Goal: Task Accomplishment & Management: Complete application form

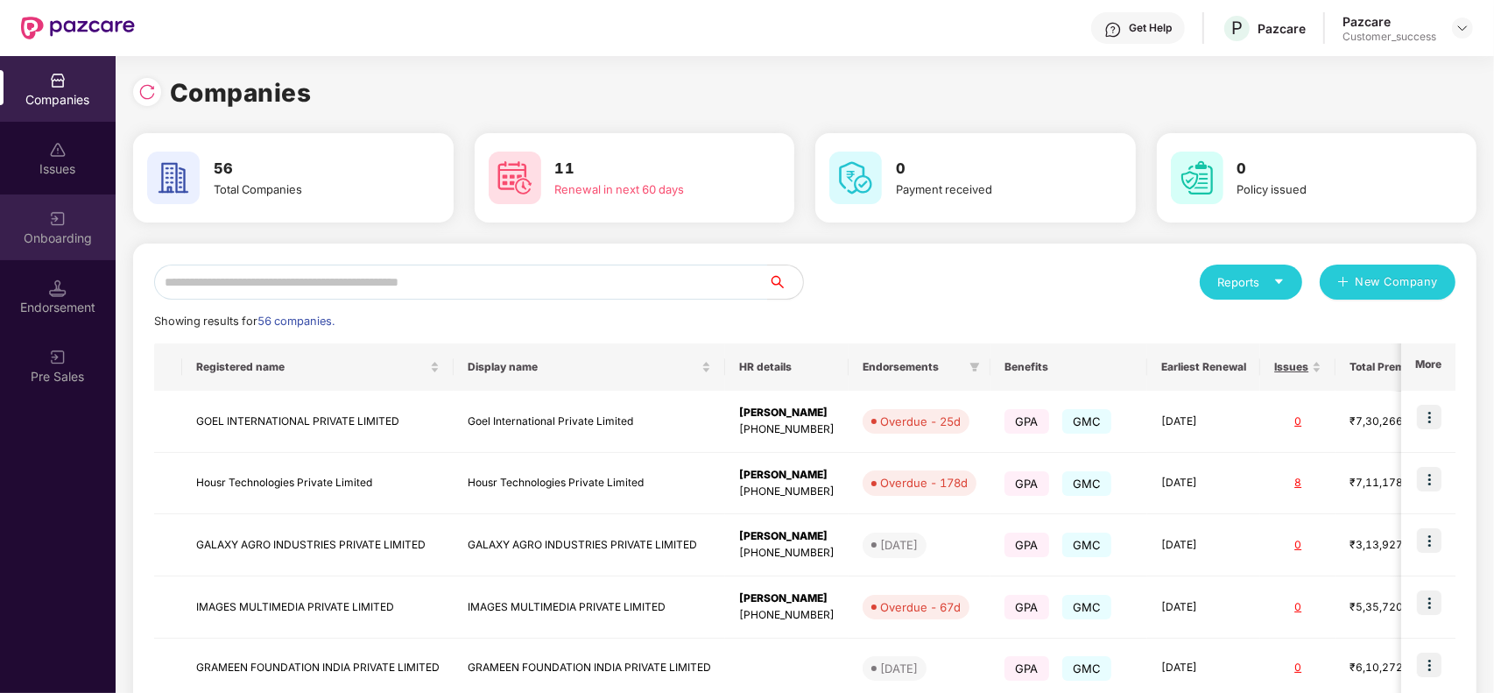
click at [45, 229] on div "Onboarding" at bounding box center [58, 238] width 116 height 18
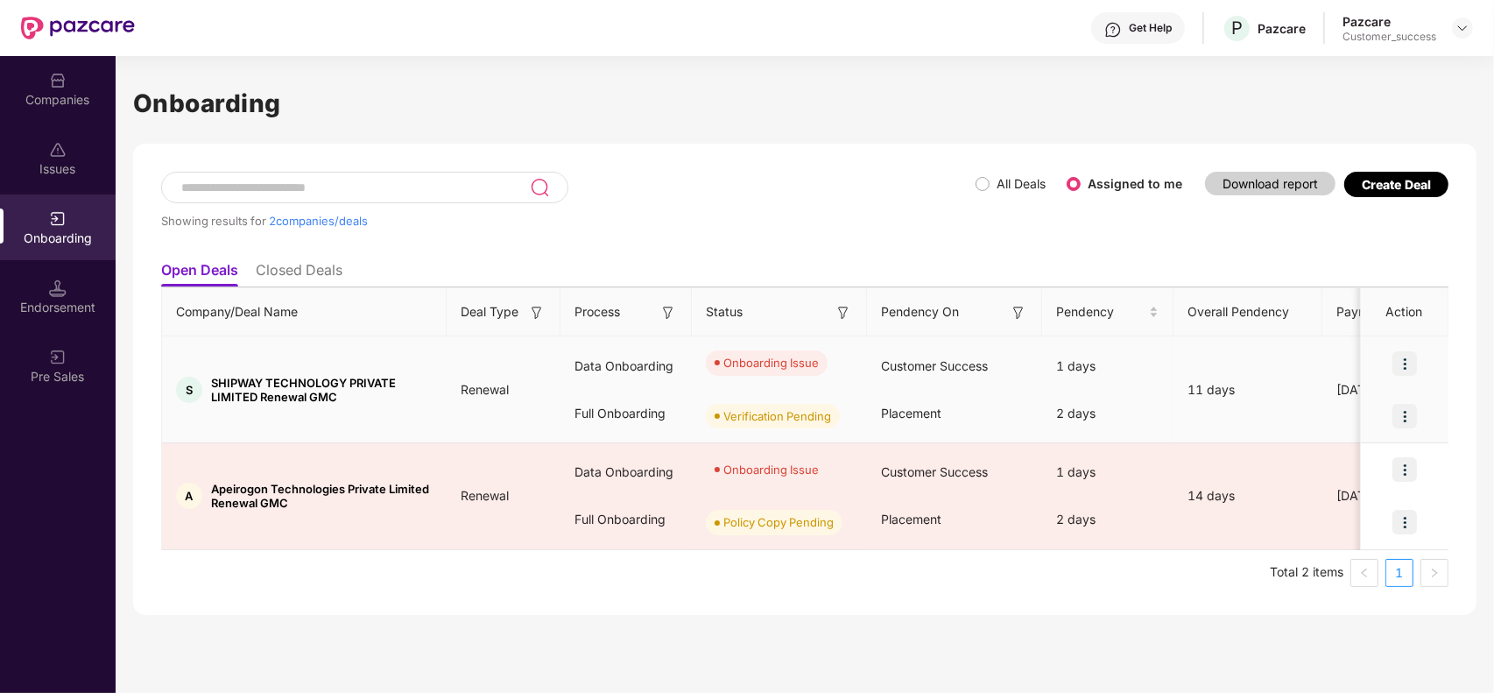
drag, startPoint x: 1418, startPoint y: 356, endPoint x: 1411, endPoint y: 368, distance: 13.8
click at [1411, 368] on div at bounding box center [1405, 363] width 88 height 53
click at [1411, 368] on img at bounding box center [1404, 363] width 25 height 25
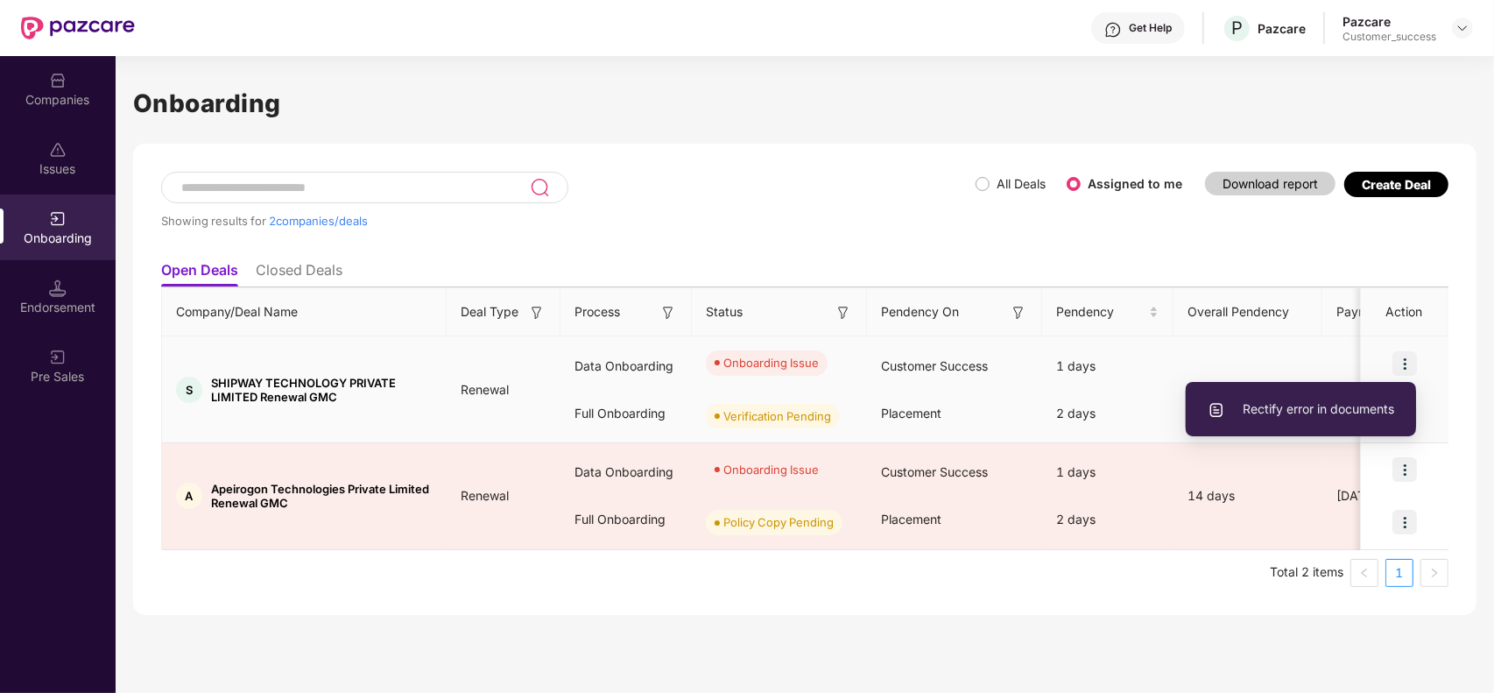
click at [1326, 407] on span "Rectify error in documents" at bounding box center [1300, 408] width 186 height 19
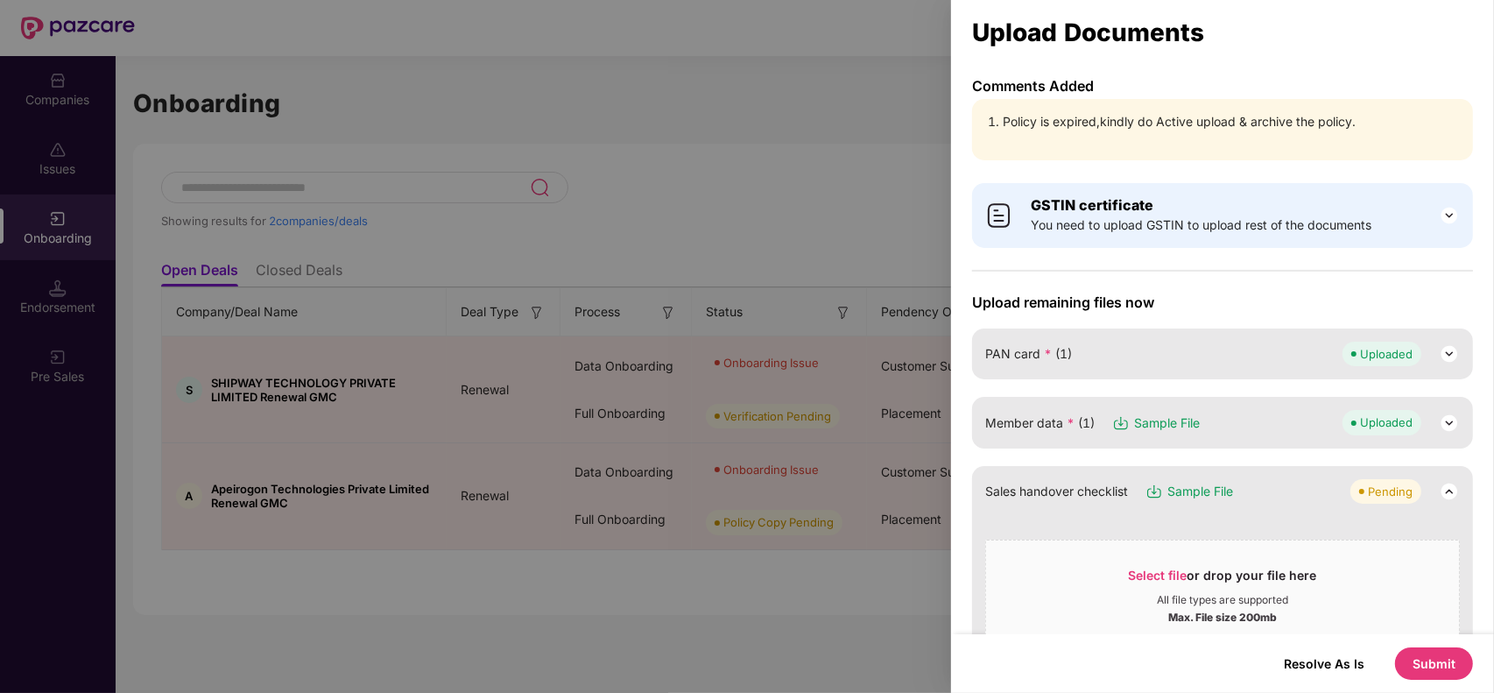
click at [1417, 657] on button "Submit" at bounding box center [1434, 663] width 78 height 32
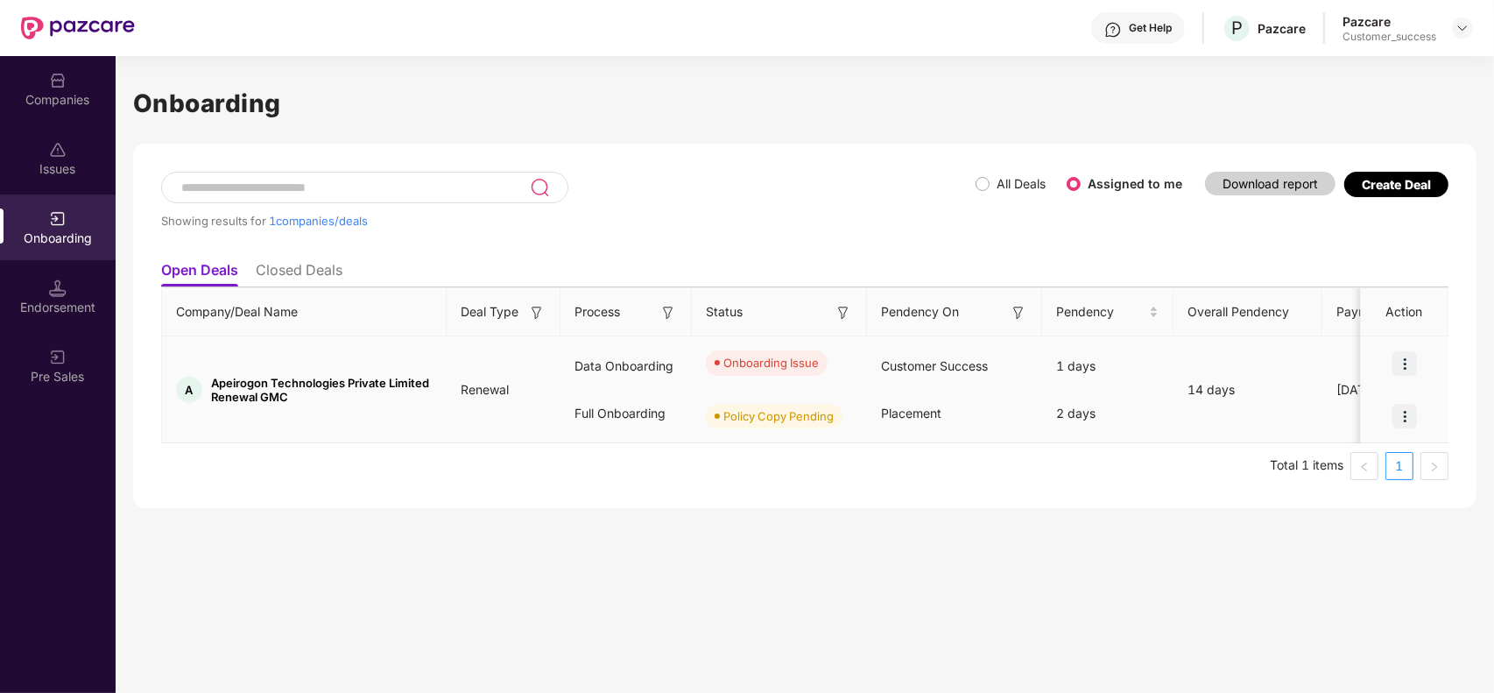
click at [1410, 369] on img at bounding box center [1404, 363] width 25 height 25
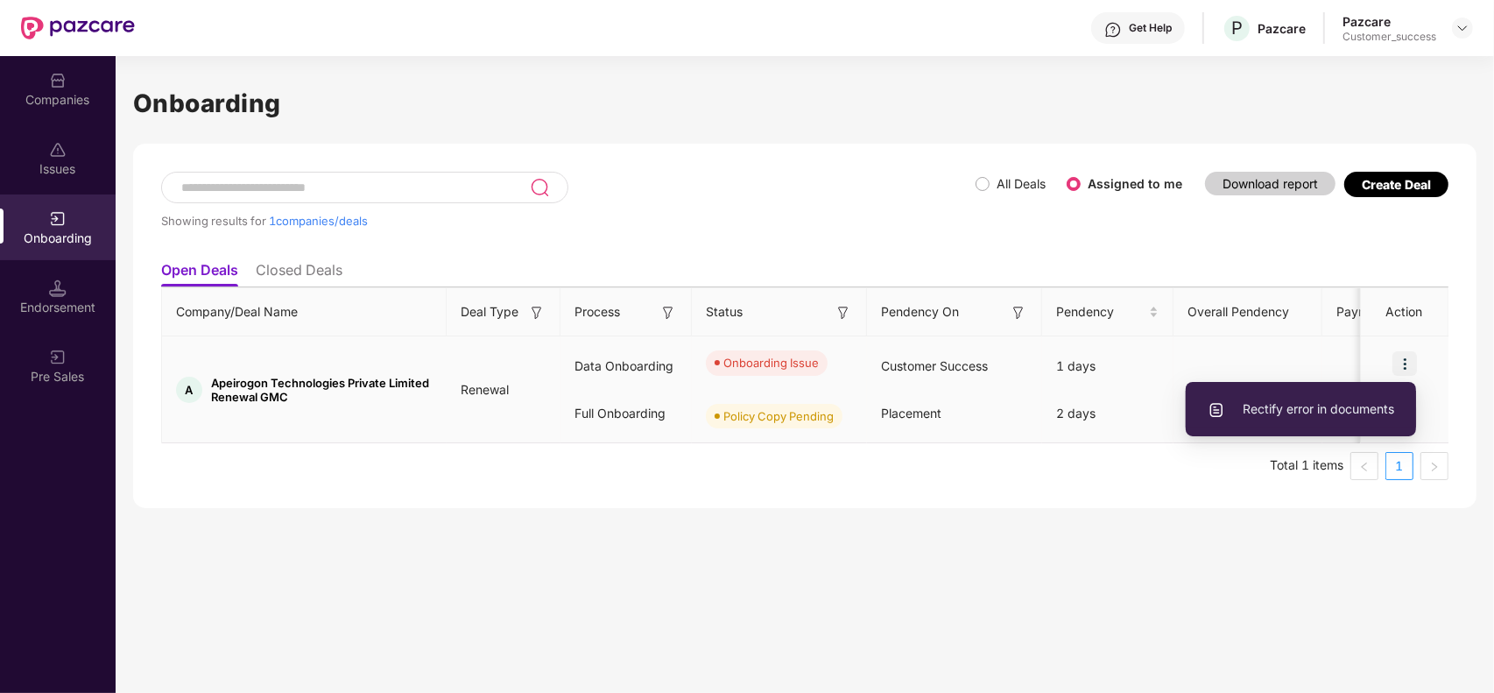
click at [1362, 421] on li "Rectify error in documents" at bounding box center [1301, 409] width 230 height 37
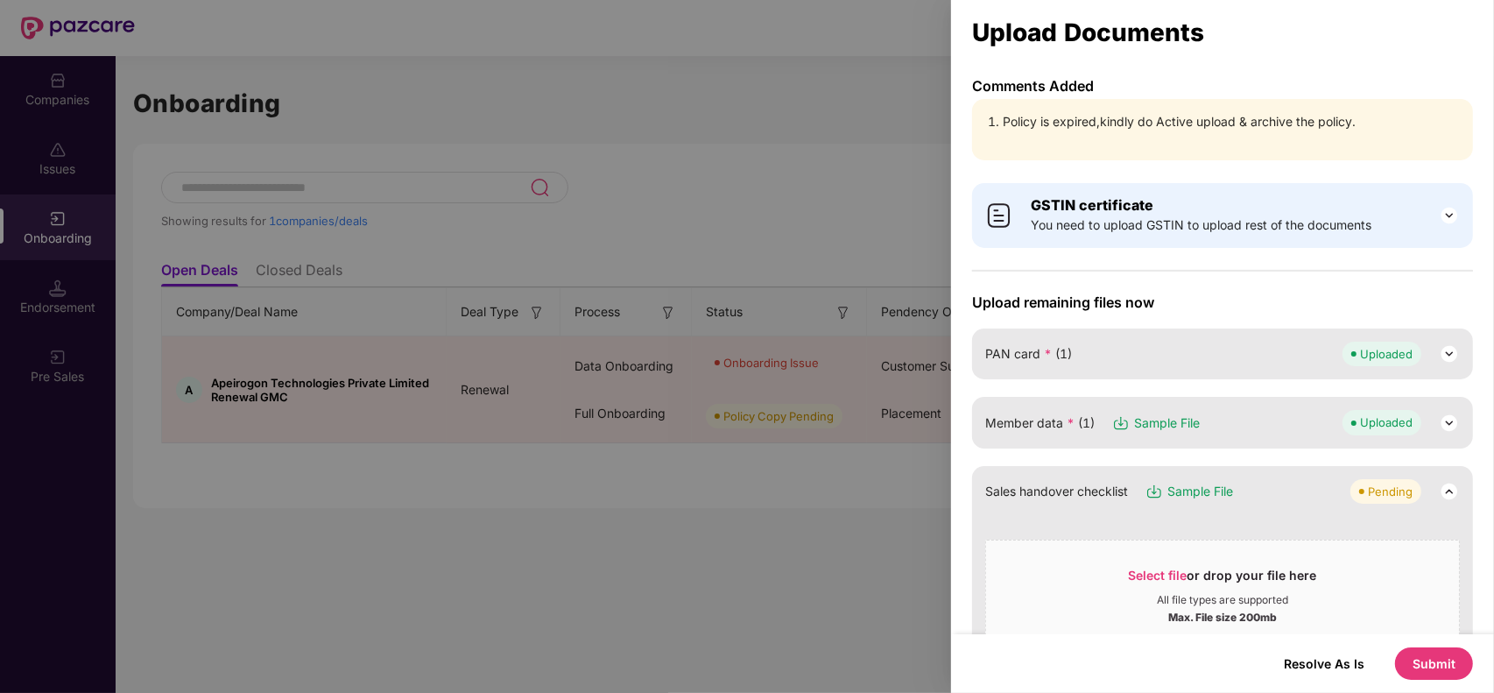
click at [920, 153] on div at bounding box center [747, 346] width 1494 height 693
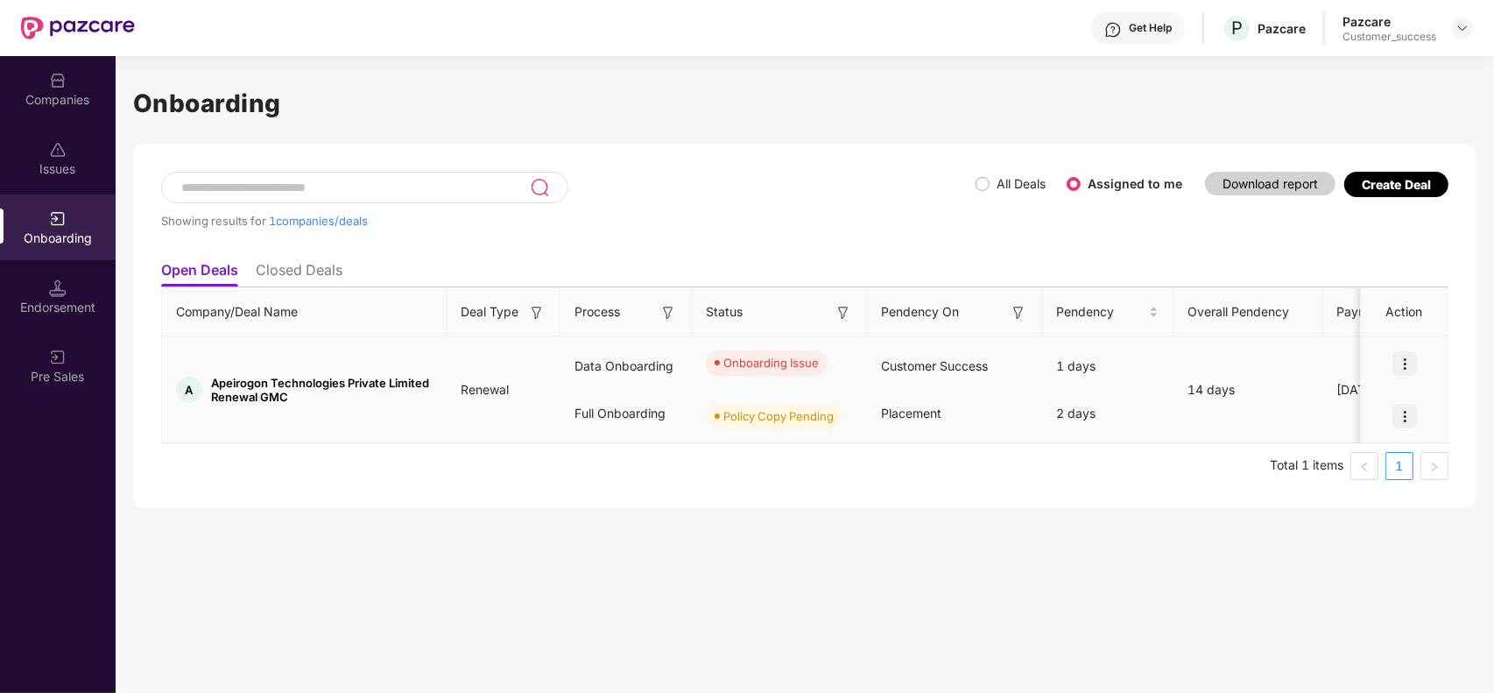
click at [1416, 370] on img at bounding box center [1404, 363] width 25 height 25
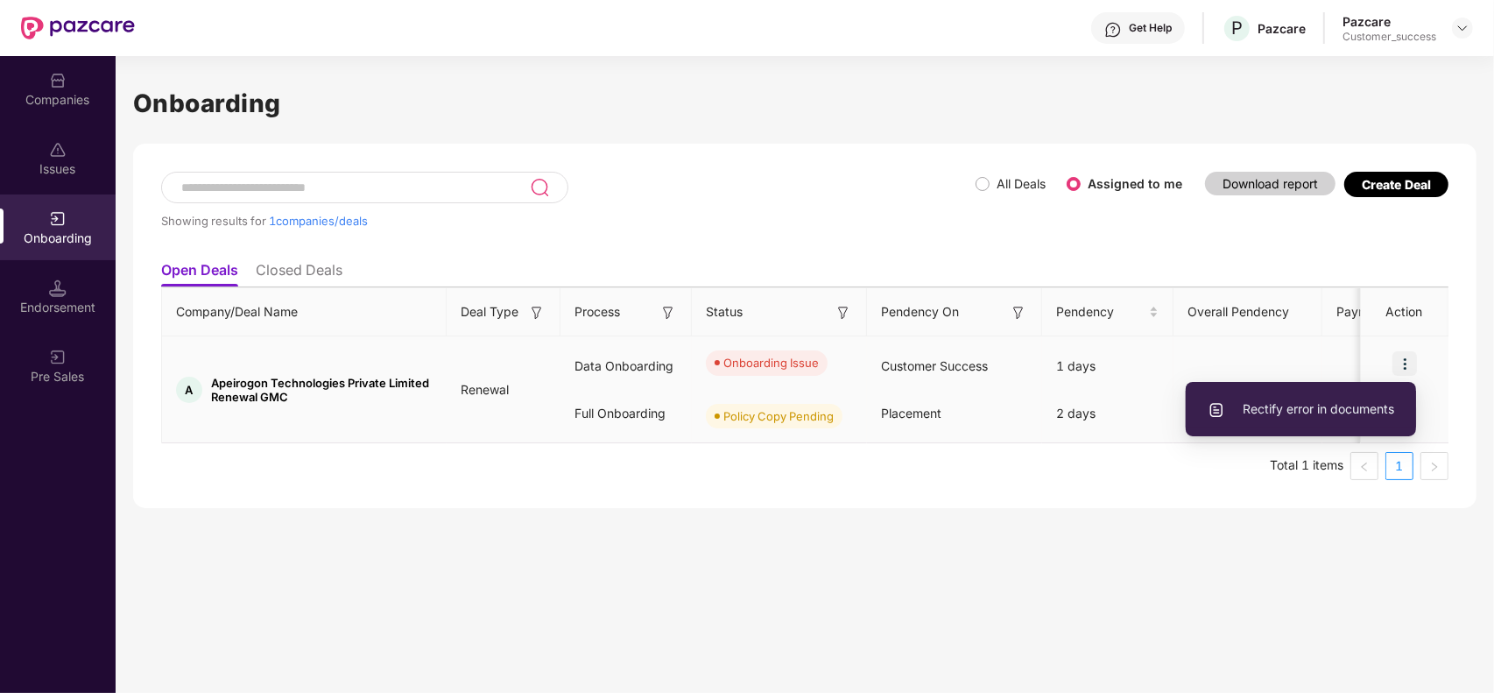
click at [1340, 399] on span "Rectify error in documents" at bounding box center [1300, 408] width 186 height 19
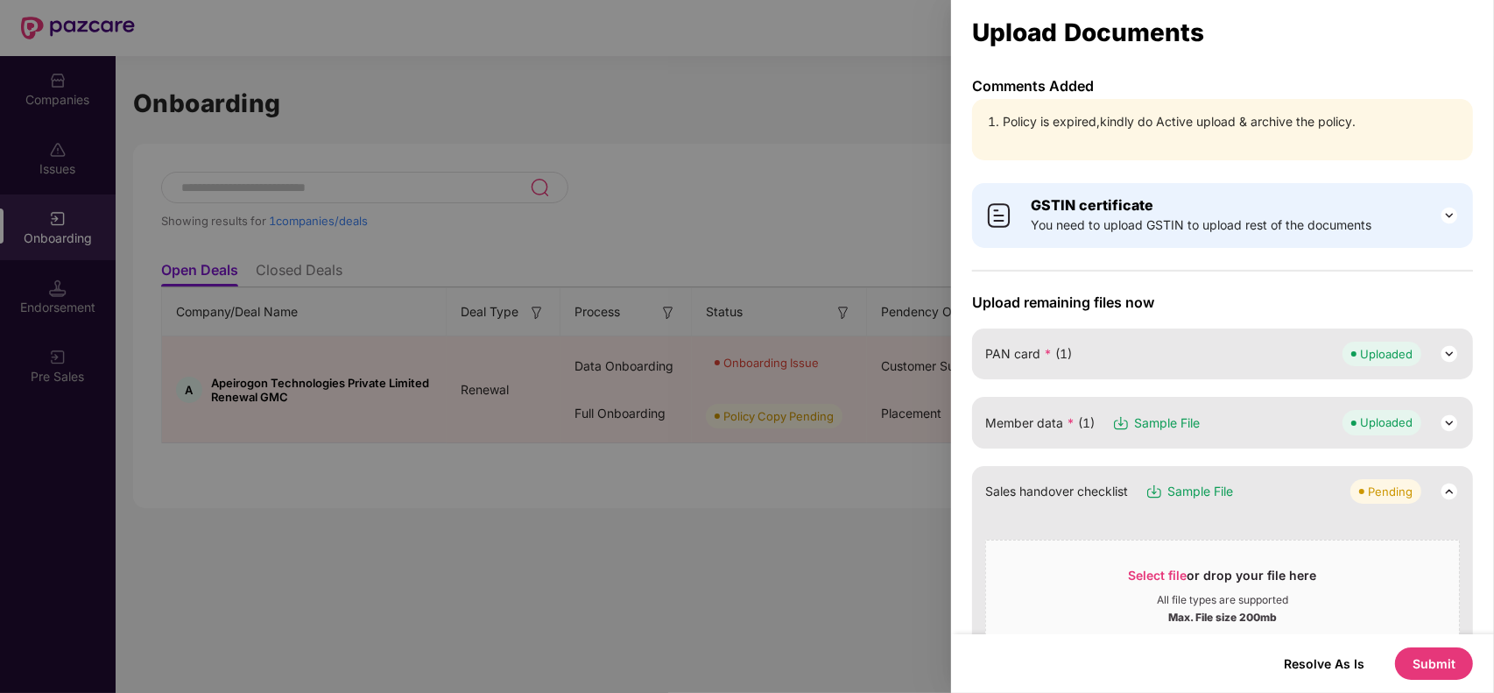
click at [1434, 663] on button "Submit" at bounding box center [1434, 663] width 78 height 32
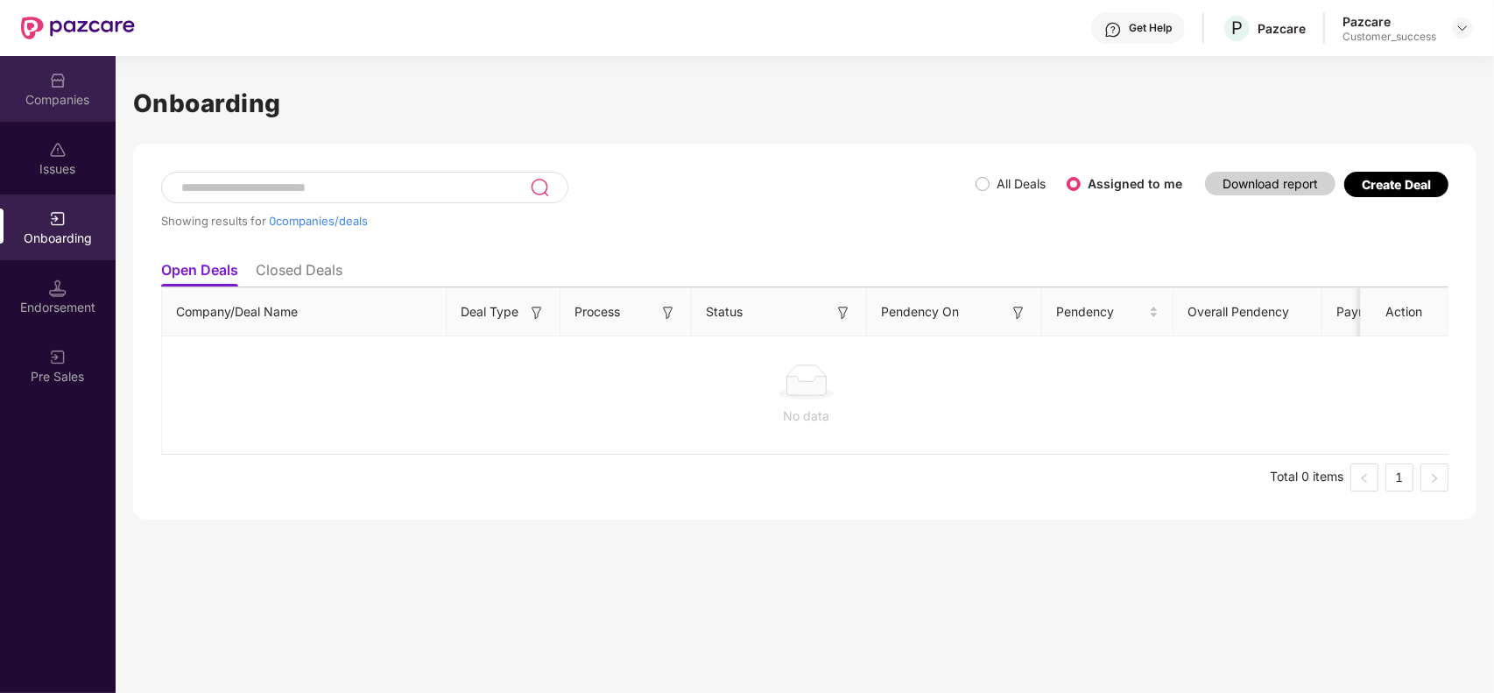
click at [67, 106] on div "Companies" at bounding box center [58, 100] width 116 height 18
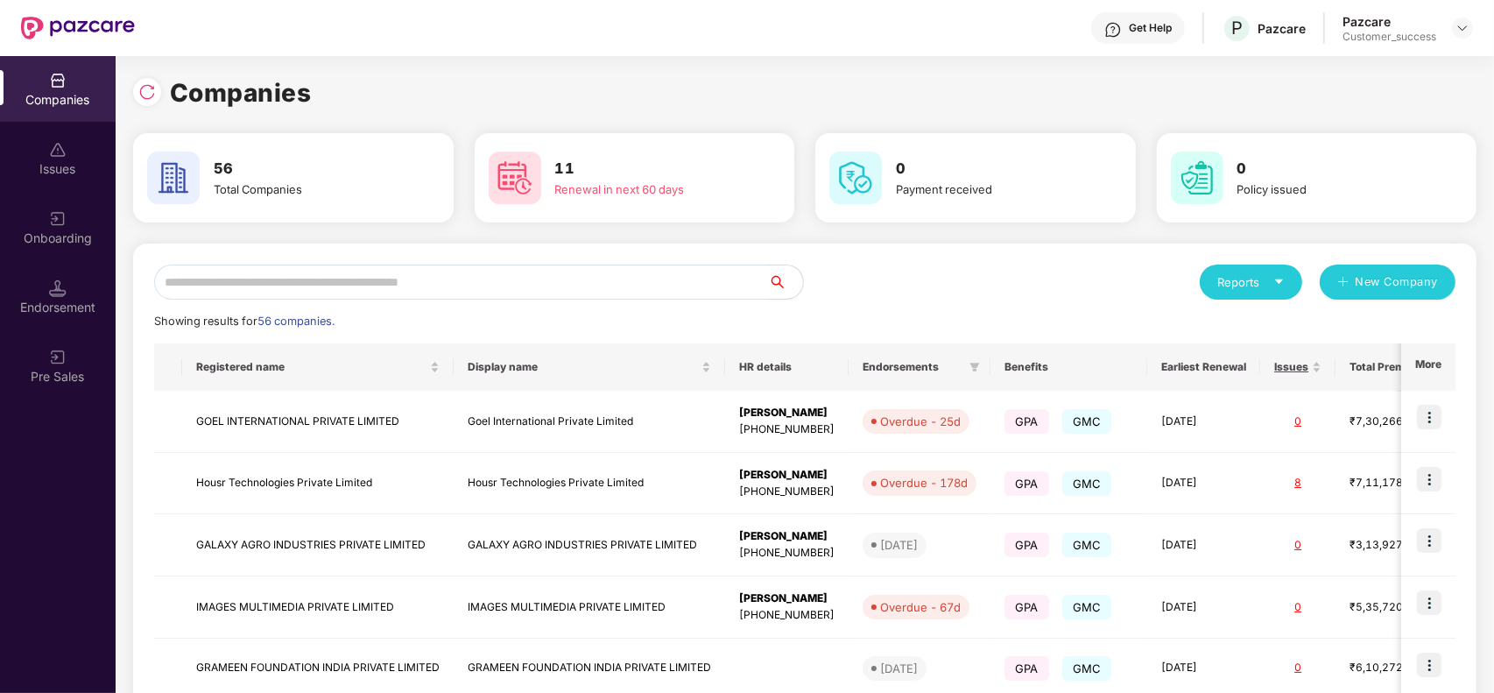
click at [341, 280] on input "text" at bounding box center [461, 281] width 614 height 35
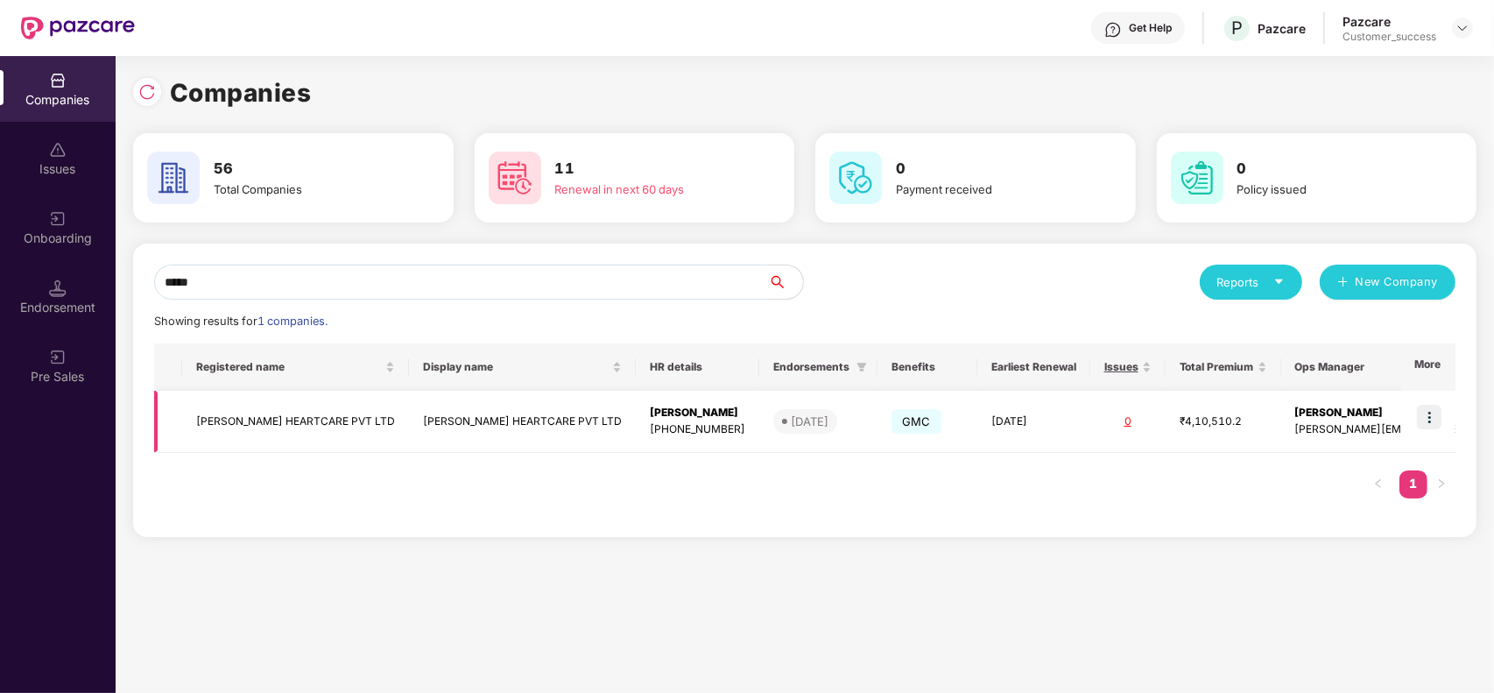
type input "*****"
click at [1430, 418] on img at bounding box center [1429, 417] width 25 height 25
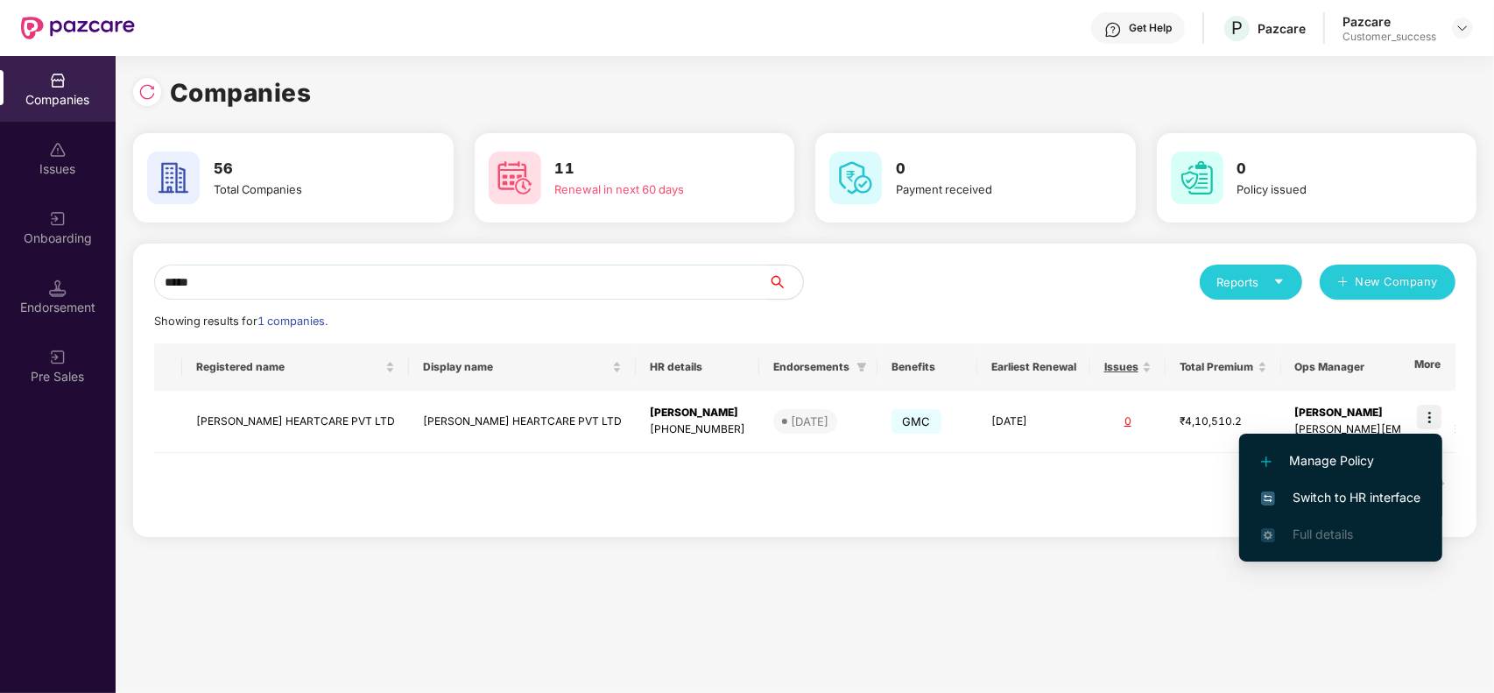
click at [1360, 497] on span "Switch to HR interface" at bounding box center [1340, 497] width 159 height 19
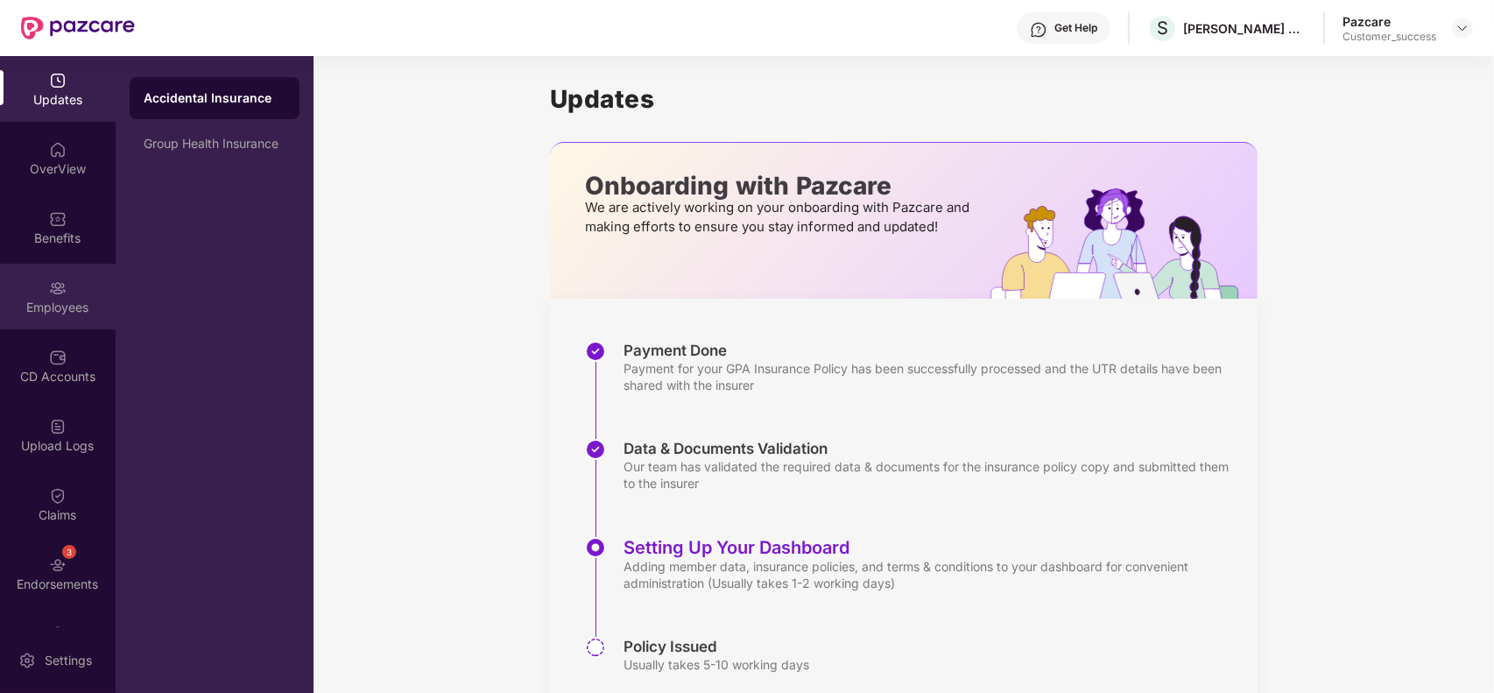
click at [64, 305] on div "Employees" at bounding box center [58, 308] width 116 height 18
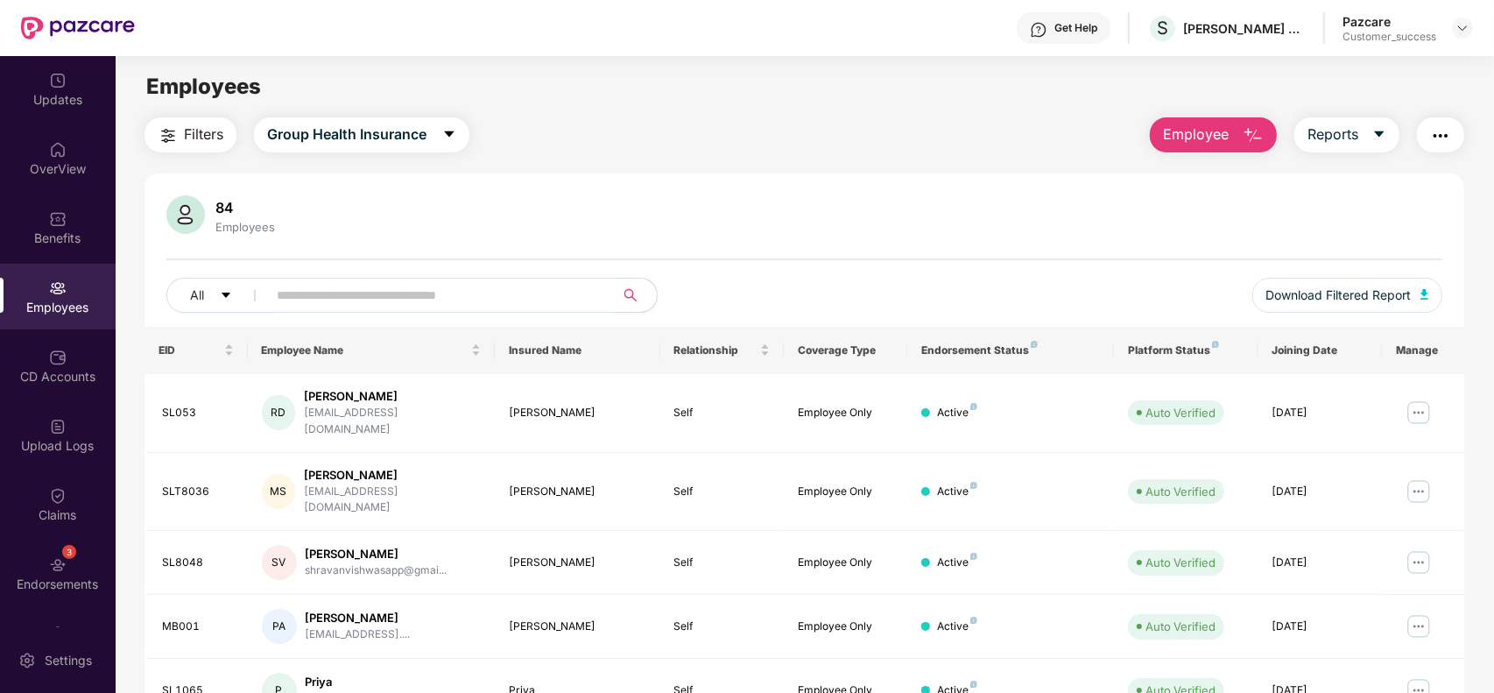
click at [373, 299] on input "text" at bounding box center [434, 295] width 314 height 26
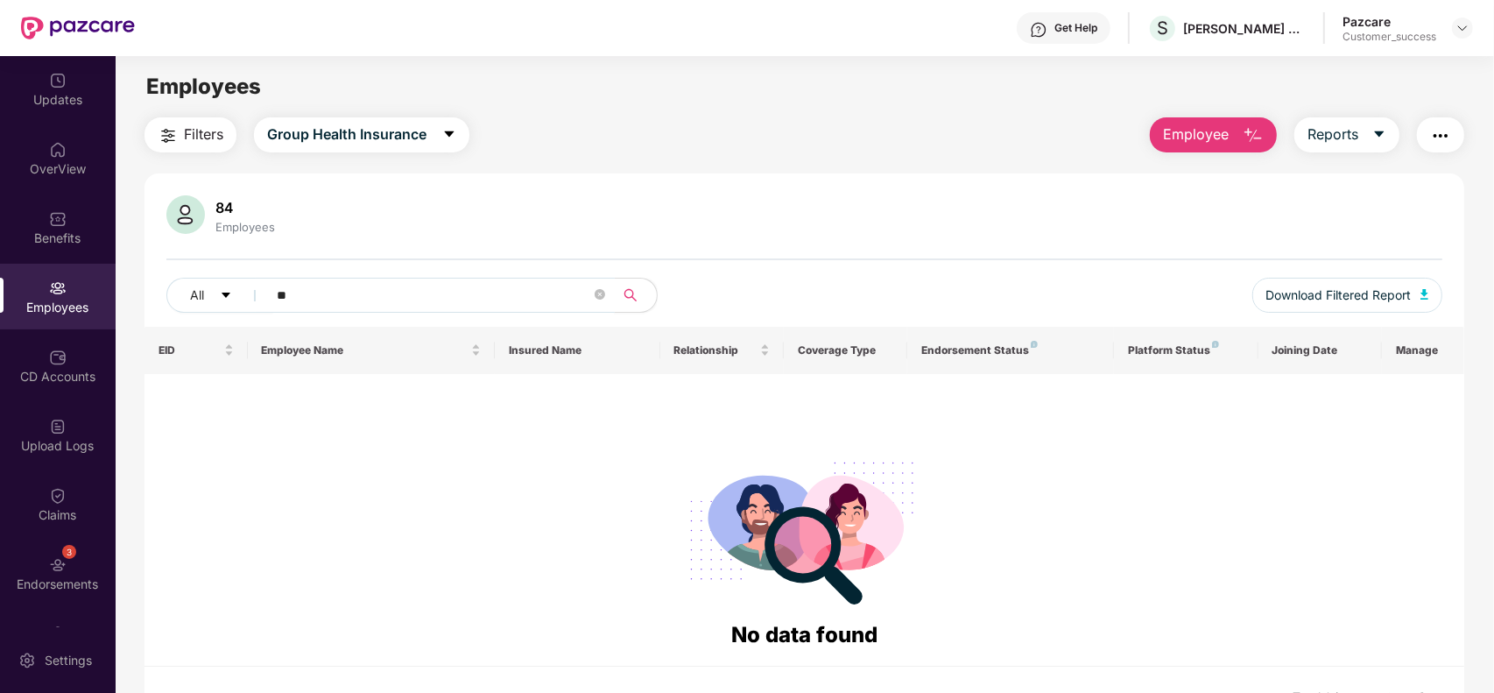
type input "*"
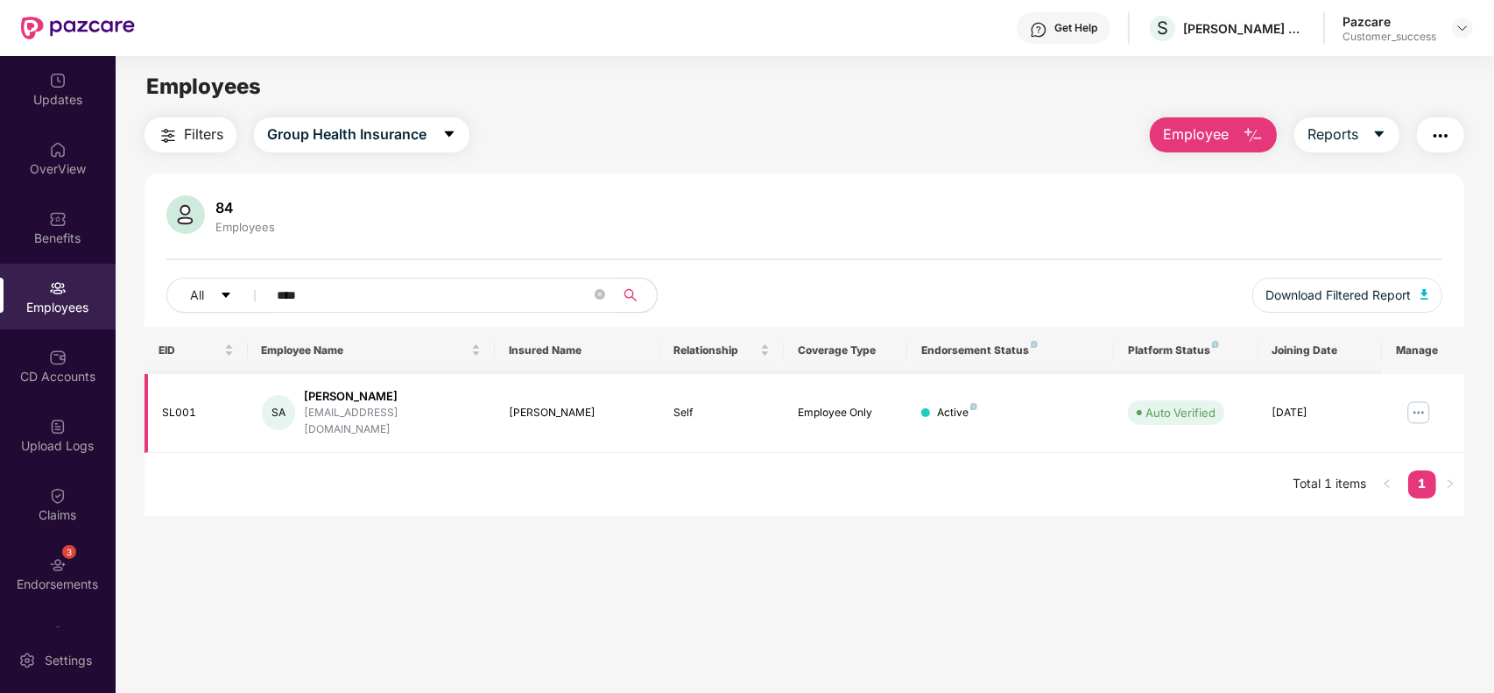
type input "****"
click at [1425, 414] on img at bounding box center [1418, 412] width 28 height 28
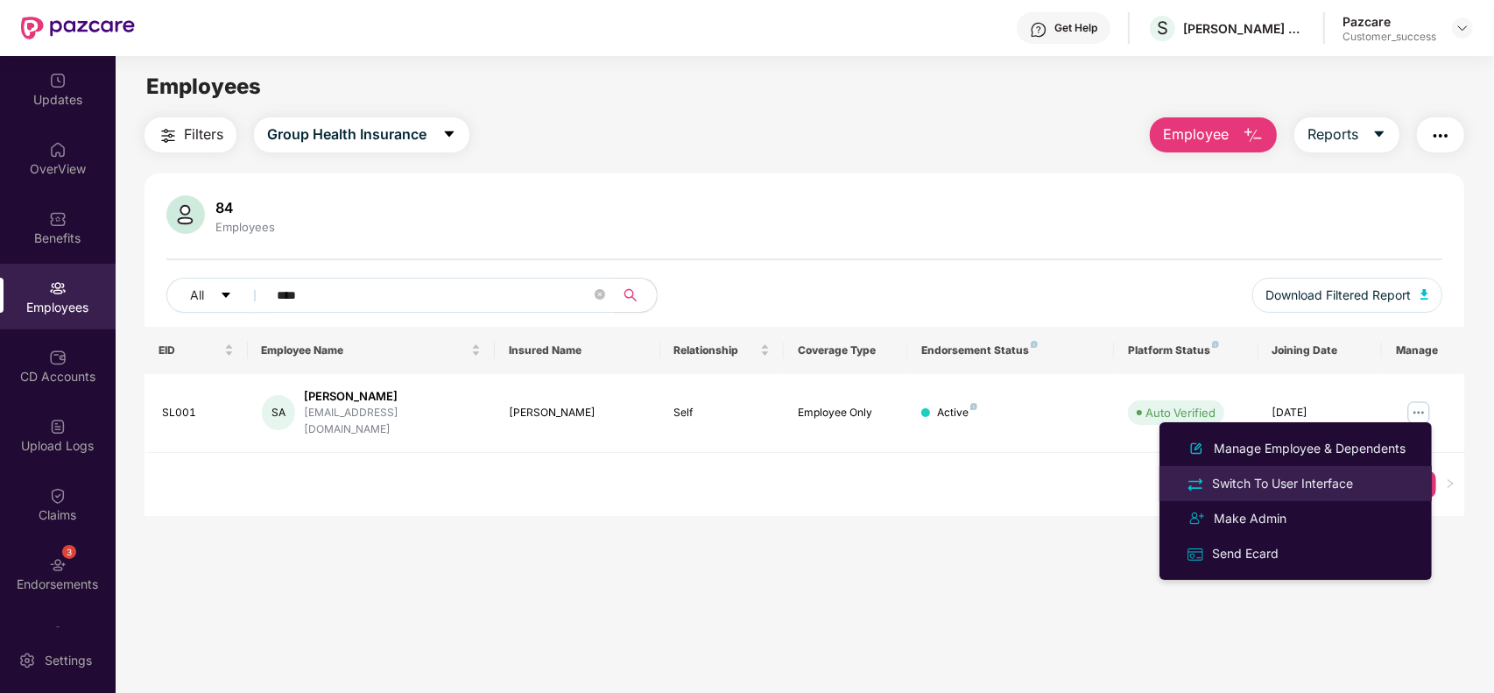
click at [1340, 487] on div "Switch To User Interface" at bounding box center [1282, 483] width 148 height 19
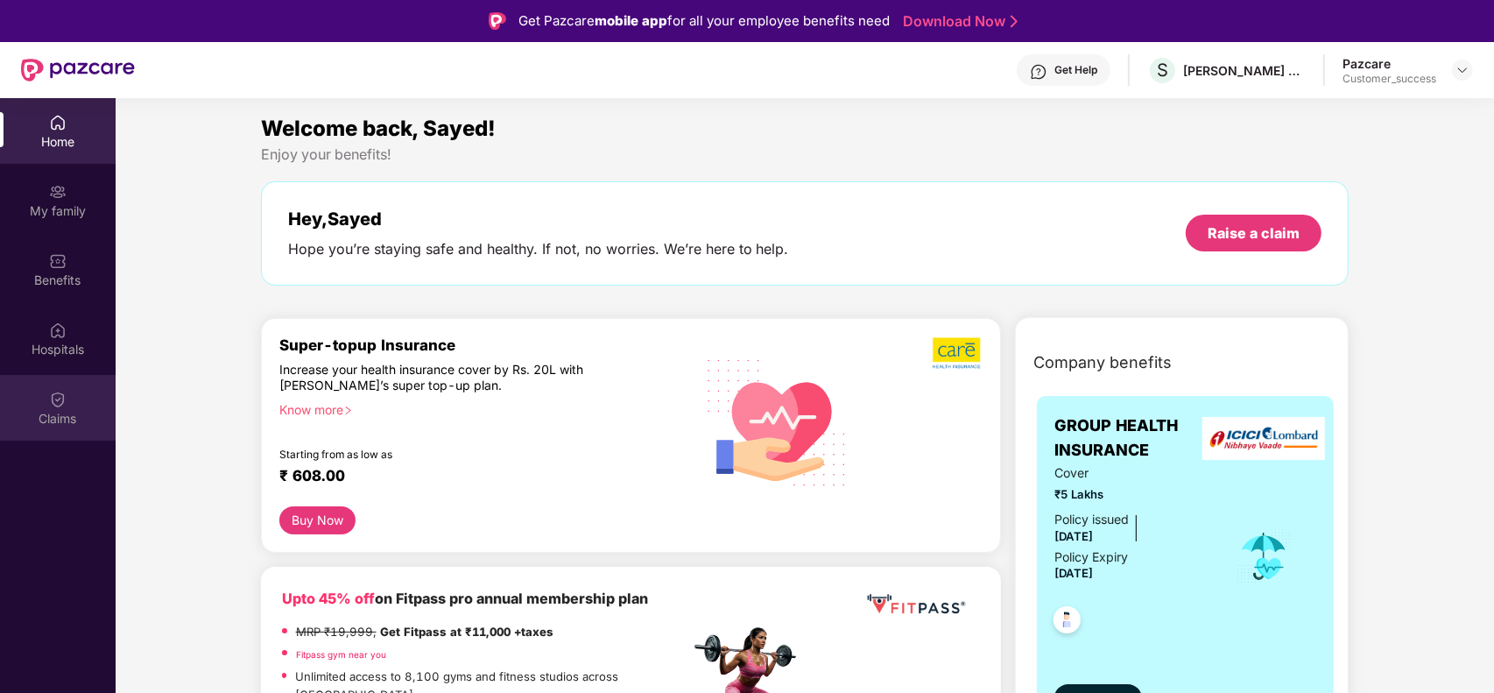
click at [71, 403] on div "Claims" at bounding box center [58, 408] width 116 height 66
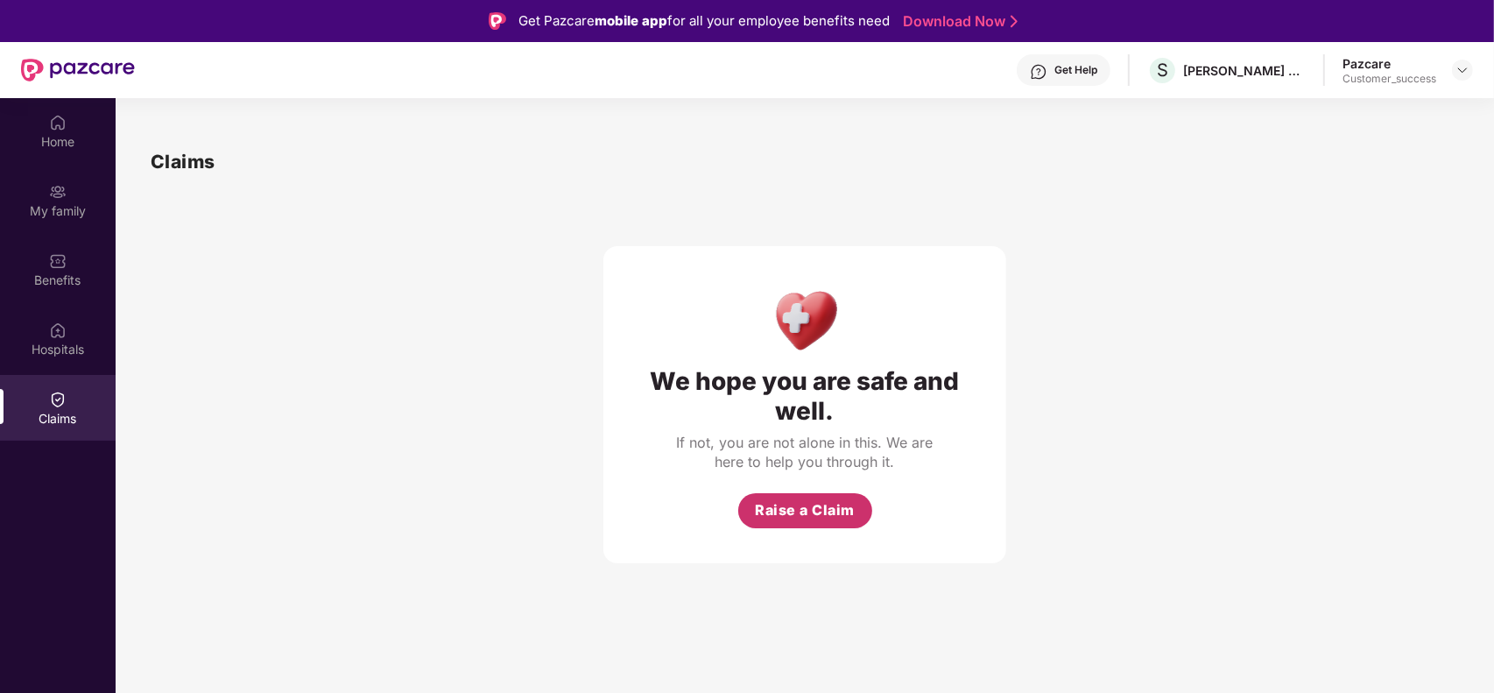
click at [834, 504] on span "Raise a Claim" at bounding box center [805, 510] width 100 height 22
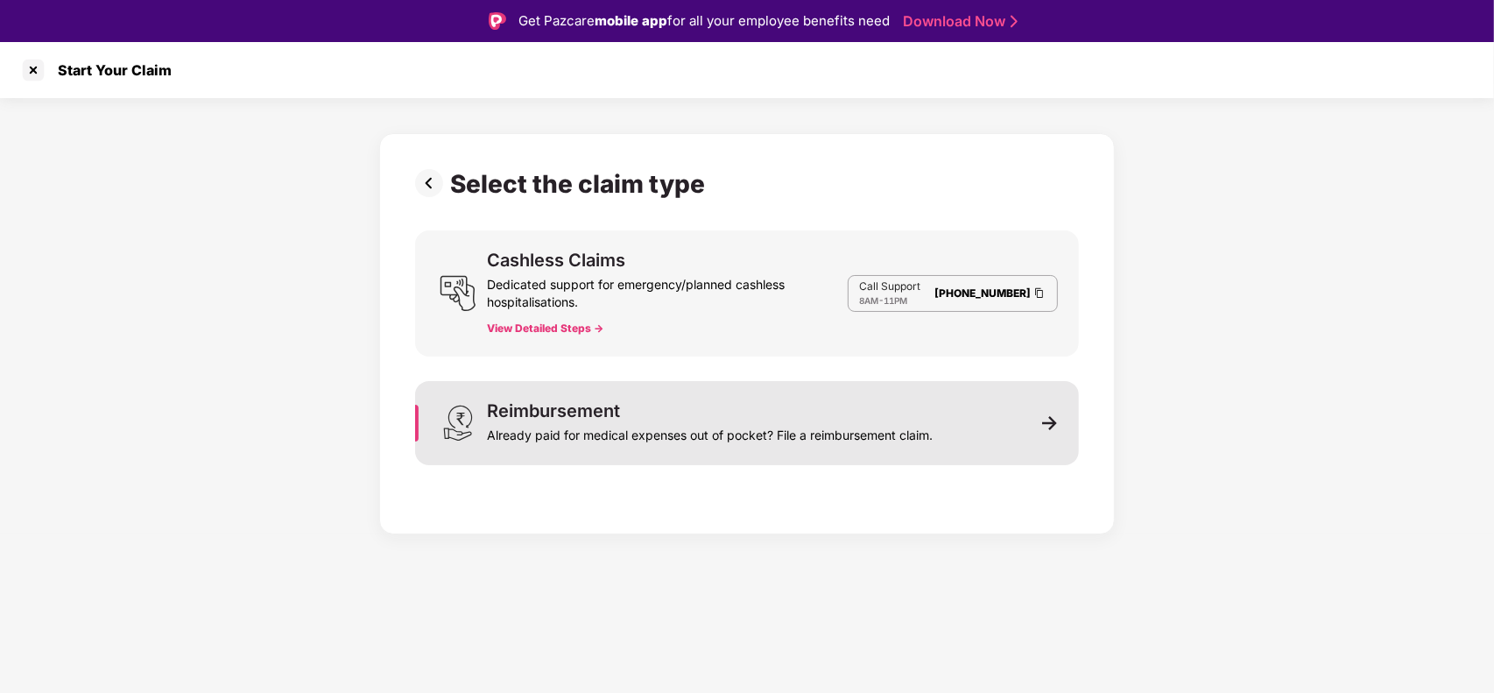
click at [921, 418] on div "Reimbursement Already paid for medical expenses out of pocket? File a reimburse…" at bounding box center [710, 423] width 446 height 42
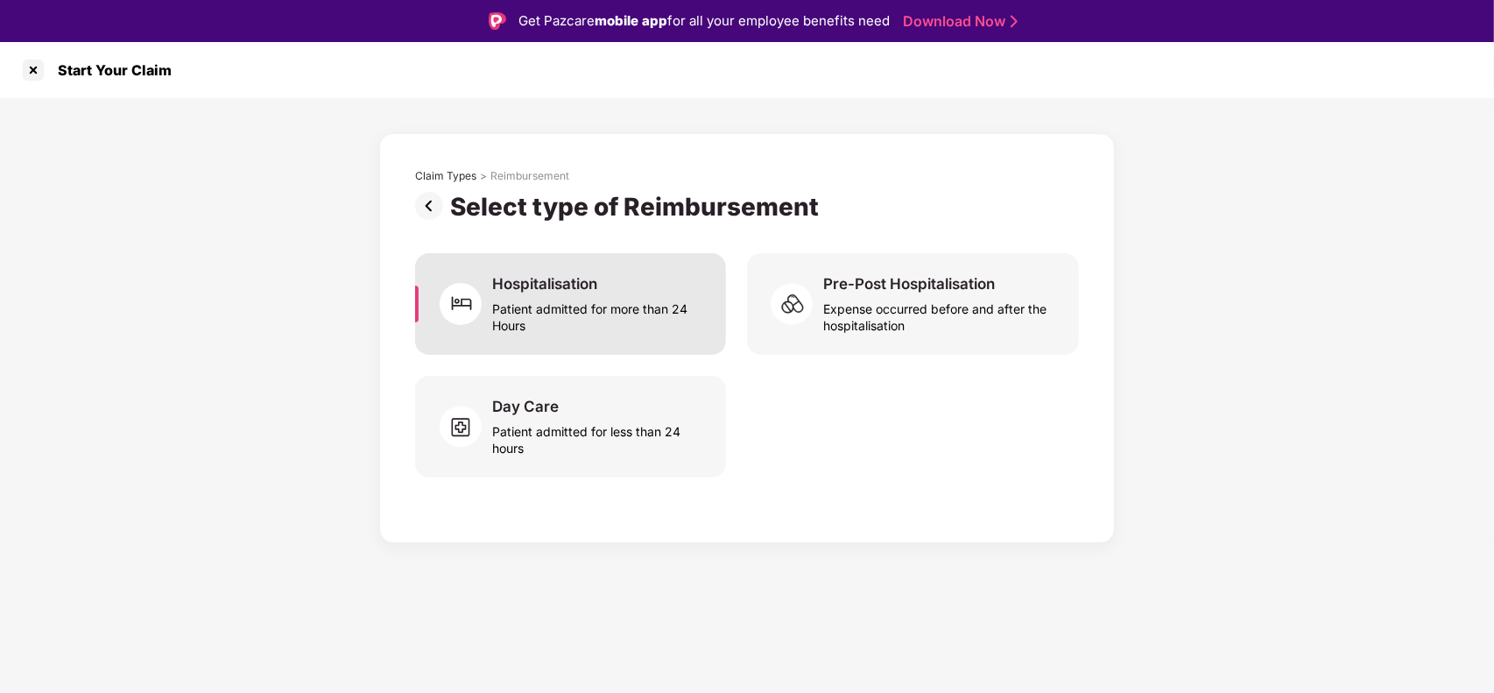
click at [602, 334] on div "Hospitalisation Patient admitted for more than 24 Hours" at bounding box center [570, 304] width 311 height 102
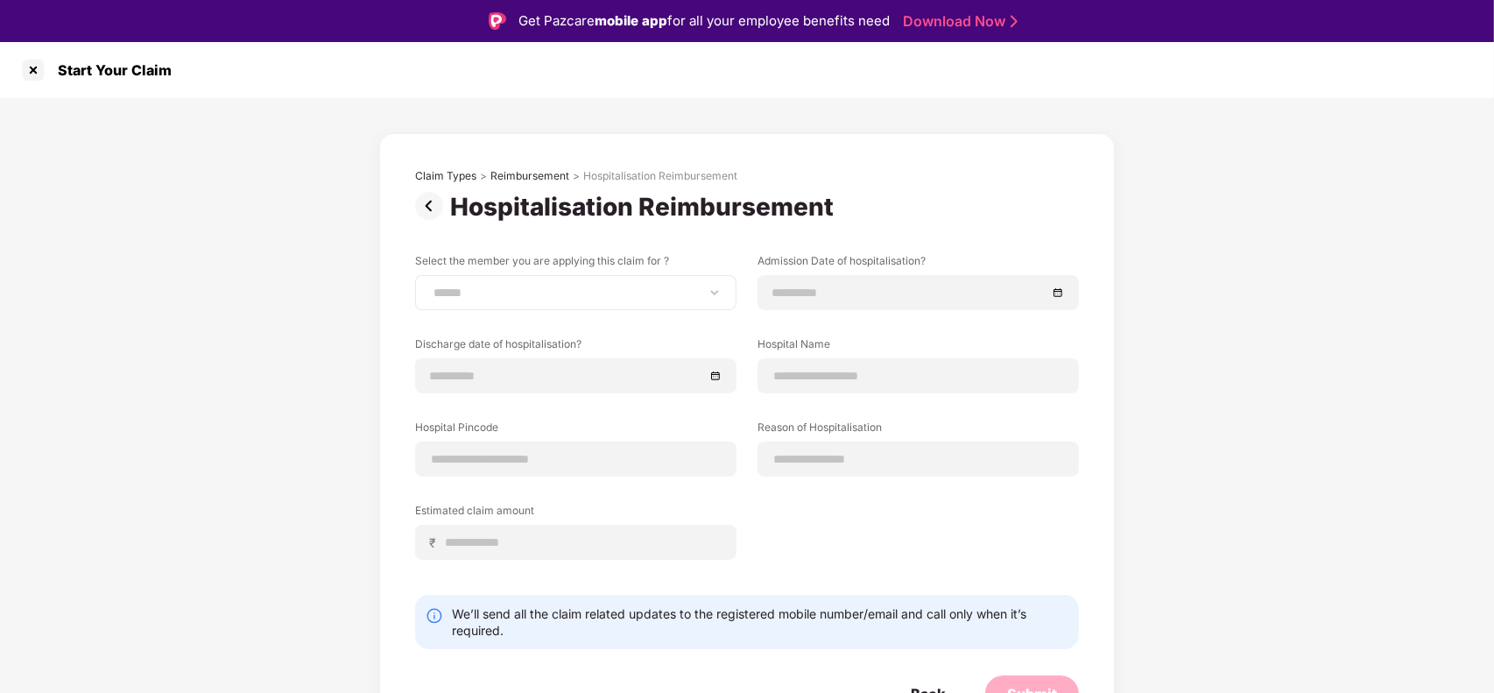
click at [574, 300] on div "**********" at bounding box center [575, 292] width 321 height 35
click at [558, 283] on div "**********" at bounding box center [575, 292] width 321 height 35
click at [742, 285] on div "**********" at bounding box center [581, 281] width 332 height 57
click at [712, 294] on select "**********" at bounding box center [576, 292] width 292 height 14
select select "**********"
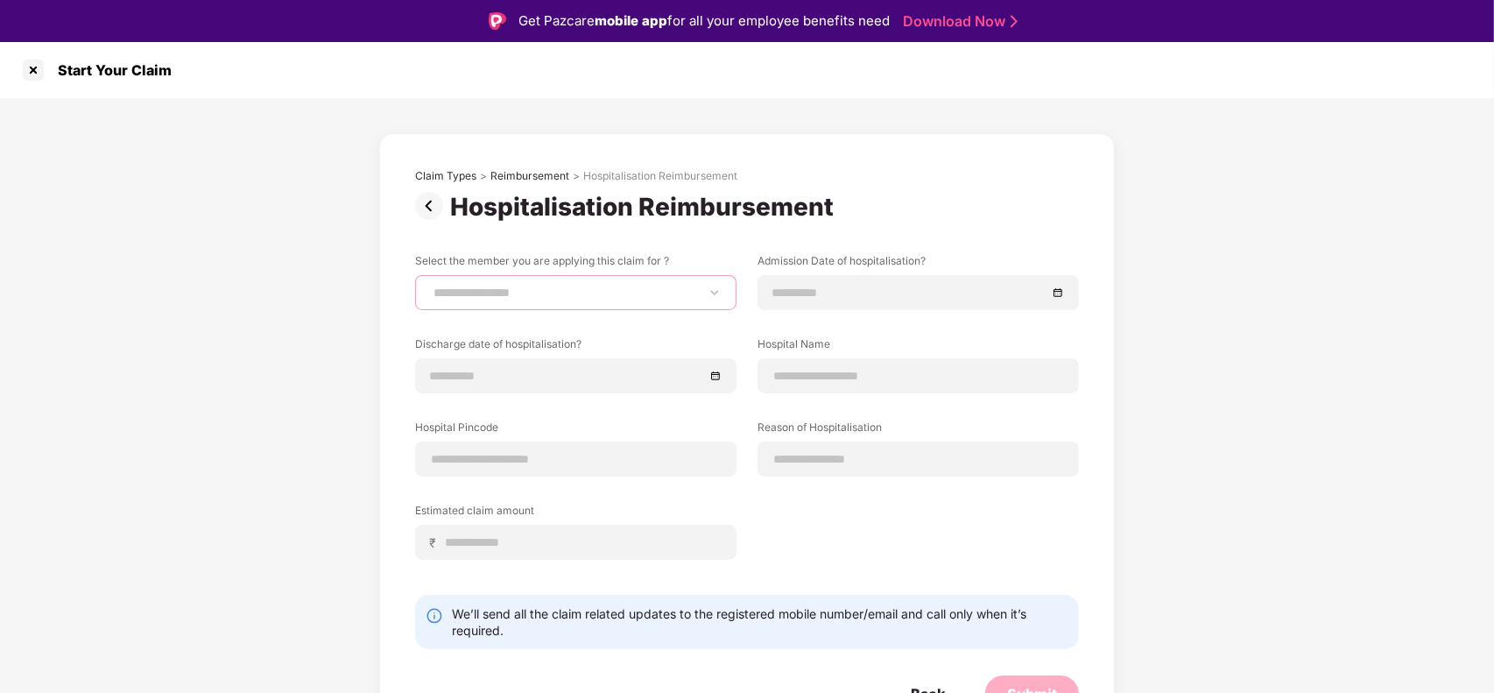
click at [430, 285] on select "**********" at bounding box center [576, 292] width 292 height 14
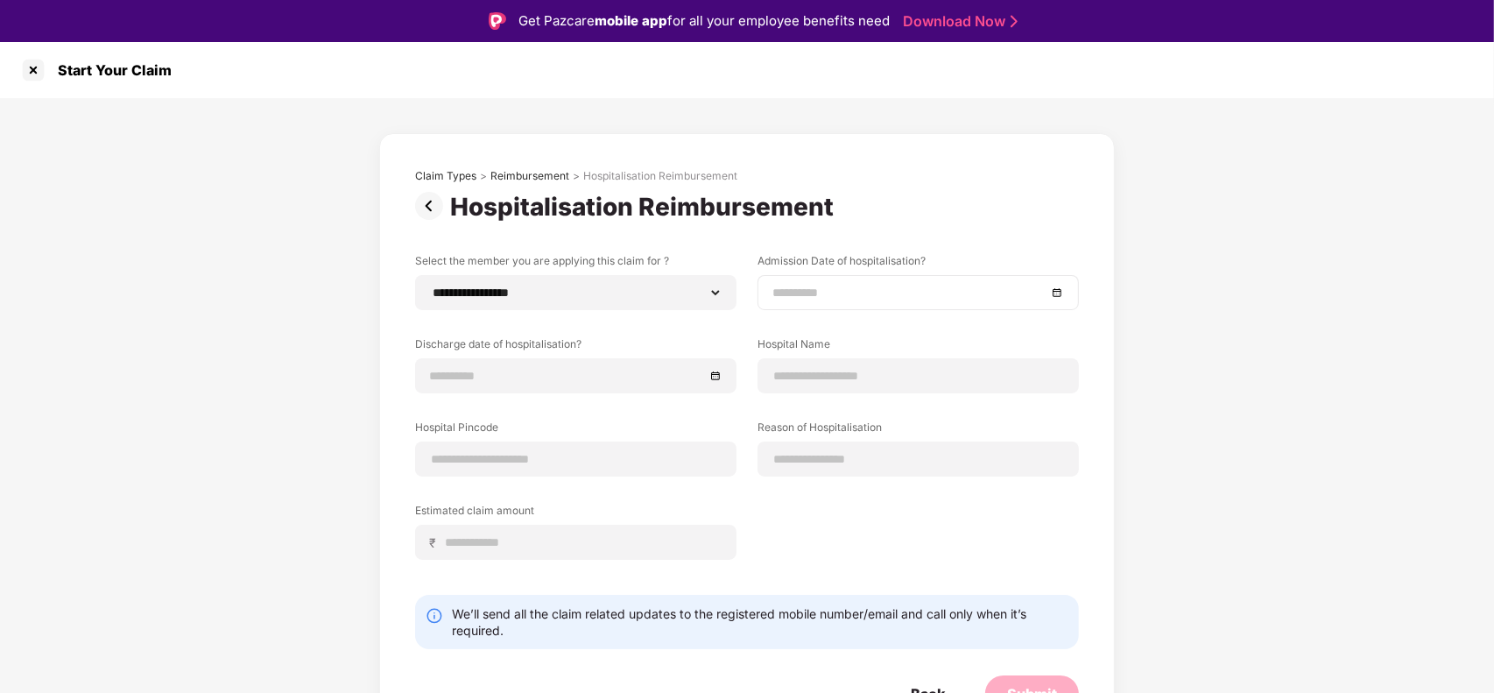
click at [883, 294] on input at bounding box center [909, 292] width 274 height 19
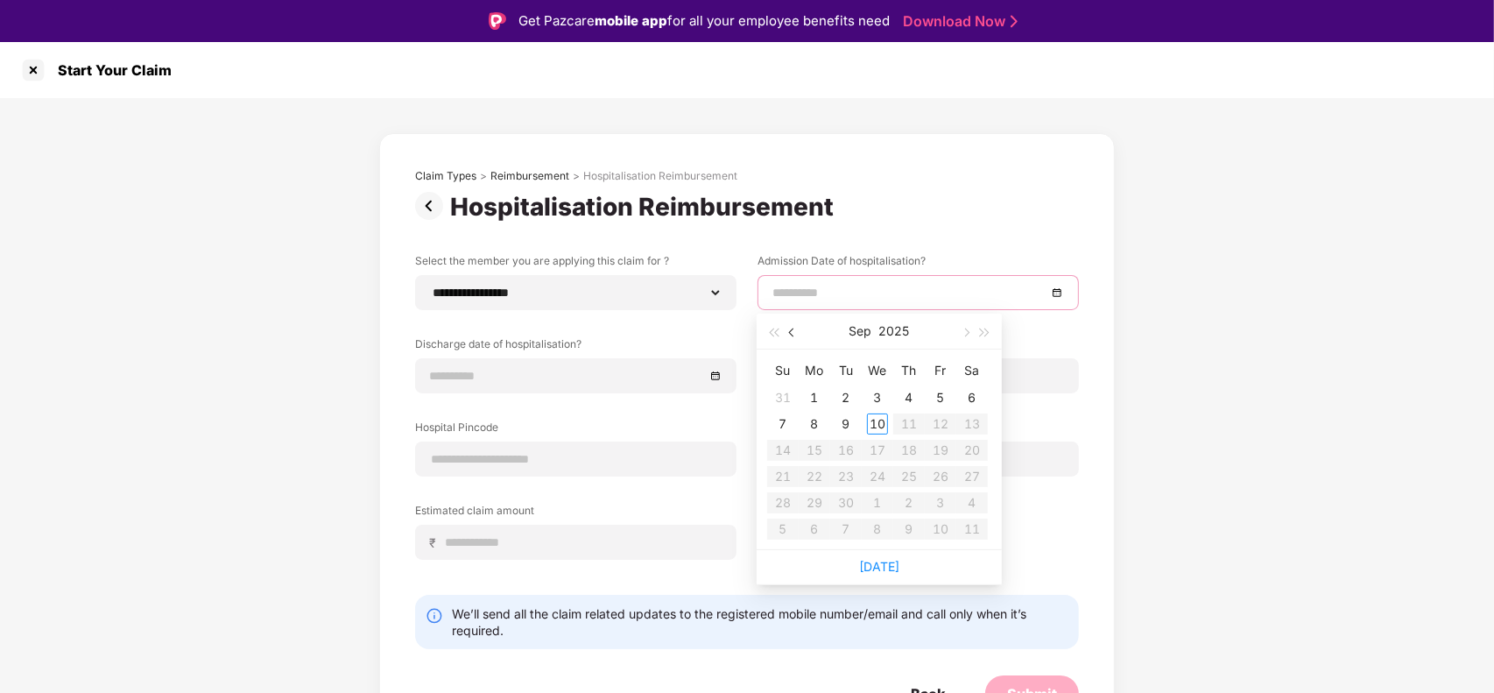
click at [792, 331] on span "button" at bounding box center [793, 332] width 9 height 9
type input "**********"
click at [848, 447] on div "12" at bounding box center [845, 450] width 21 height 21
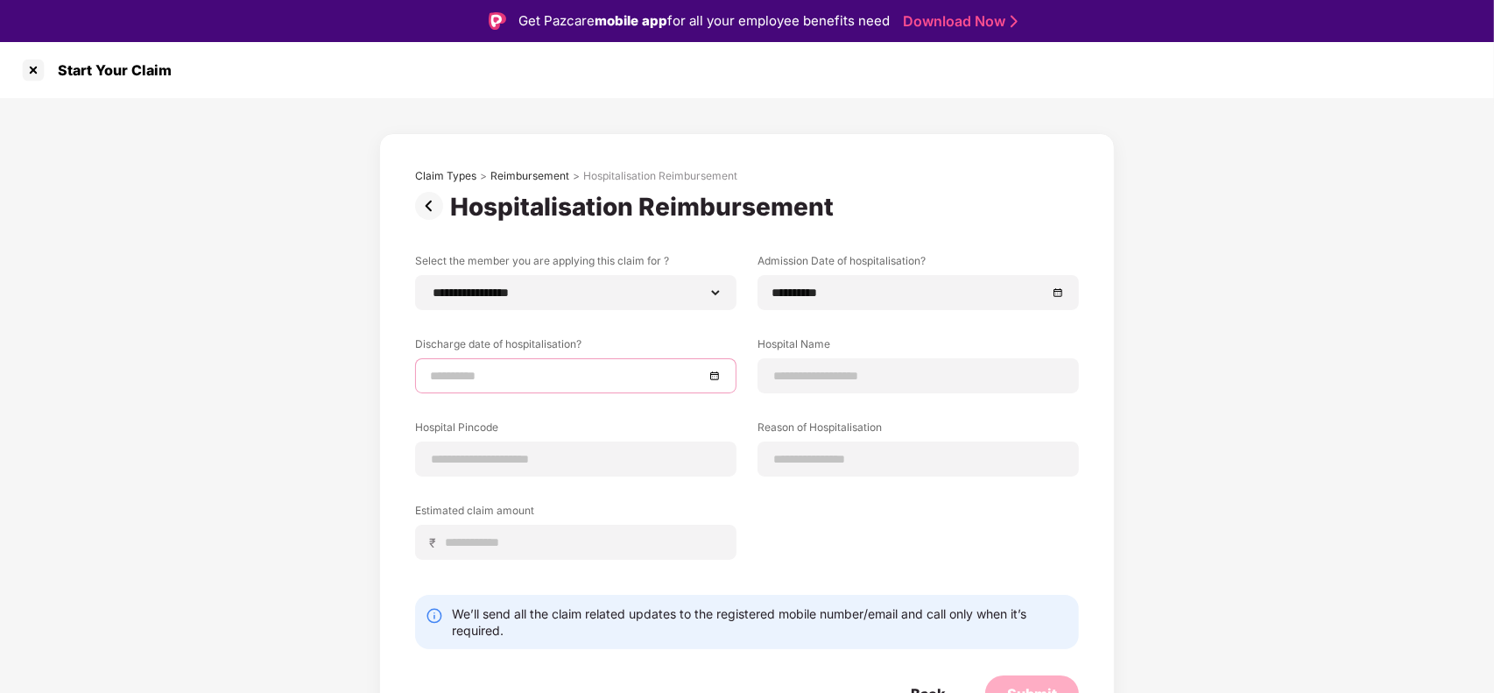
click at [639, 373] on input at bounding box center [567, 375] width 274 height 19
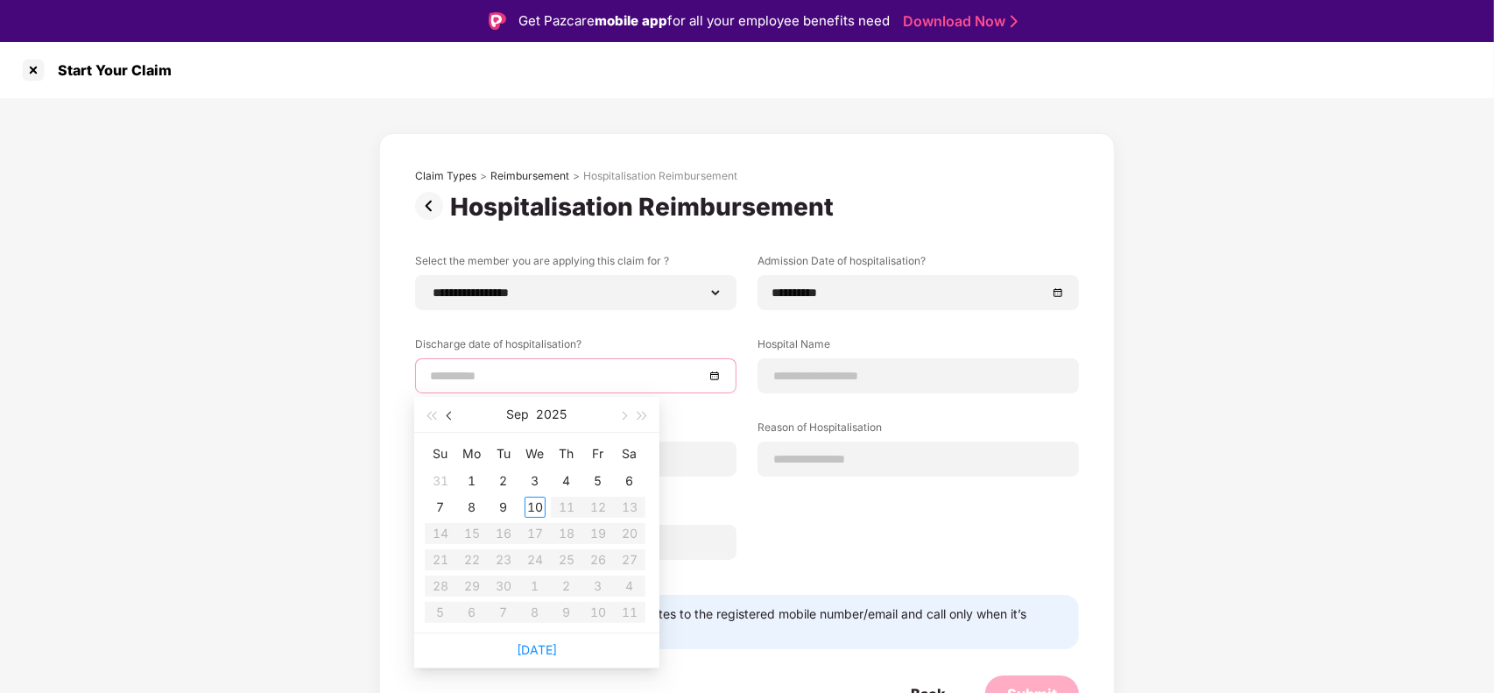
click at [448, 418] on span "button" at bounding box center [451, 416] width 9 height 9
type input "**********"
click at [540, 566] on div "20" at bounding box center [534, 559] width 21 height 21
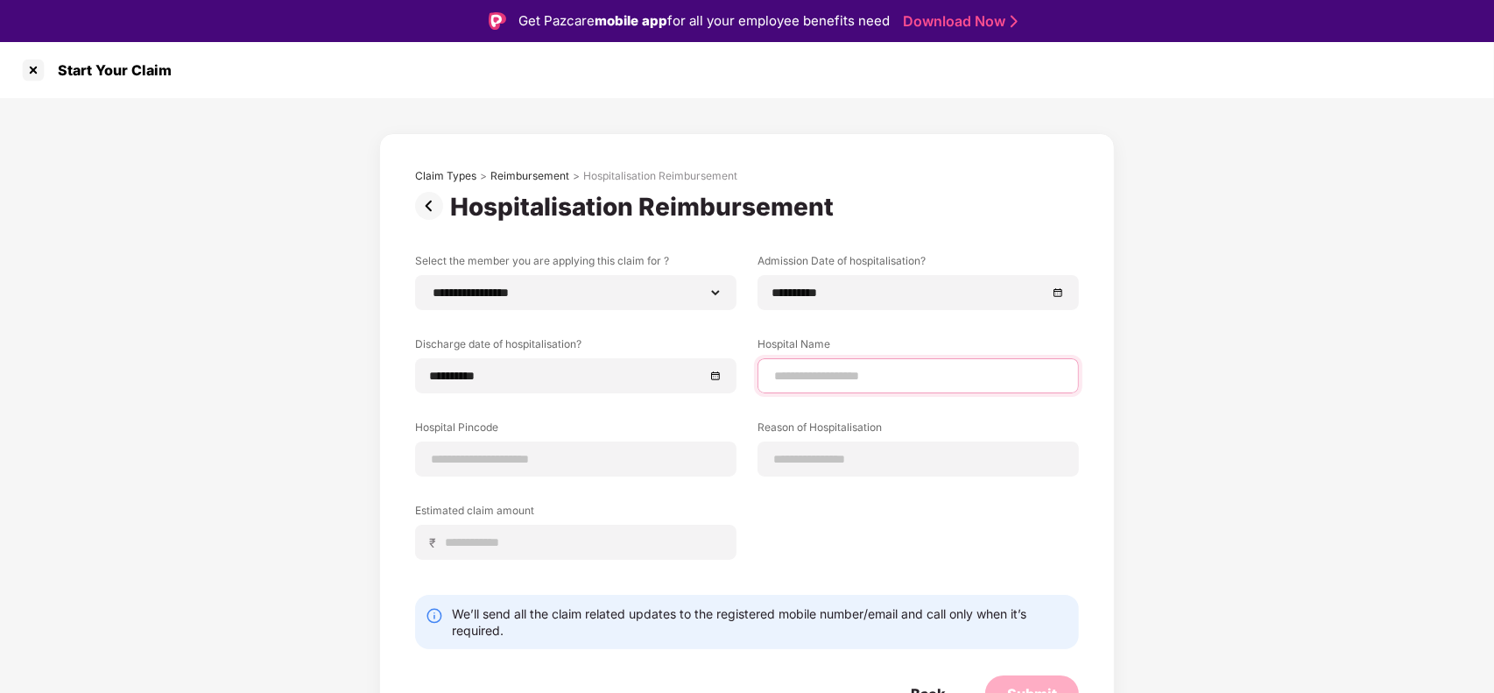
click at [789, 378] on input at bounding box center [918, 376] width 292 height 18
type input "**********"
click at [600, 466] on input at bounding box center [576, 459] width 292 height 18
type input "******"
select select "******"
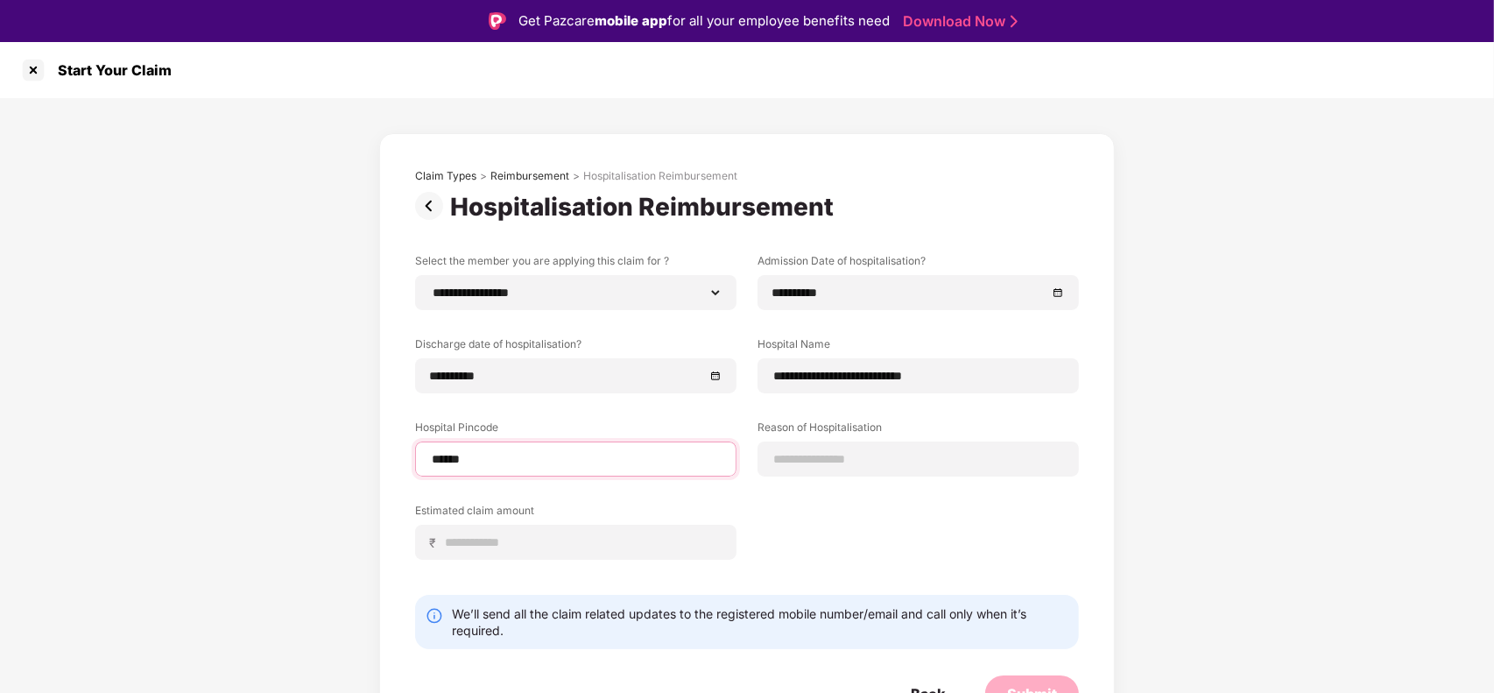
select select "**********"
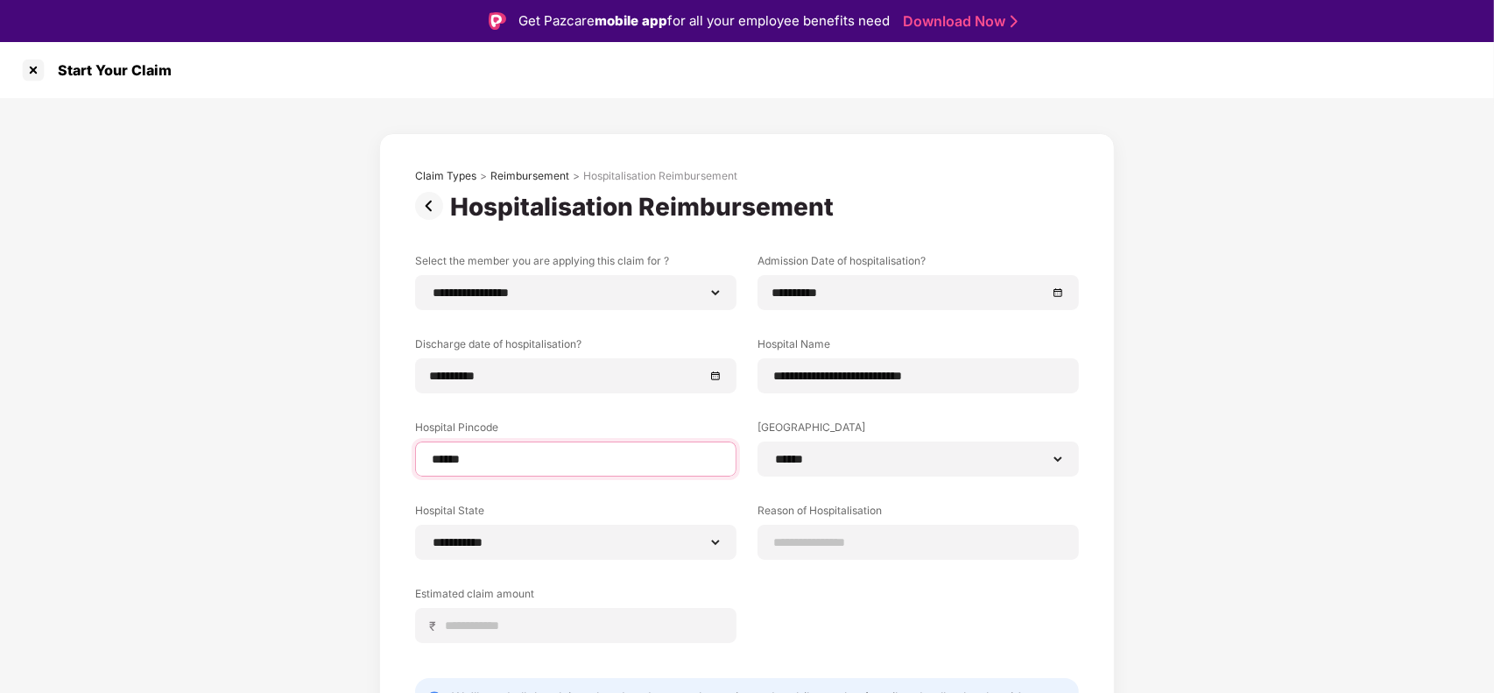
type input "******"
click at [806, 545] on input at bounding box center [918, 542] width 292 height 18
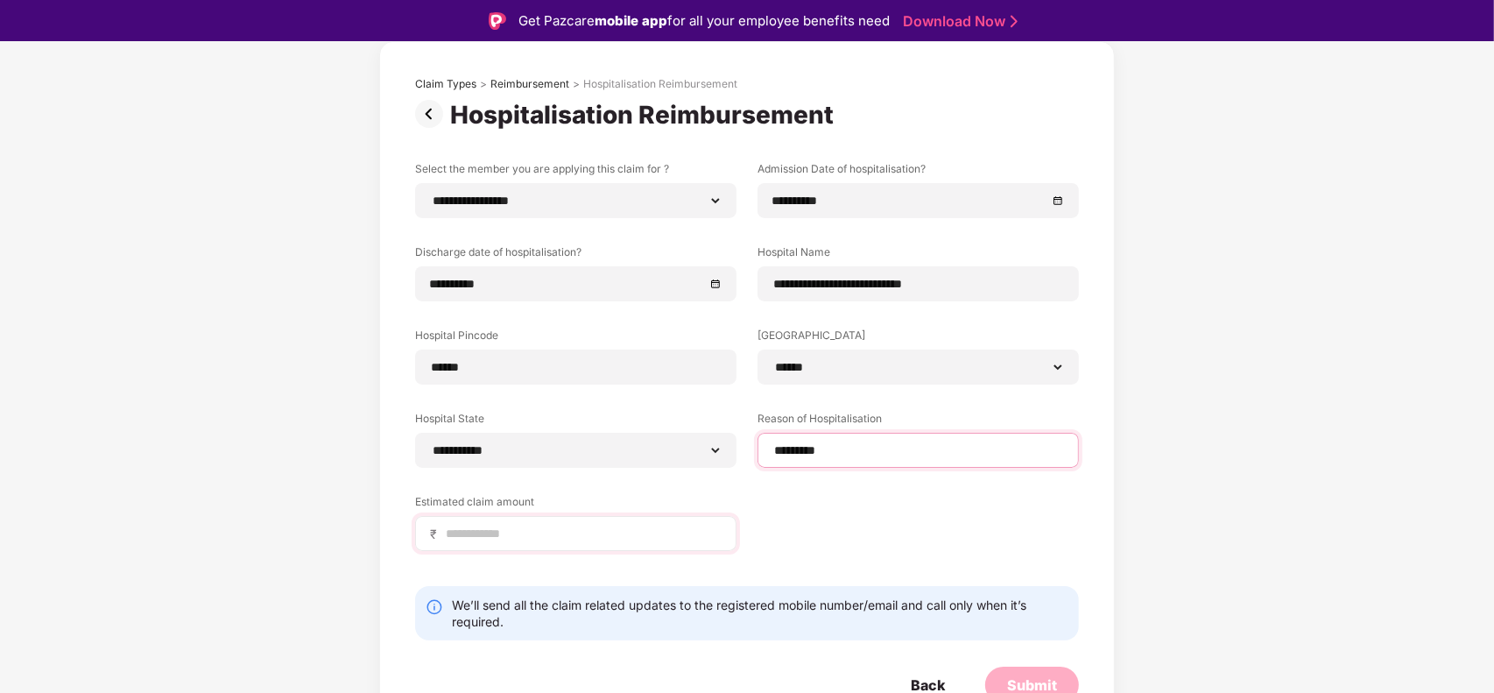
scroll to position [94, 0]
type input "*********"
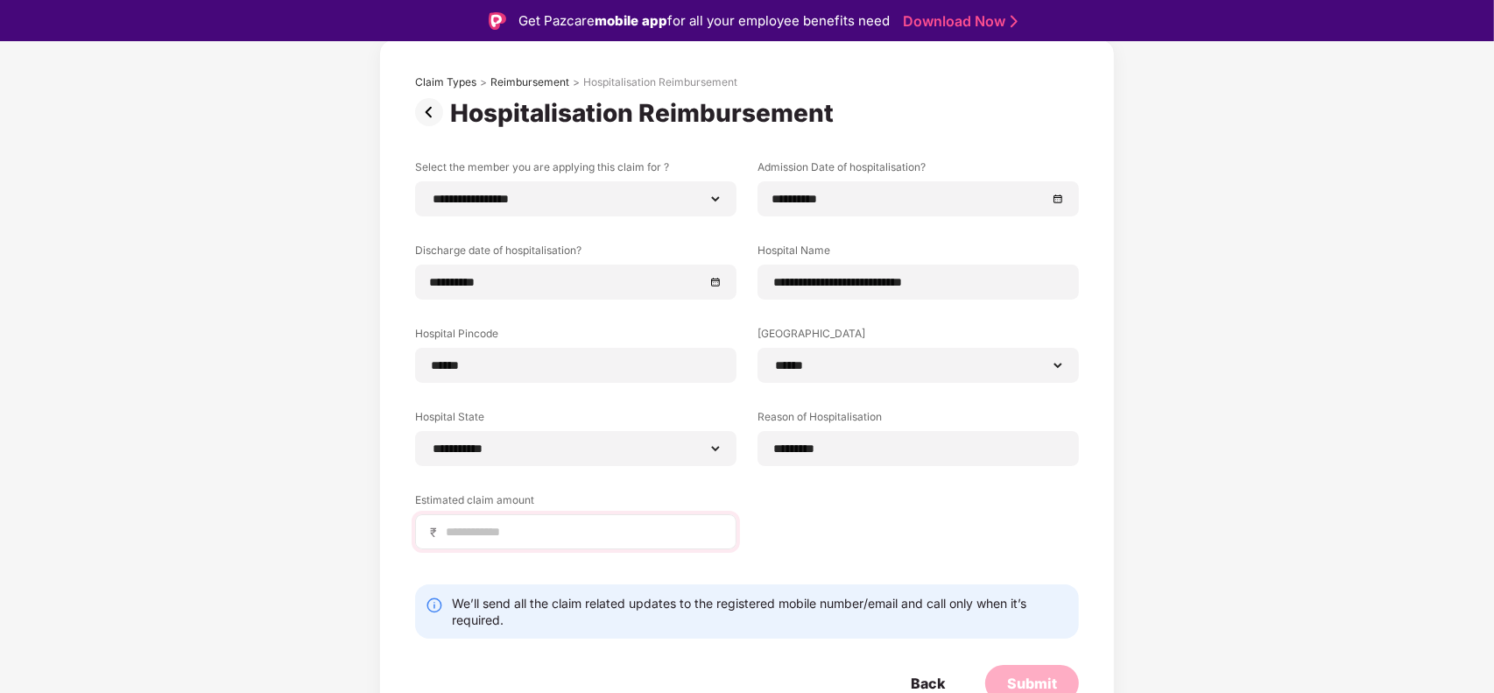
click at [598, 531] on input at bounding box center [583, 532] width 278 height 18
type input "******"
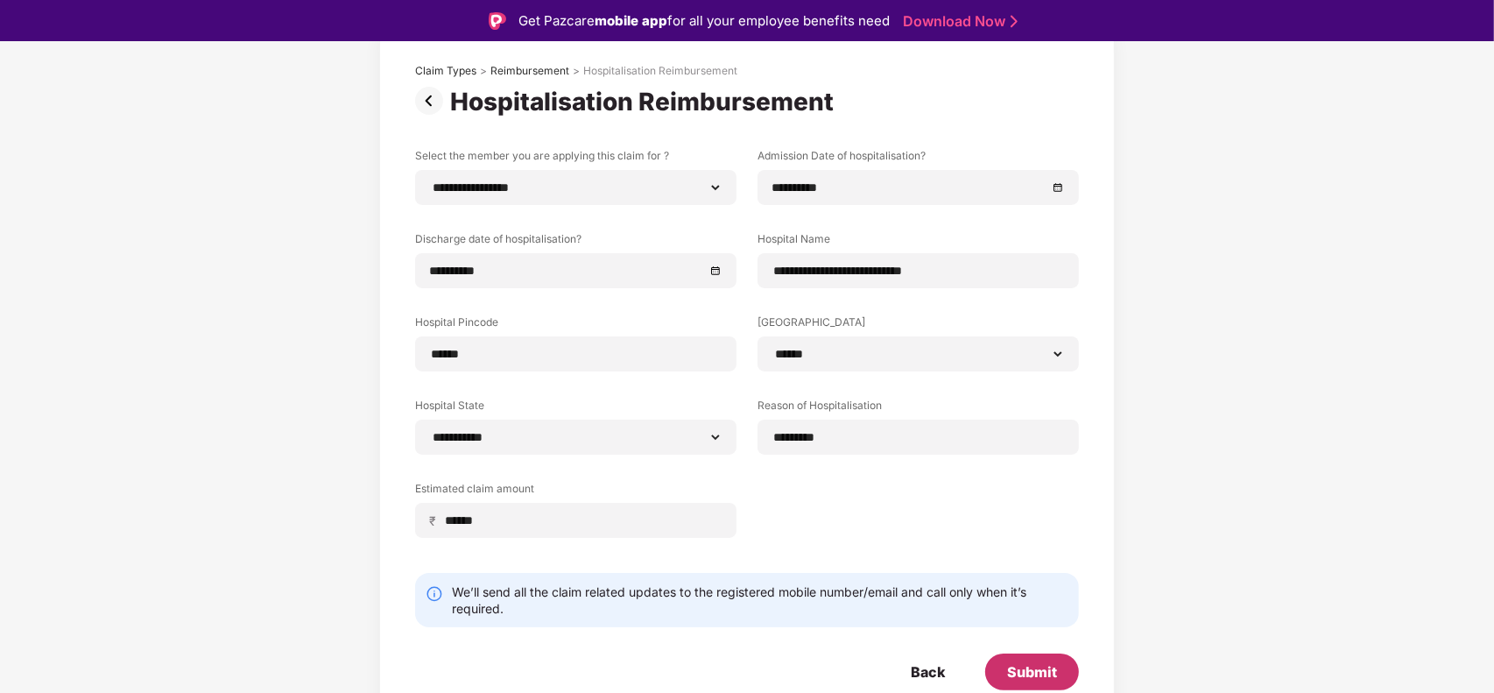
click at [1021, 655] on div "Submit" at bounding box center [1032, 671] width 94 height 37
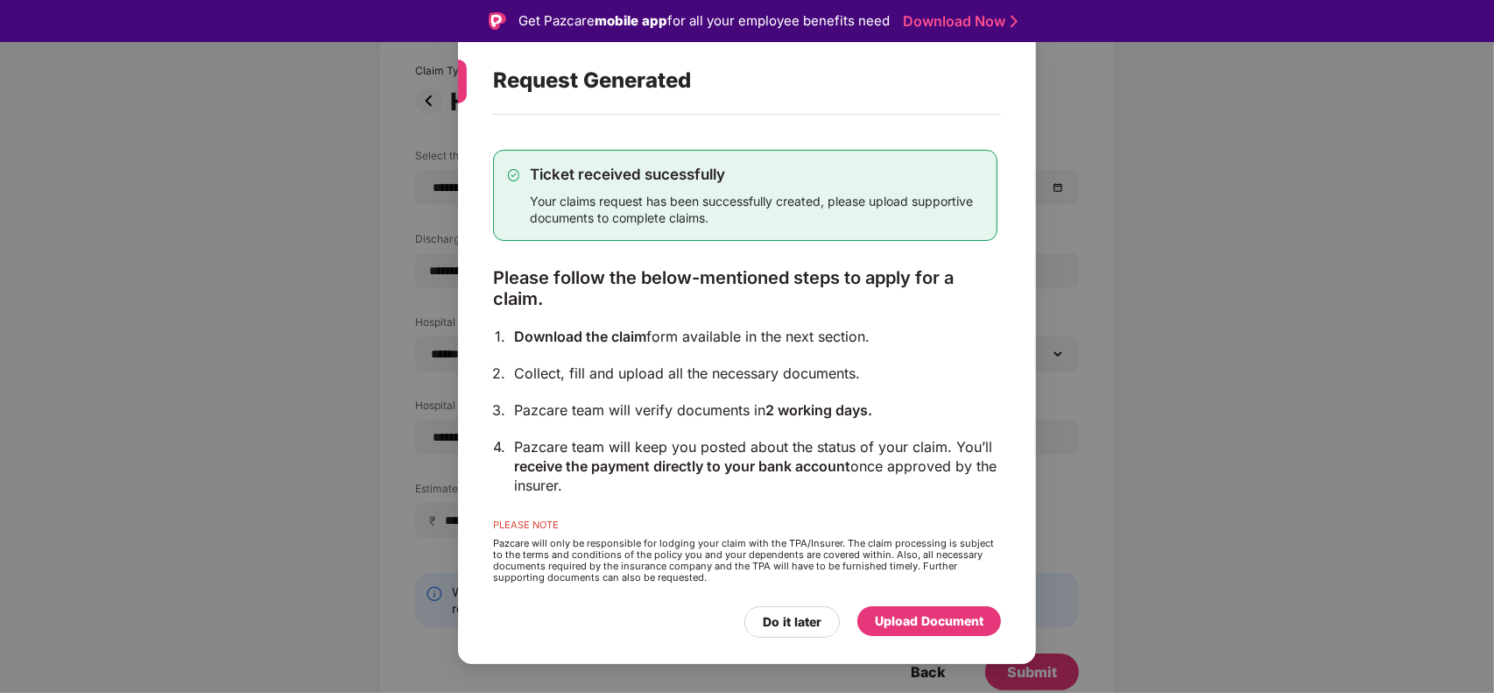
click at [943, 629] on div "Upload Document" at bounding box center [929, 620] width 109 height 19
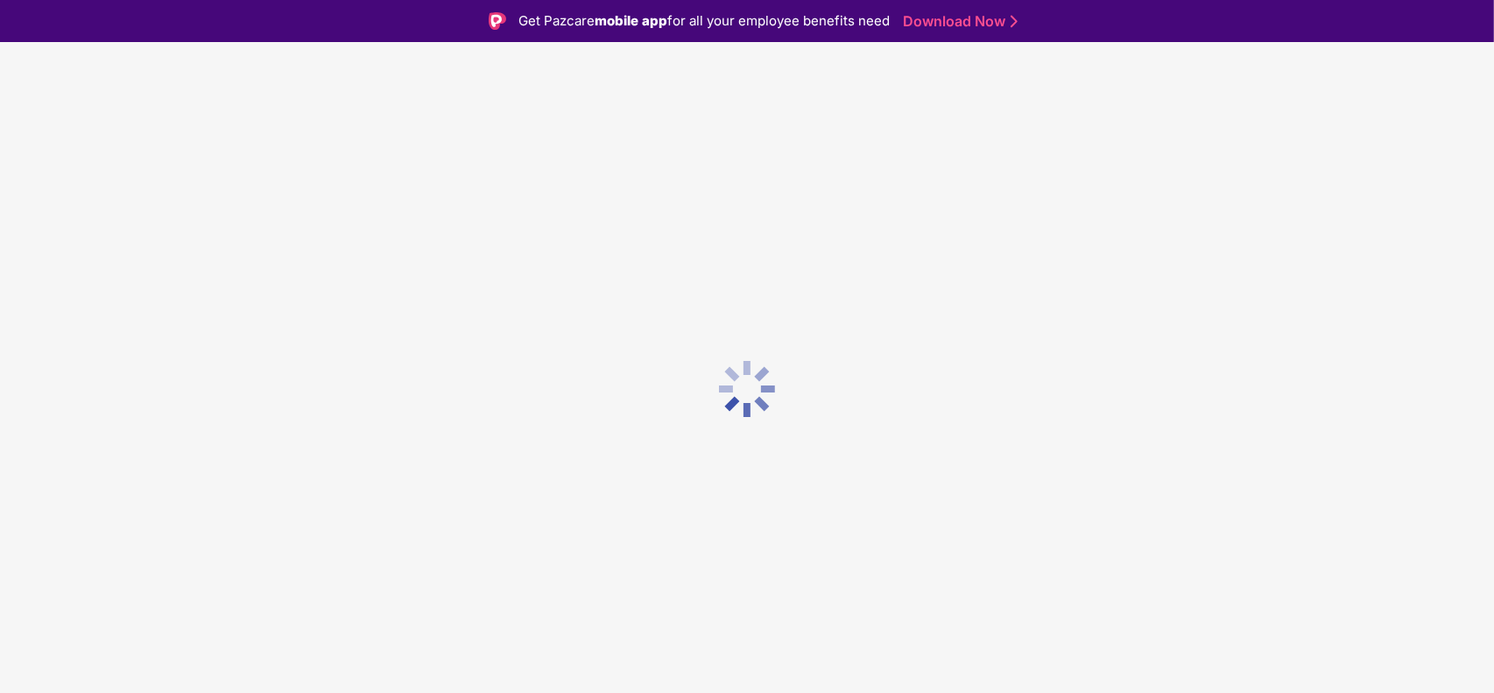
scroll to position [0, 0]
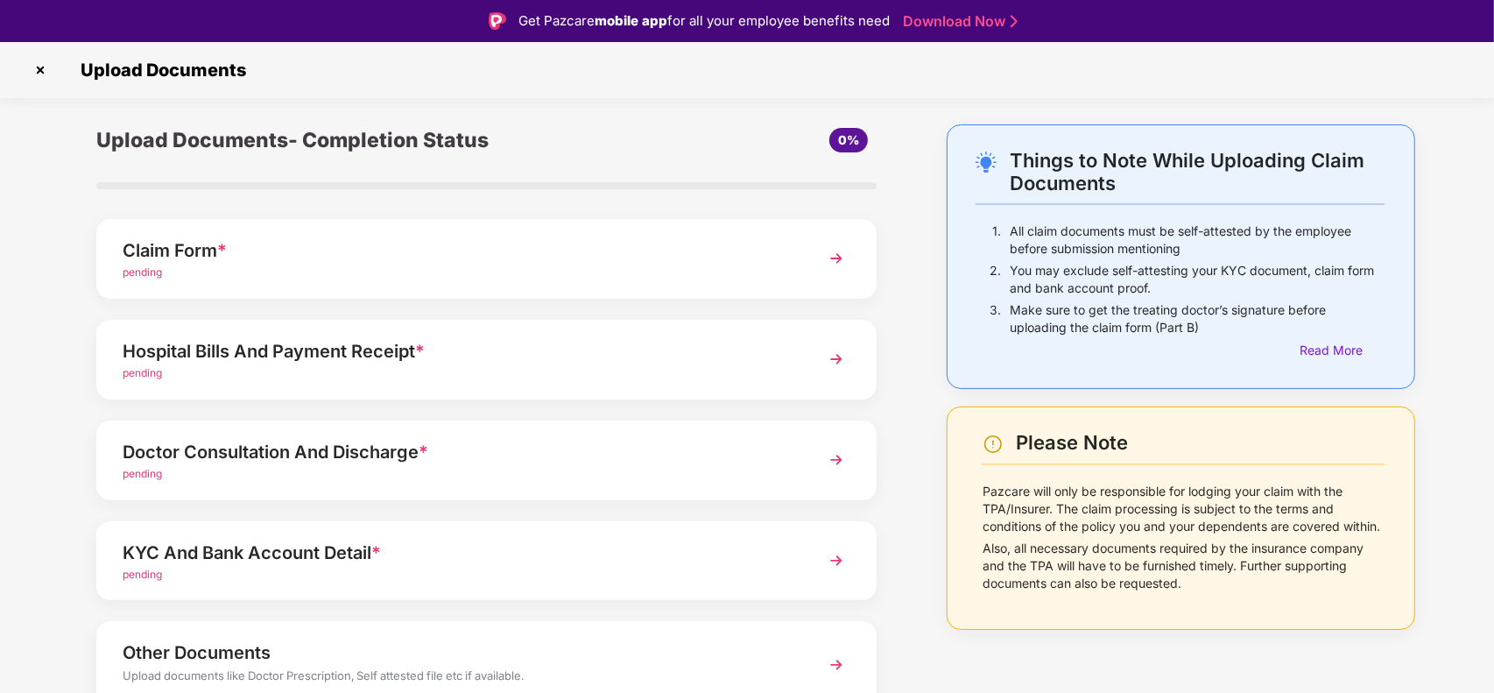
click at [418, 256] on div "Claim Form *" at bounding box center [456, 250] width 667 height 28
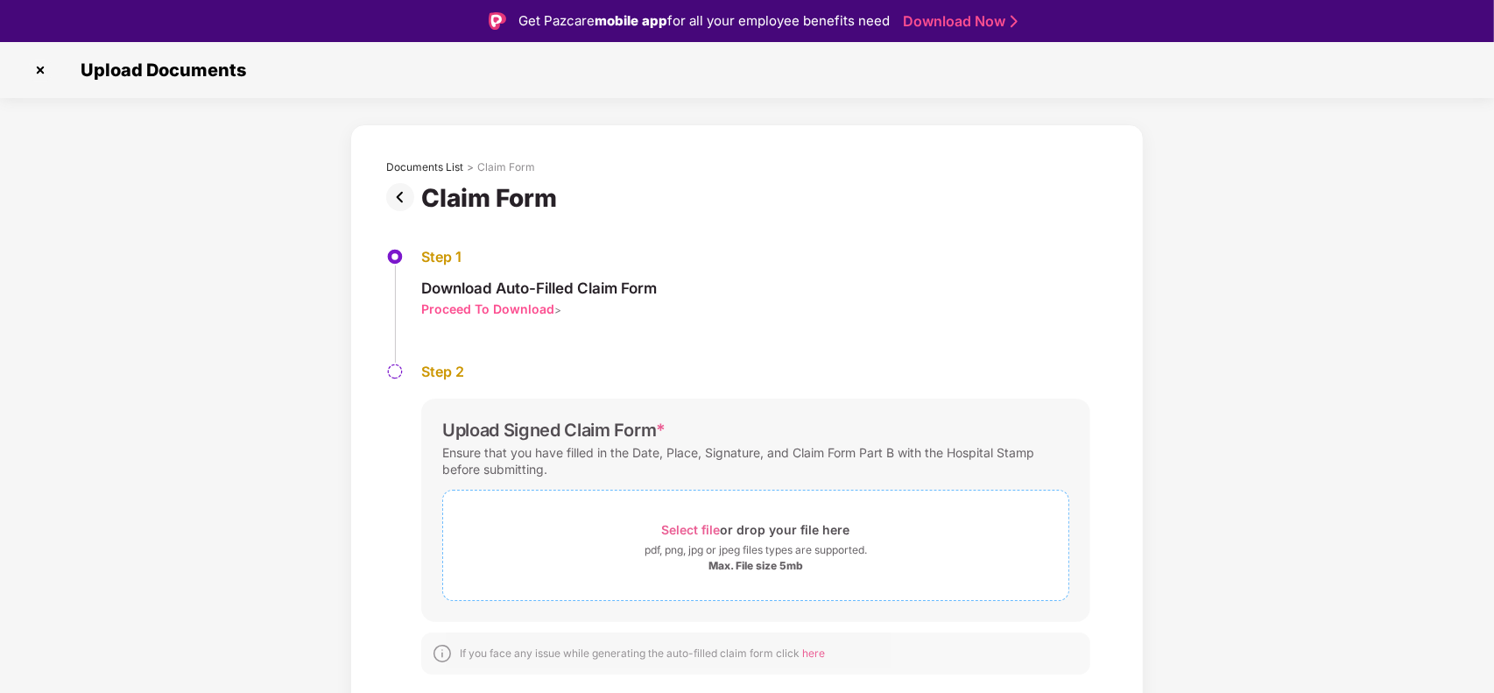
click at [648, 539] on div "Select file or drop your file here" at bounding box center [755, 529] width 625 height 24
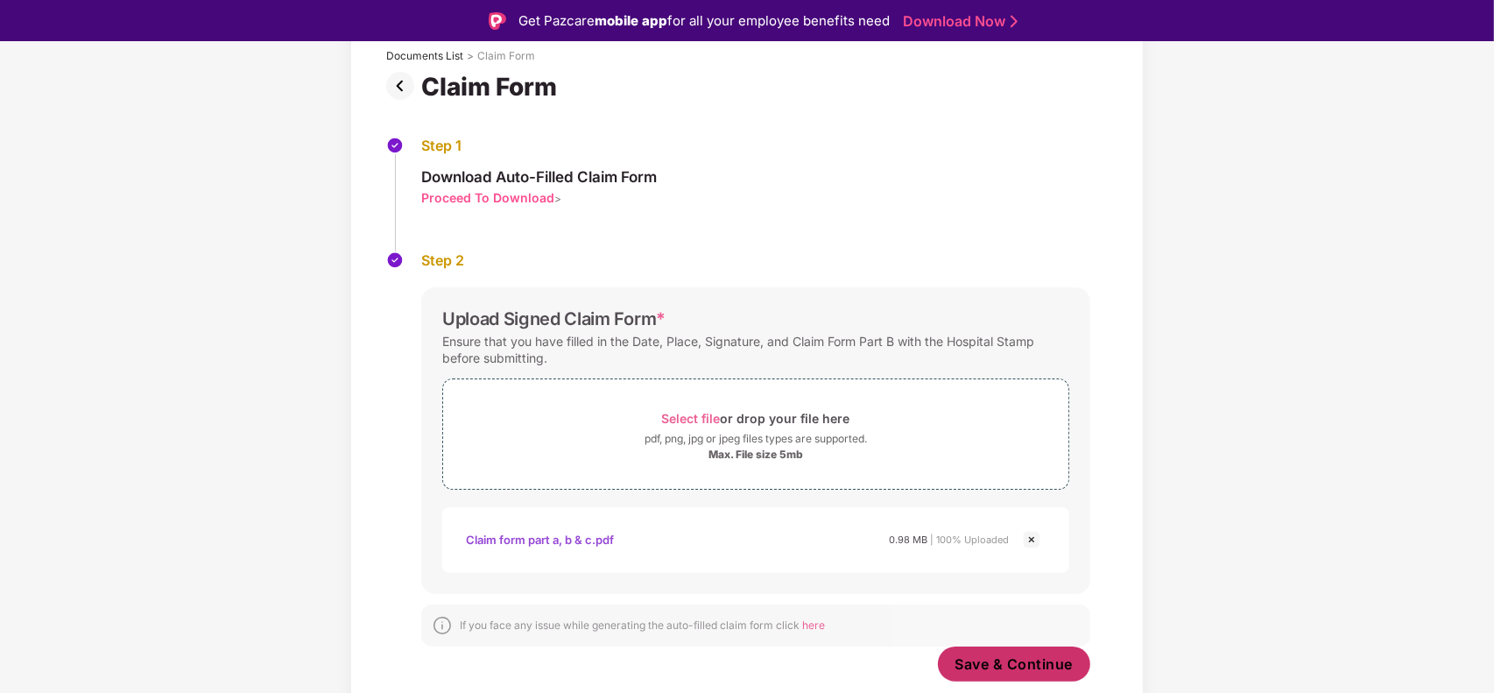
scroll to position [111, 0]
click at [982, 654] on span "Save & Continue" at bounding box center [1014, 663] width 118 height 19
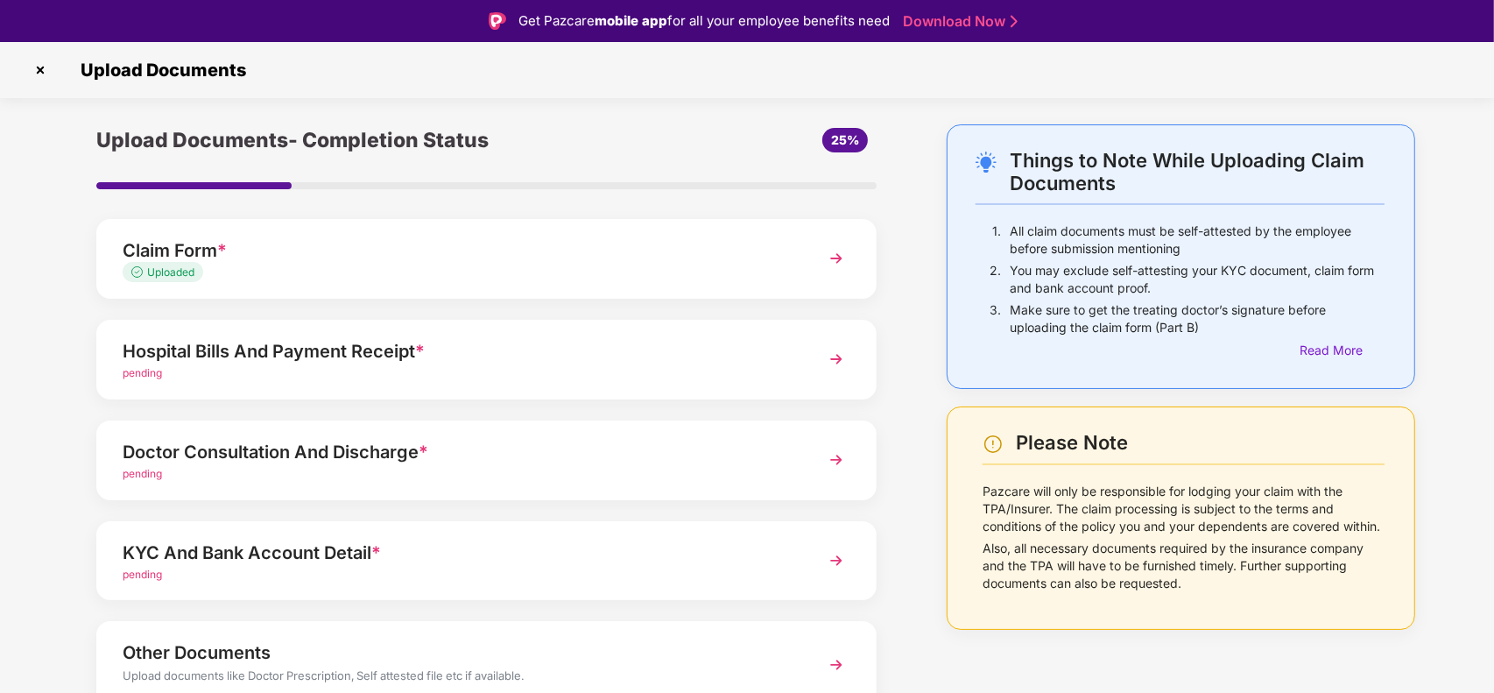
click at [296, 374] on div "pending" at bounding box center [456, 373] width 667 height 17
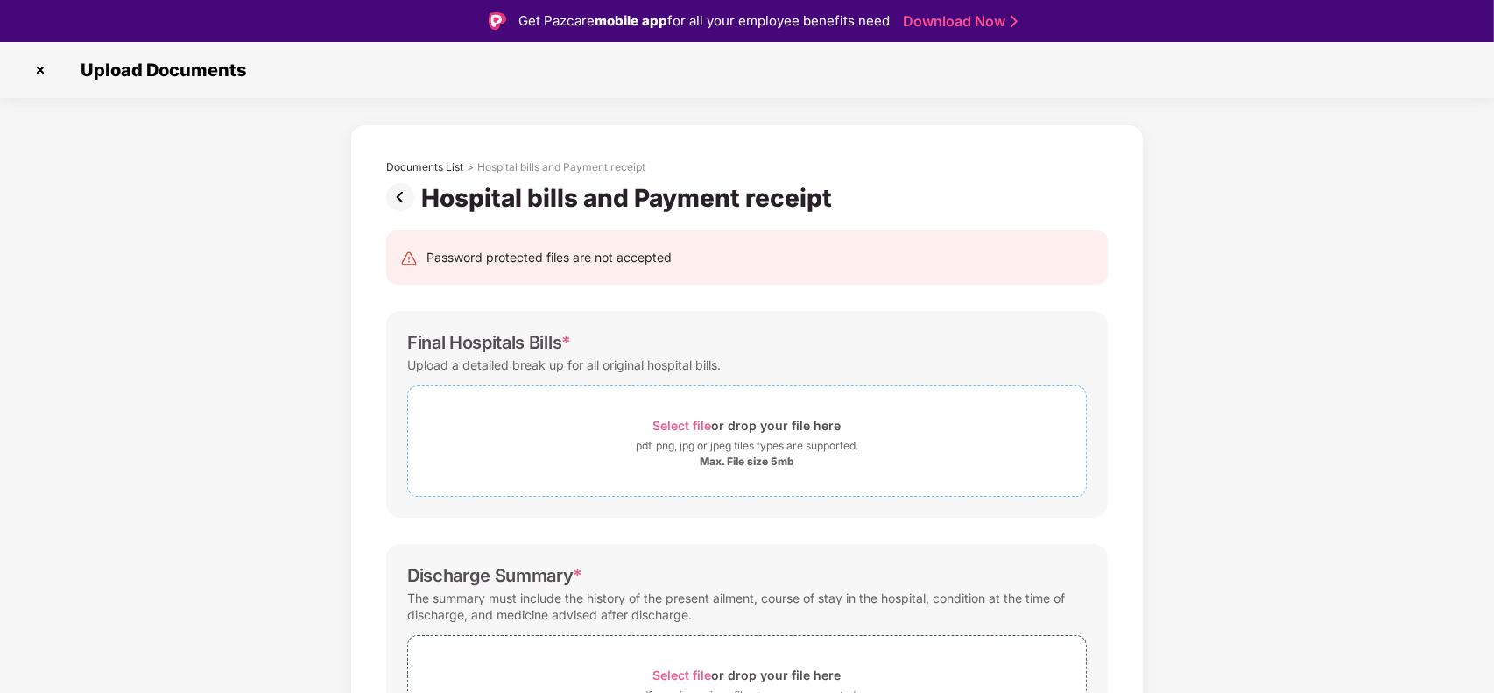
click at [674, 425] on span "Select file" at bounding box center [682, 425] width 59 height 15
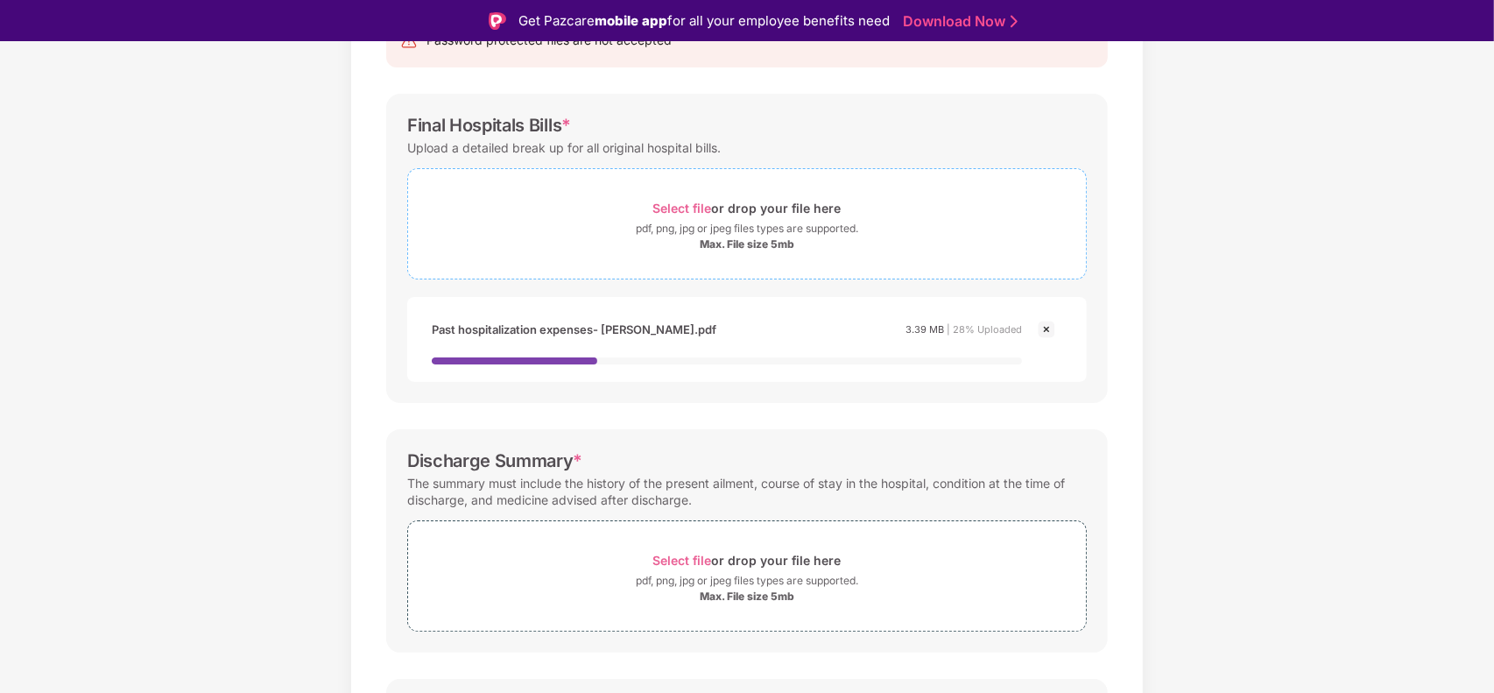
scroll to position [219, 0]
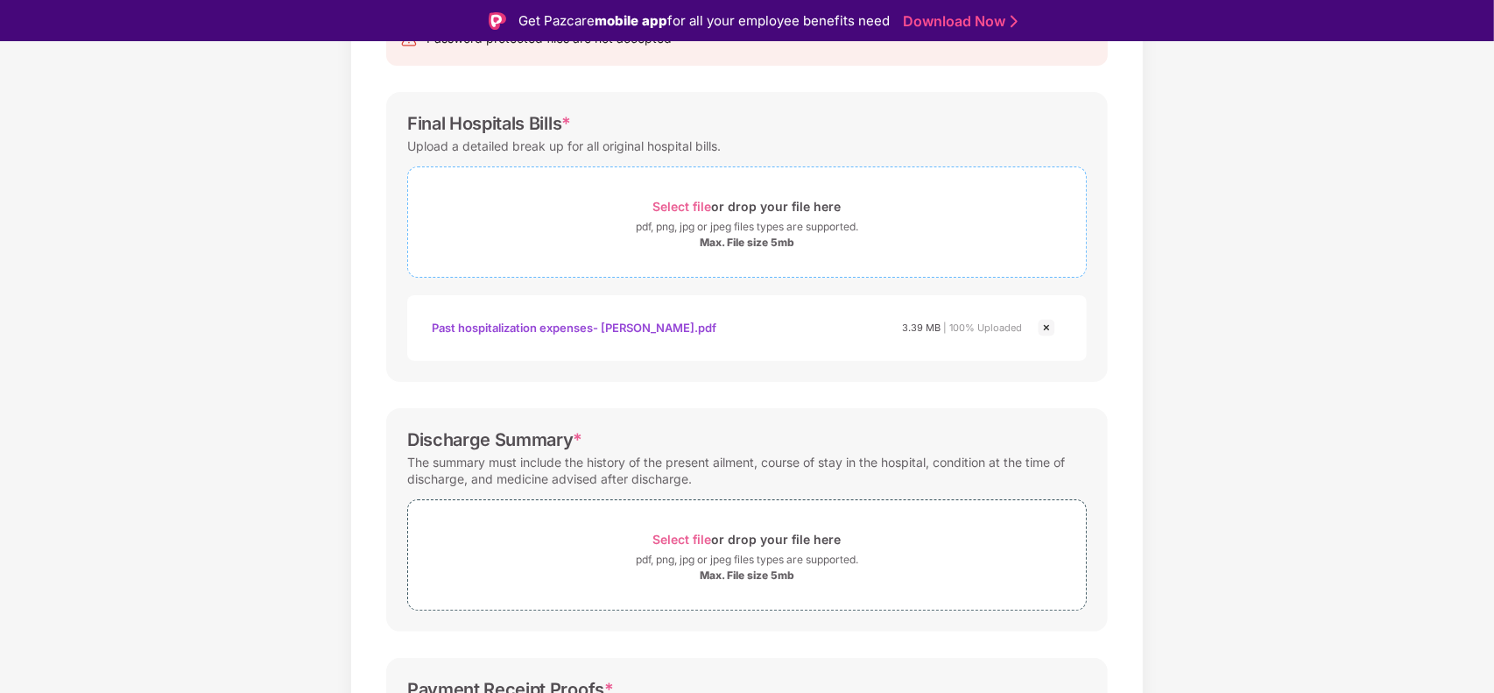
click at [652, 219] on div "pdf, png, jpg or jpeg files types are supported." at bounding box center [747, 227] width 222 height 18
click at [1049, 328] on img at bounding box center [1046, 327] width 21 height 21
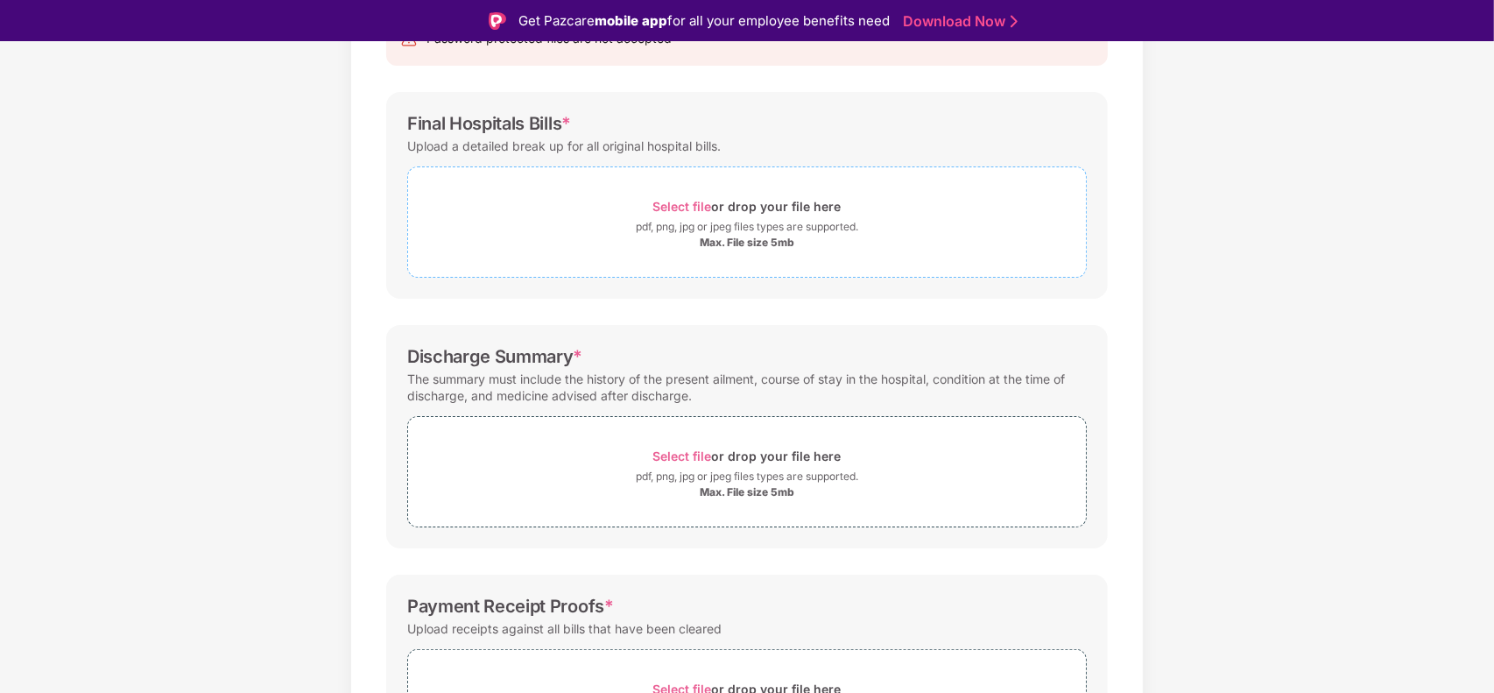
click at [802, 234] on div "pdf, png, jpg or jpeg files types are supported." at bounding box center [747, 227] width 222 height 18
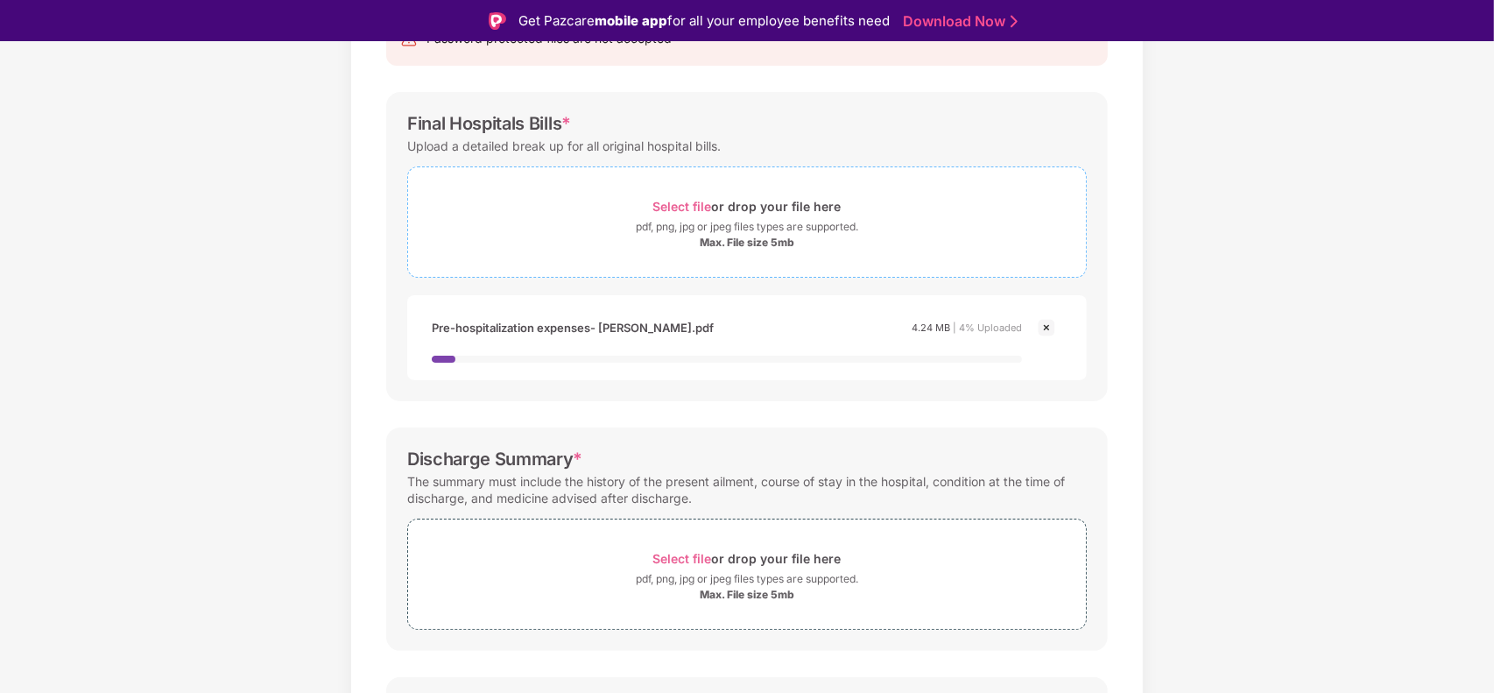
click at [672, 236] on div "Max. File size 5mb" at bounding box center [747, 243] width 678 height 14
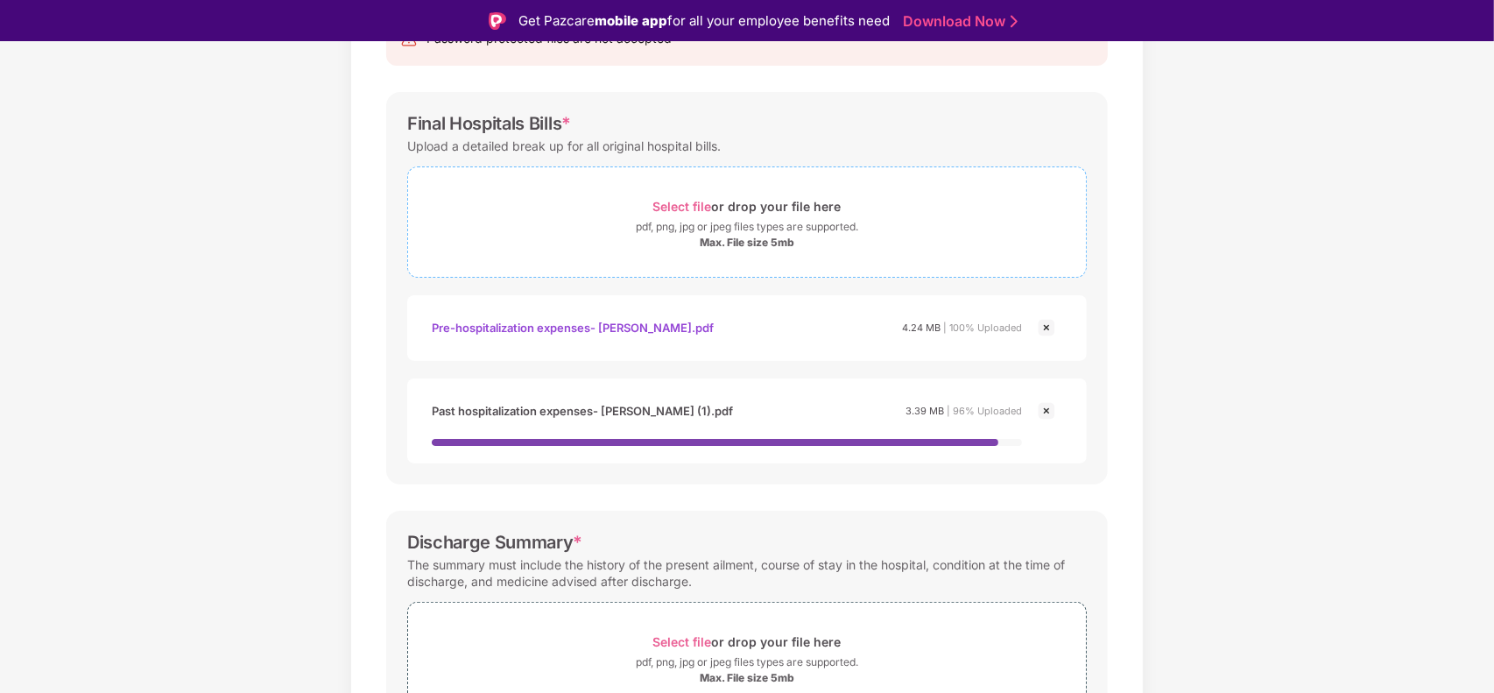
click at [658, 208] on span "Select file" at bounding box center [682, 206] width 59 height 15
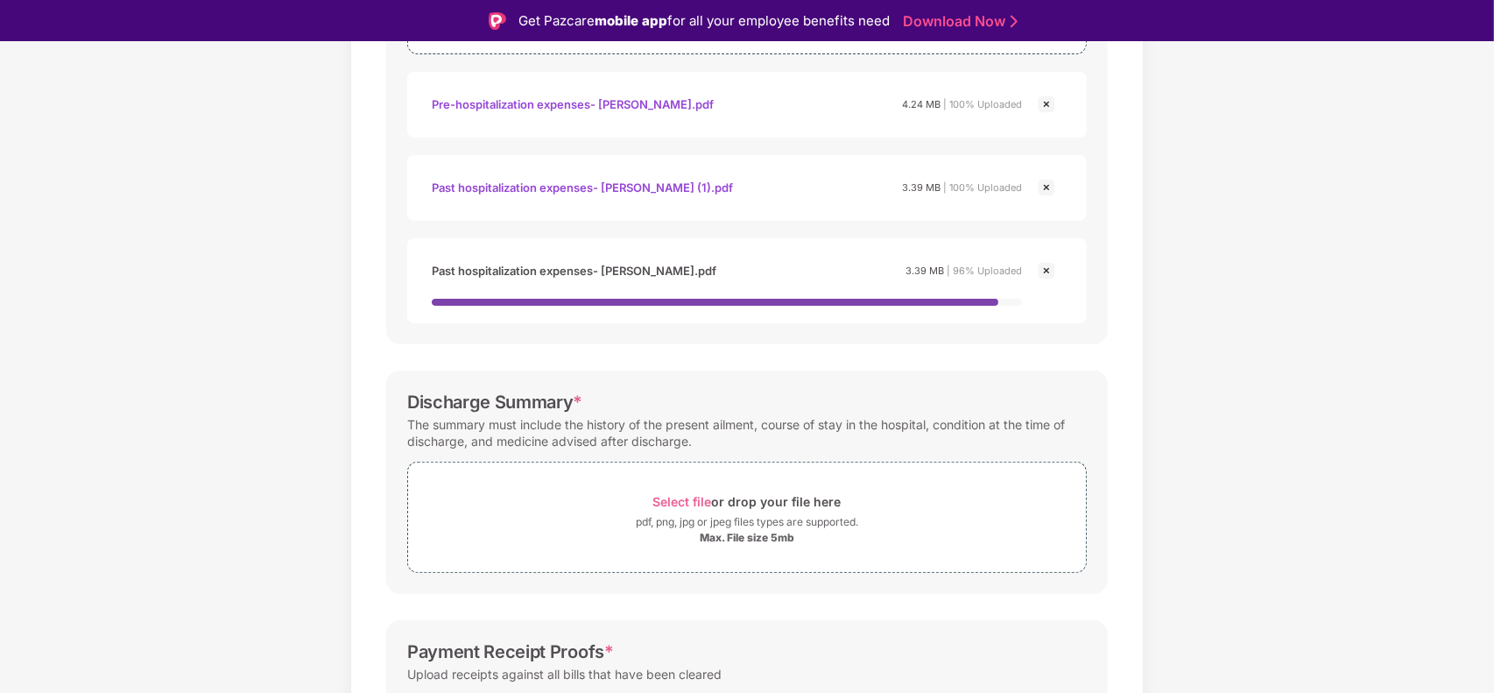
scroll to position [443, 0]
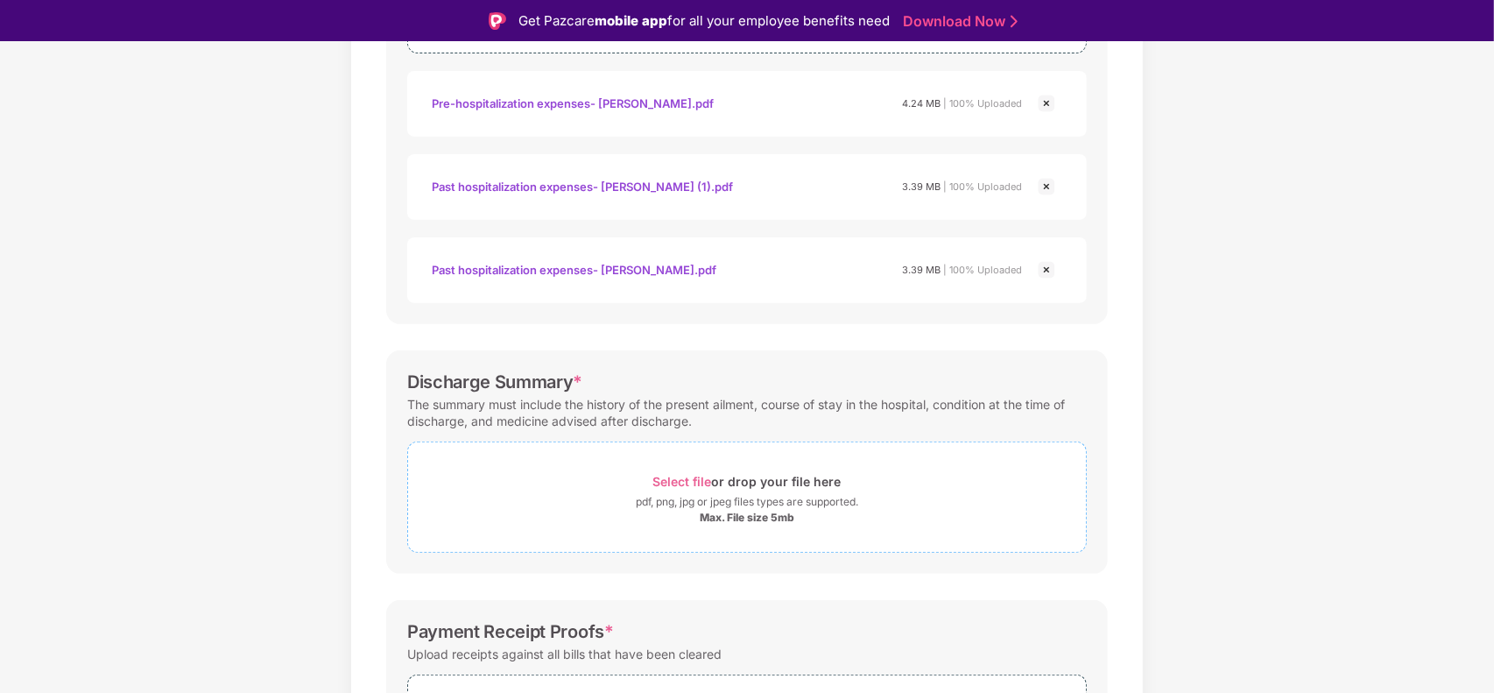
click at [683, 537] on span "Select file or drop your file here pdf, png, jpg or jpeg files types are suppor…" at bounding box center [747, 496] width 678 height 83
click at [573, 460] on span "Select file or drop your file here pdf, png, jpg or jpeg files types are suppor…" at bounding box center [747, 496] width 678 height 83
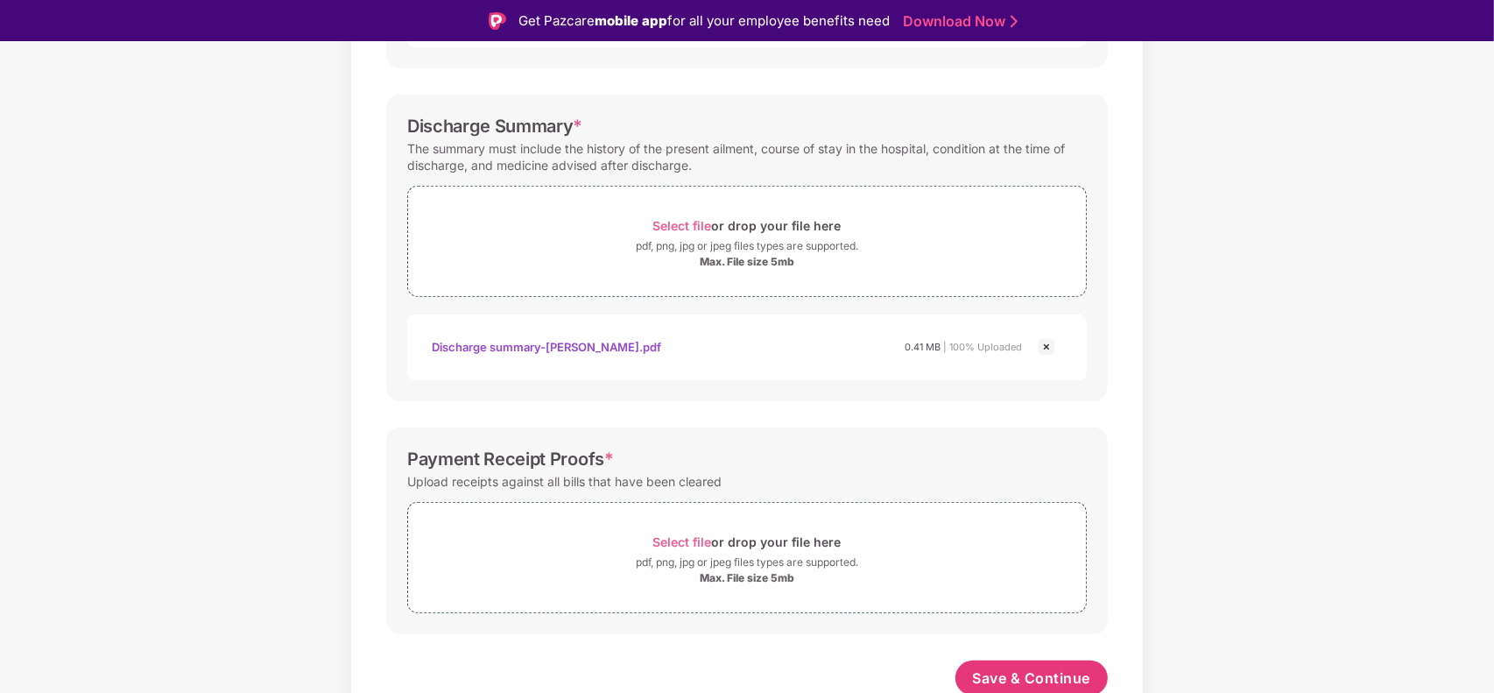
scroll to position [698, 0]
click at [602, 557] on div "pdf, png, jpg or jpeg files types are supported." at bounding box center [747, 563] width 678 height 18
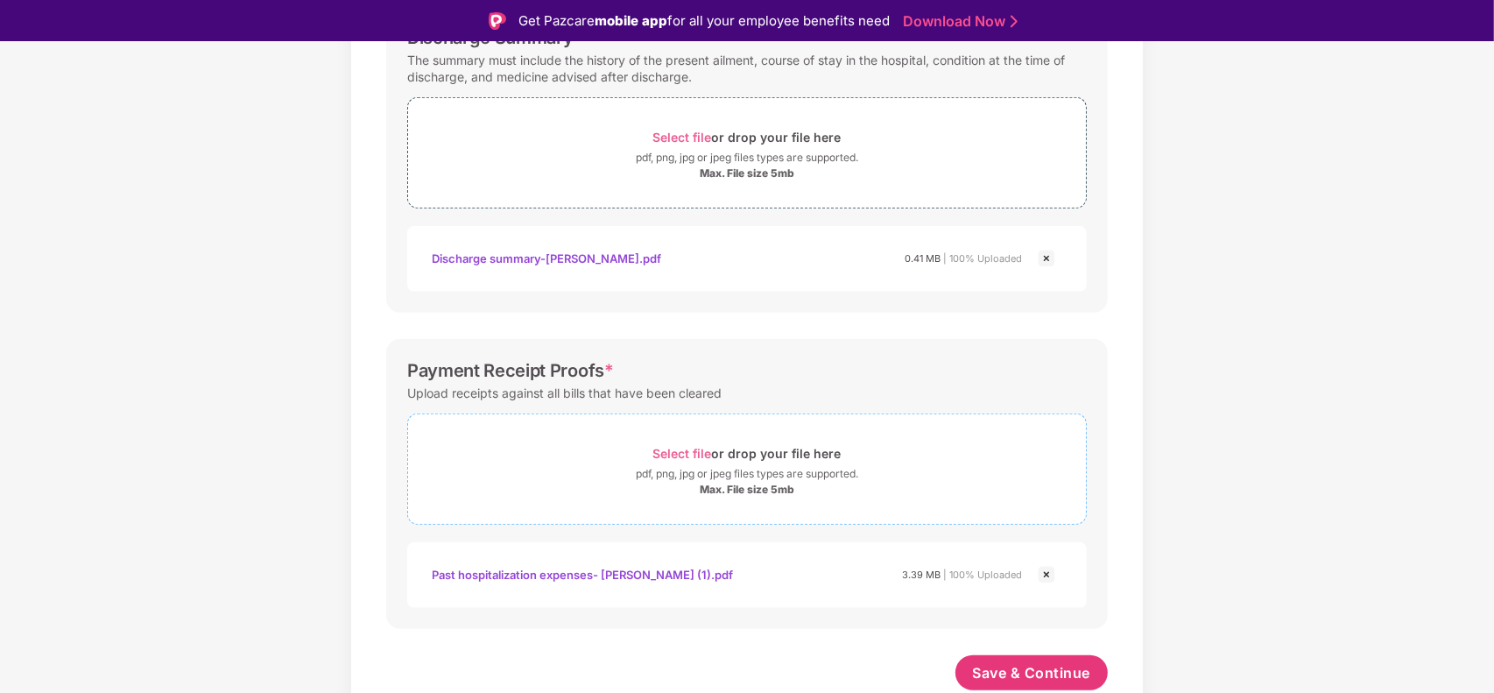
click at [813, 466] on div "pdf, png, jpg or jpeg files types are supported." at bounding box center [747, 474] width 222 height 18
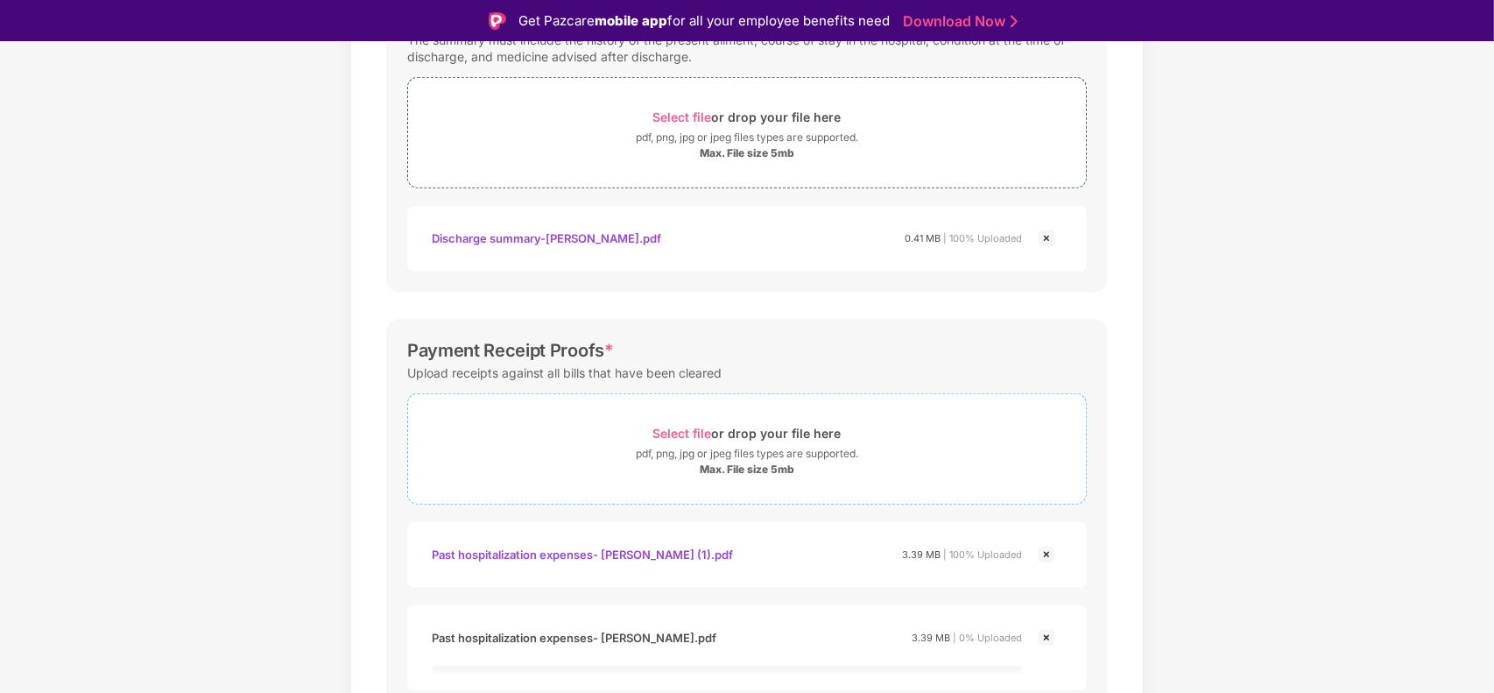
click at [728, 448] on div "pdf, png, jpg or jpeg files types are supported." at bounding box center [747, 454] width 222 height 18
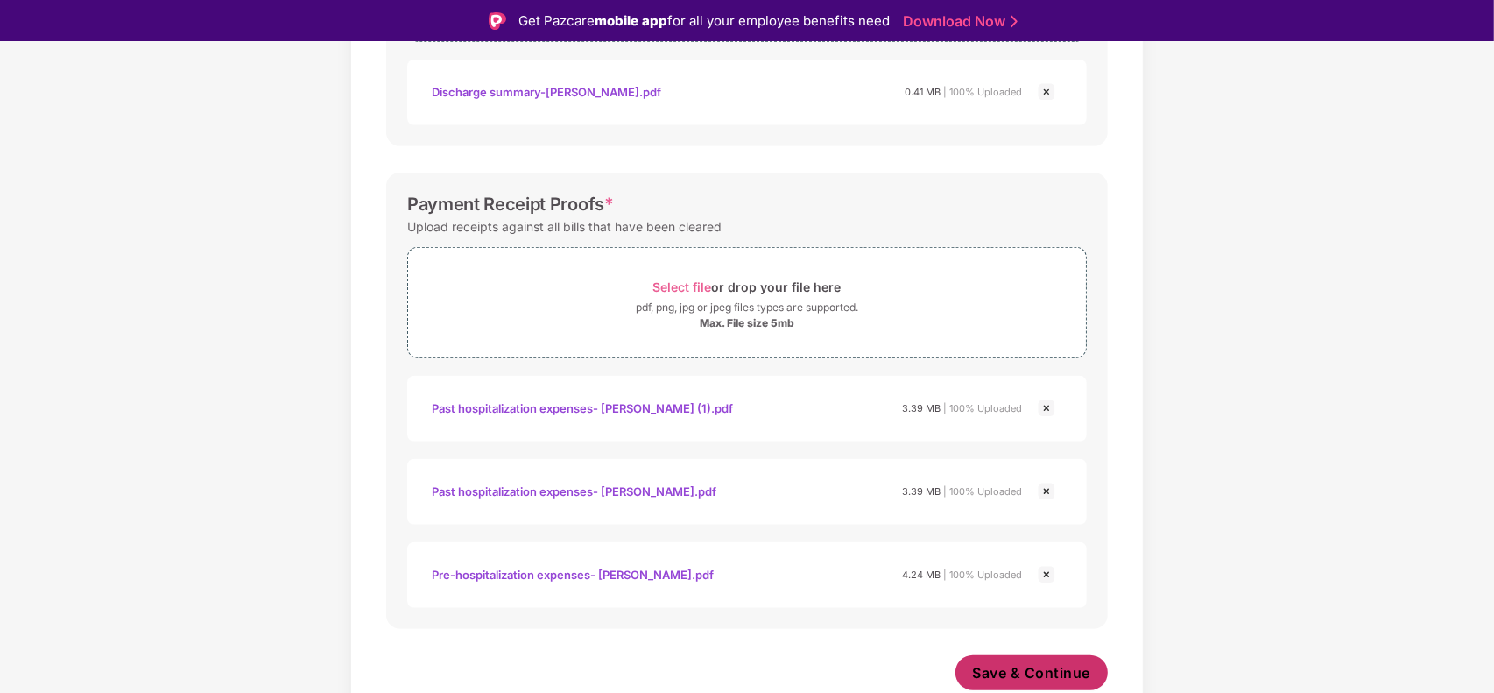
click at [1046, 666] on span "Save & Continue" at bounding box center [1032, 672] width 118 height 19
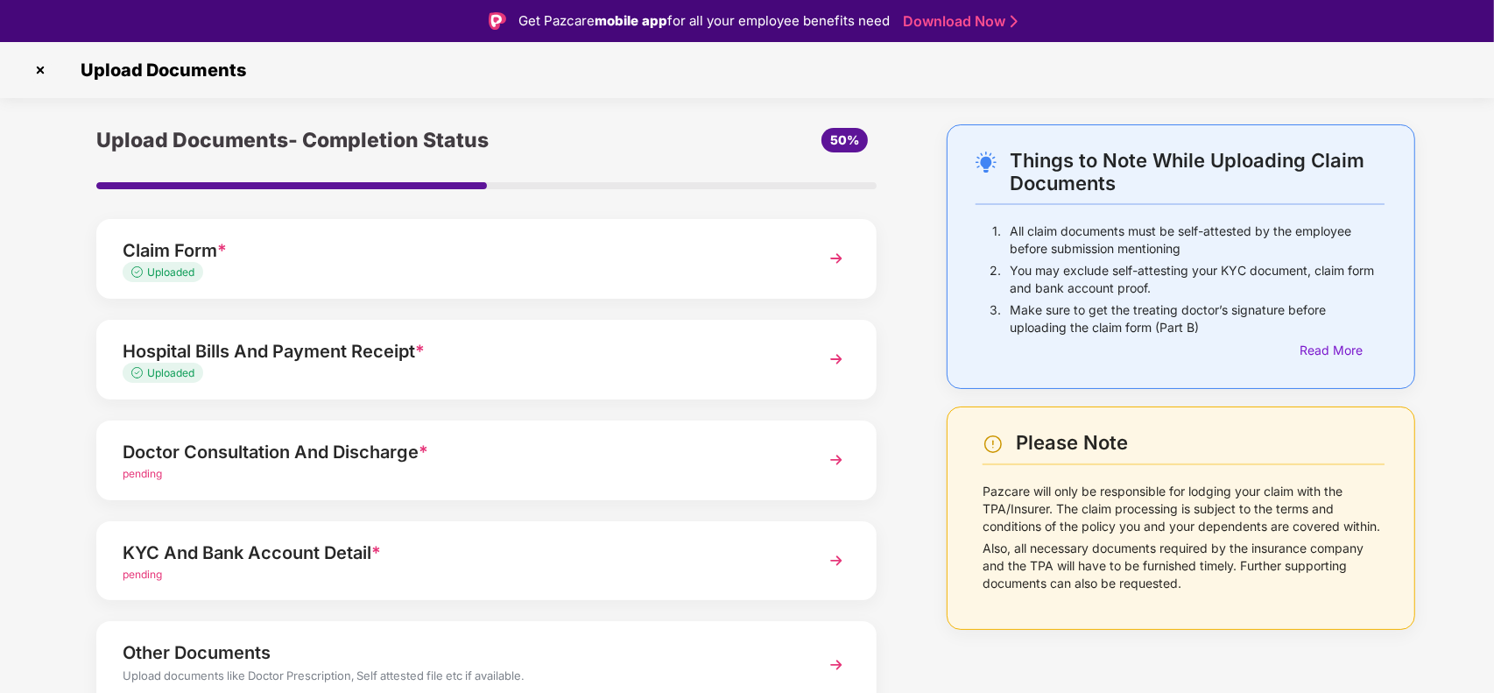
click at [287, 453] on div "Doctor Consultation And Discharge *" at bounding box center [456, 452] width 667 height 28
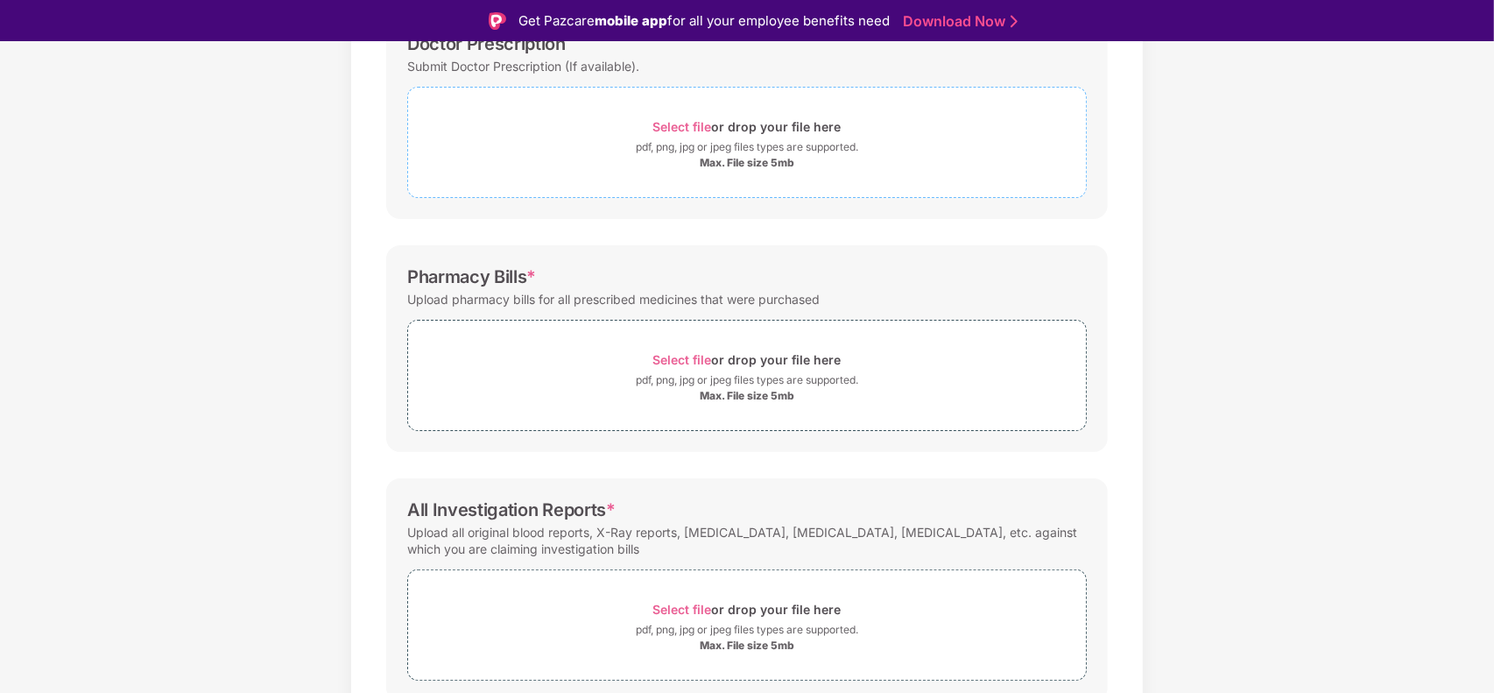
scroll to position [372, 0]
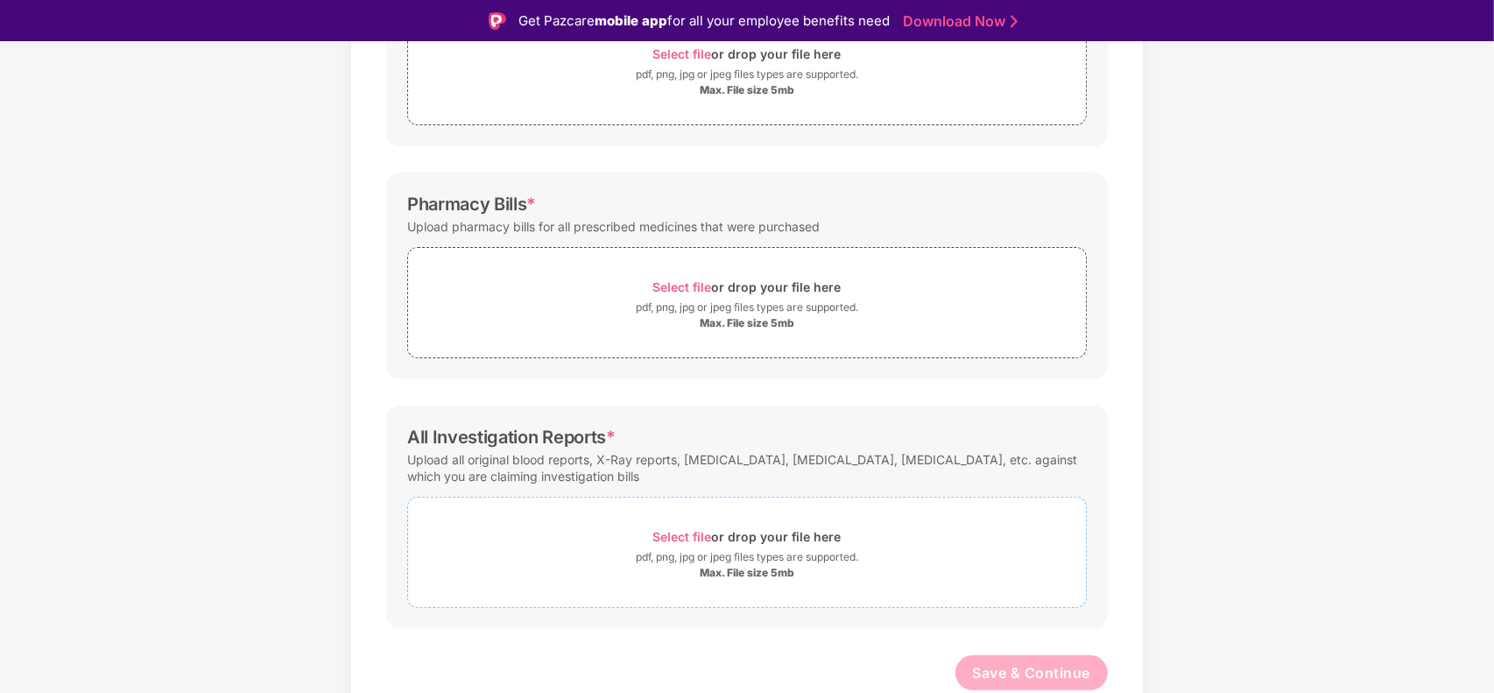
click at [692, 534] on span "Select file" at bounding box center [682, 536] width 59 height 15
click at [609, 532] on div "Select file or drop your file here" at bounding box center [747, 536] width 678 height 24
click at [524, 136] on div "Doctor Prescription Submit Doctor Prescription (If available). Select file or d…" at bounding box center [746, 42] width 721 height 207
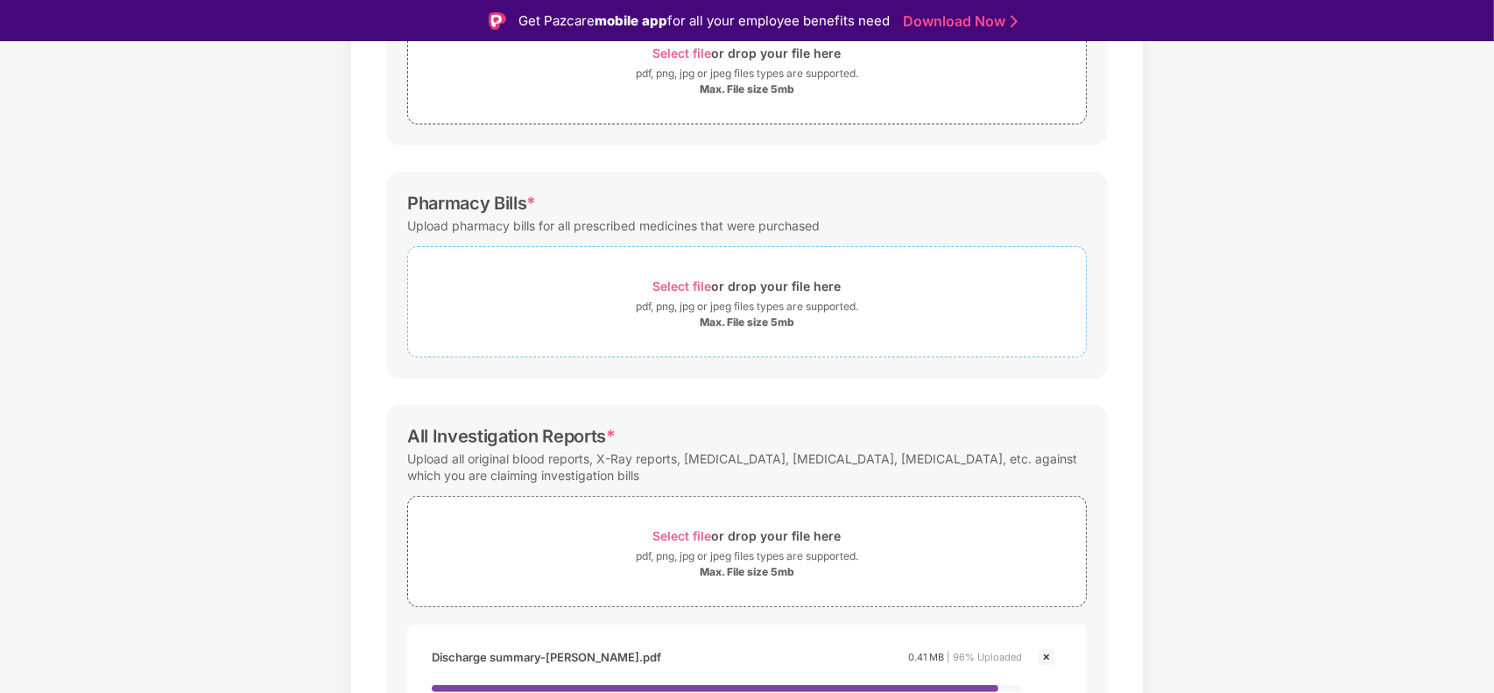
click at [552, 283] on div "Select file or drop your file here" at bounding box center [747, 286] width 678 height 24
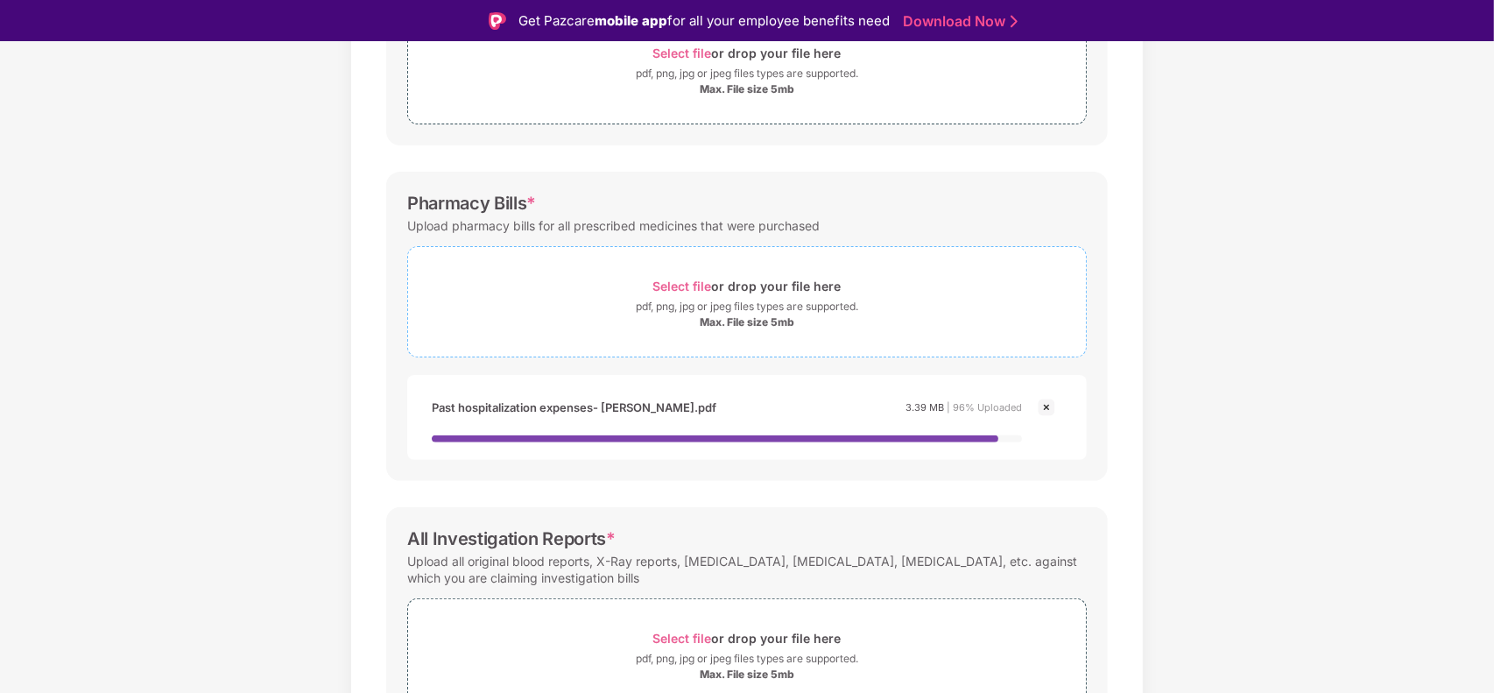
click at [570, 277] on div "Select file or drop your file here" at bounding box center [747, 286] width 678 height 24
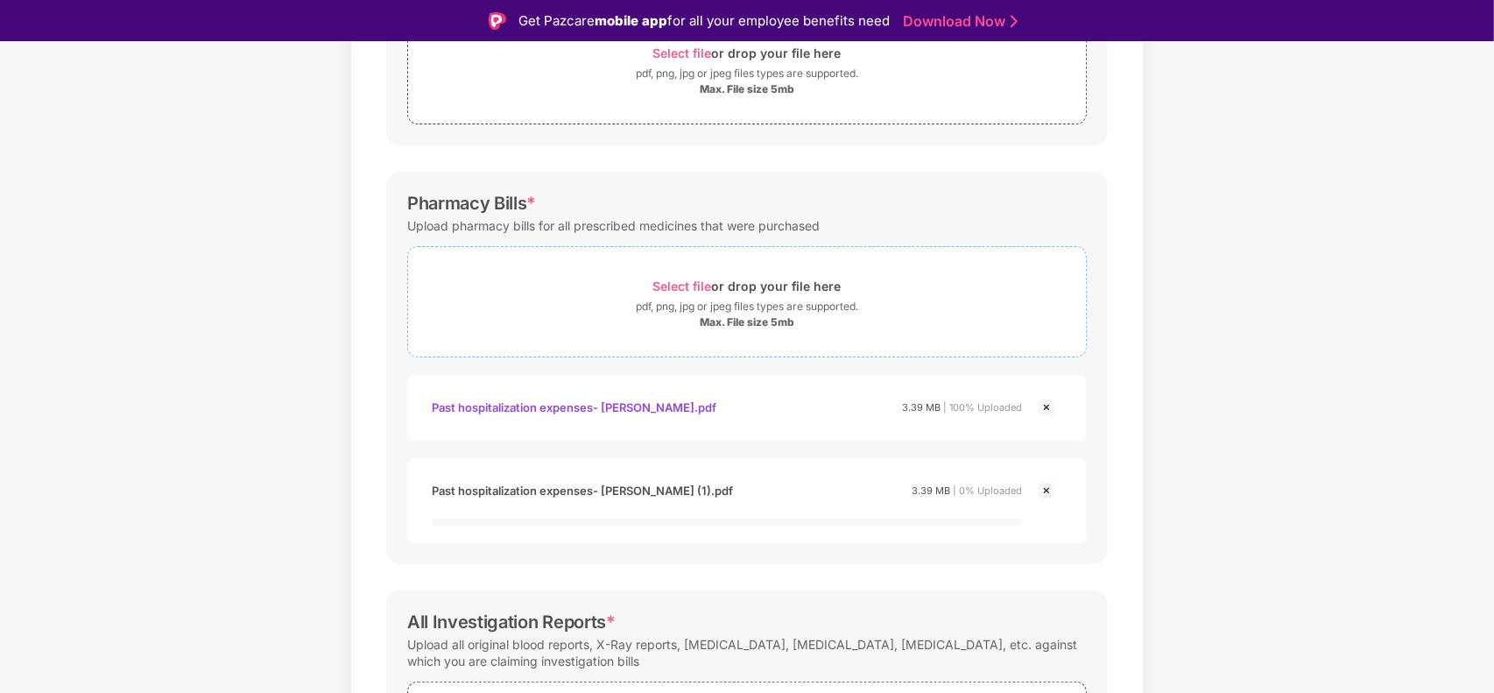
click at [545, 299] on div "pdf, png, jpg or jpeg files types are supported." at bounding box center [747, 307] width 678 height 18
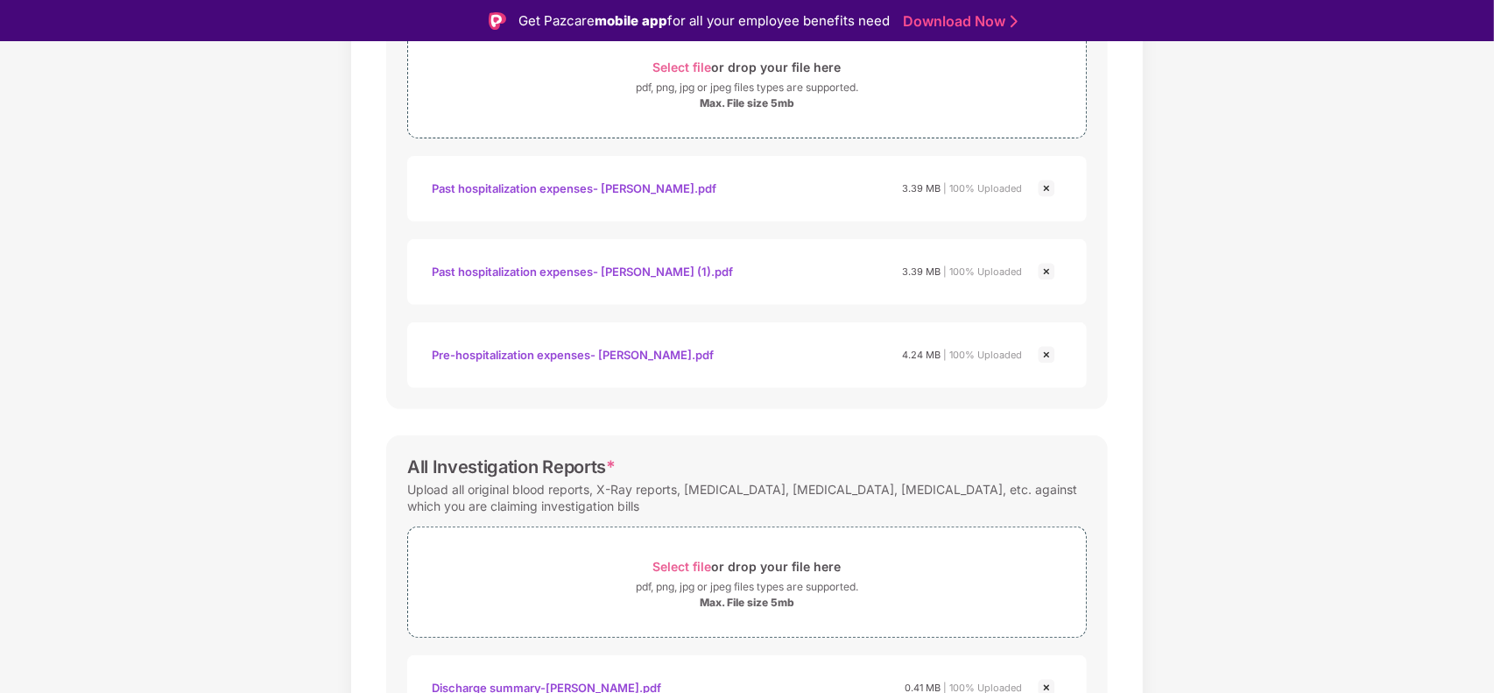
scroll to position [705, 0]
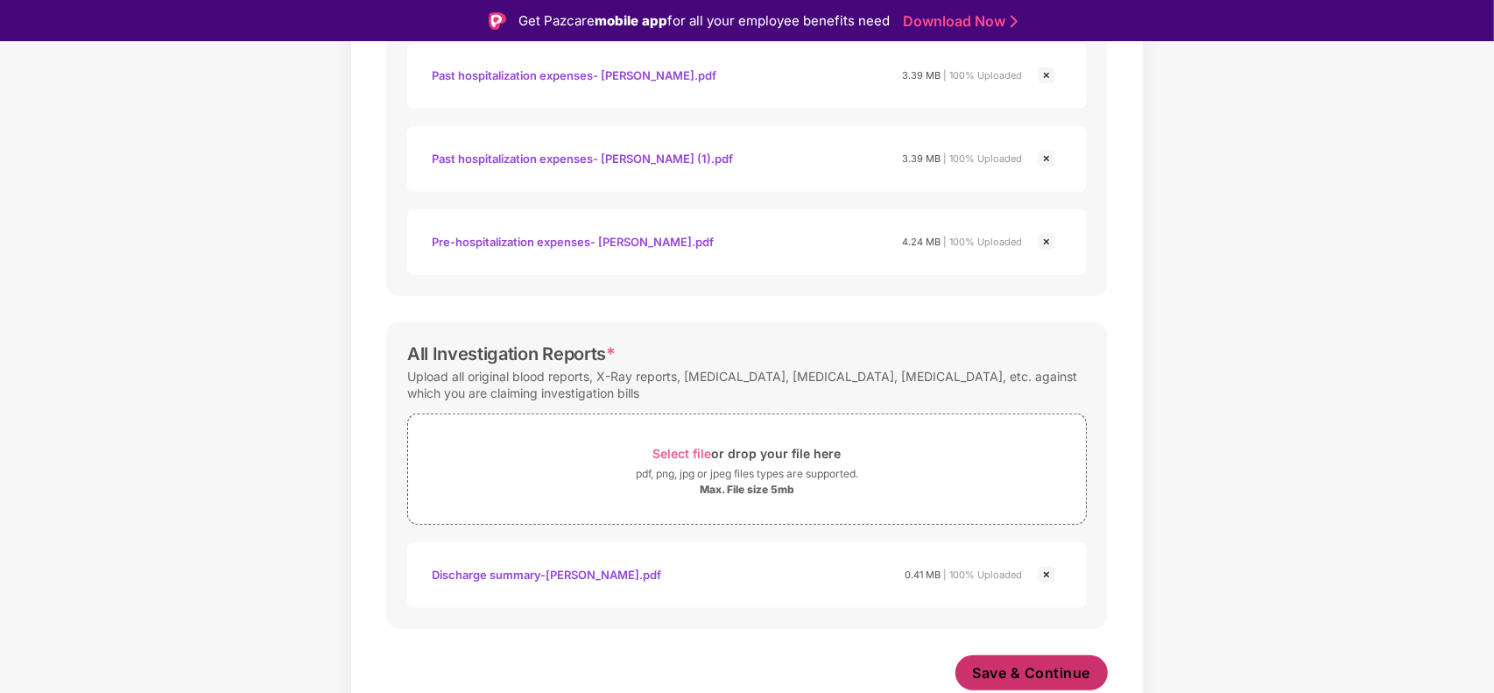
click at [994, 667] on span "Save & Continue" at bounding box center [1032, 672] width 118 height 19
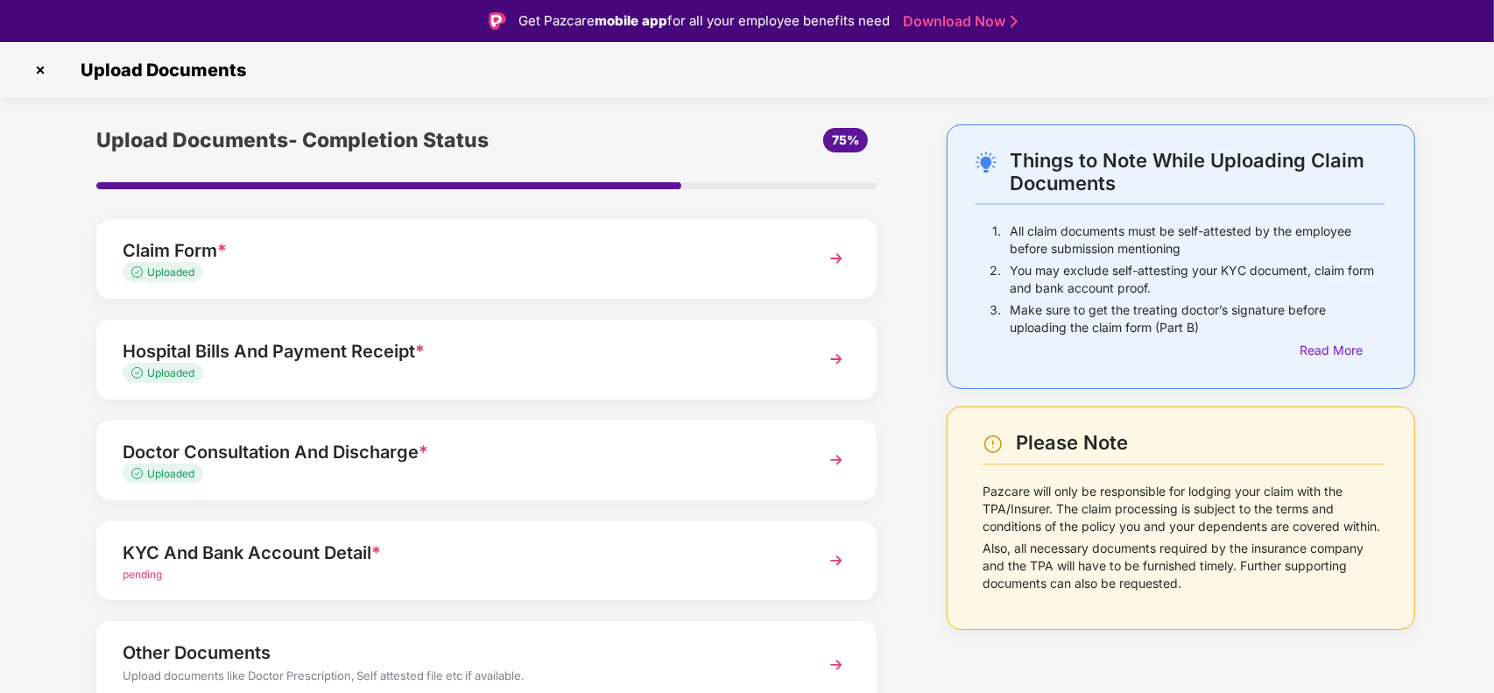
scroll to position [81, 0]
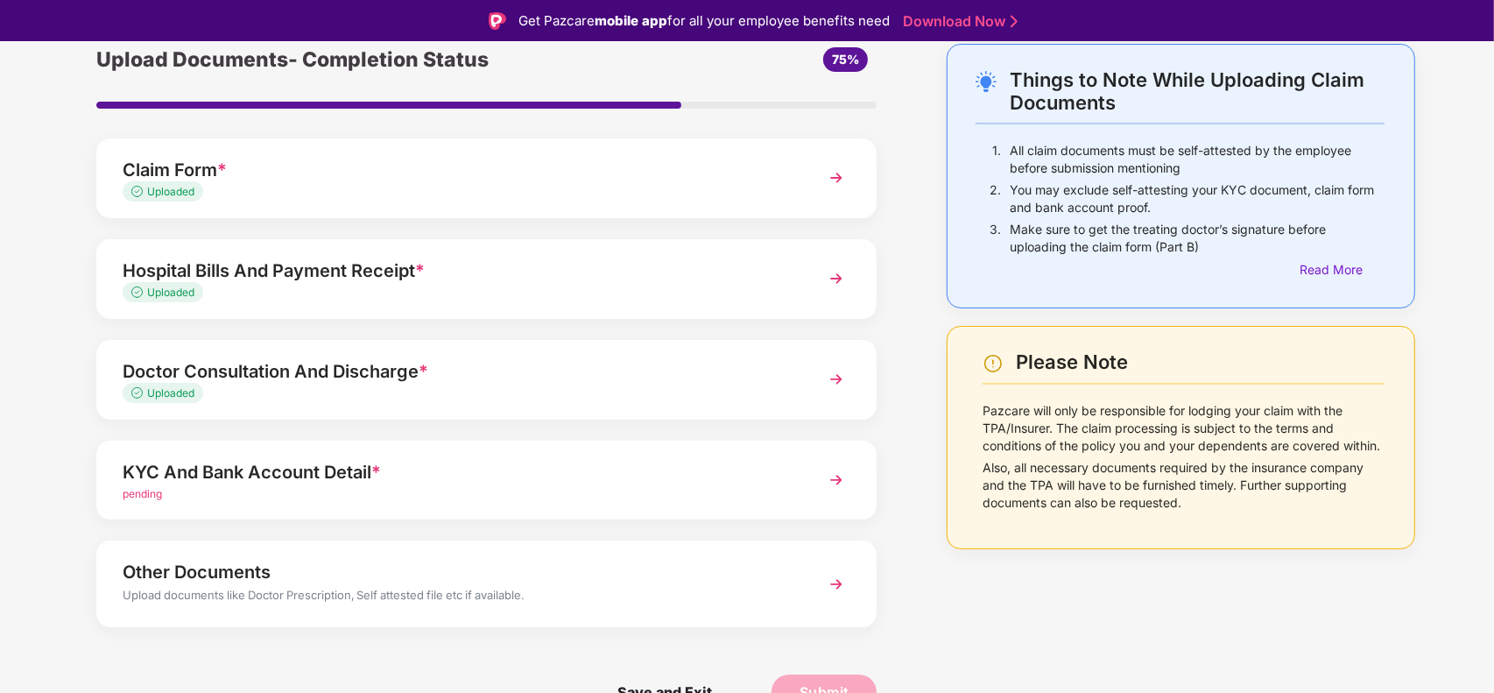
click at [270, 460] on div "KYC And Bank Account Detail *" at bounding box center [456, 472] width 667 height 28
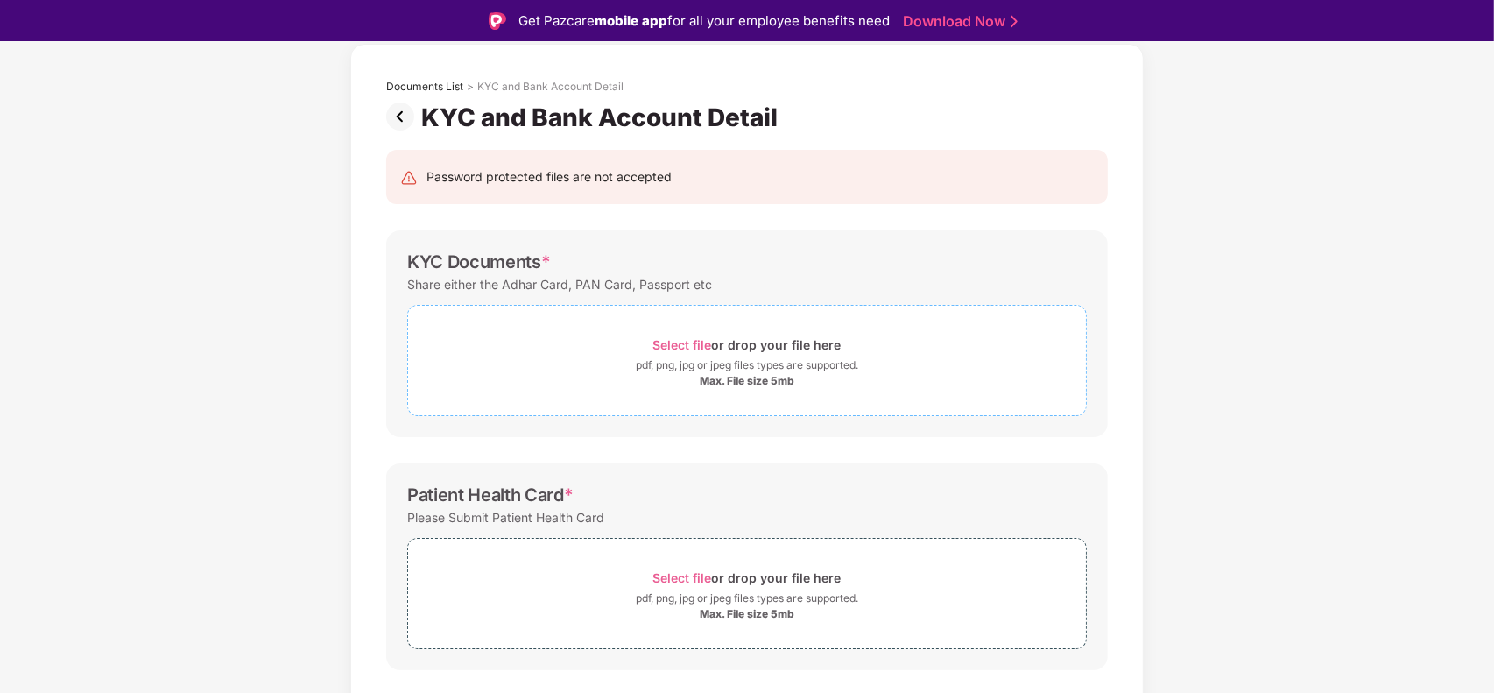
click at [616, 364] on div "pdf, png, jpg or jpeg files types are supported." at bounding box center [747, 365] width 678 height 18
click at [589, 369] on div "pdf, png, jpg or jpeg files types are supported." at bounding box center [747, 365] width 678 height 18
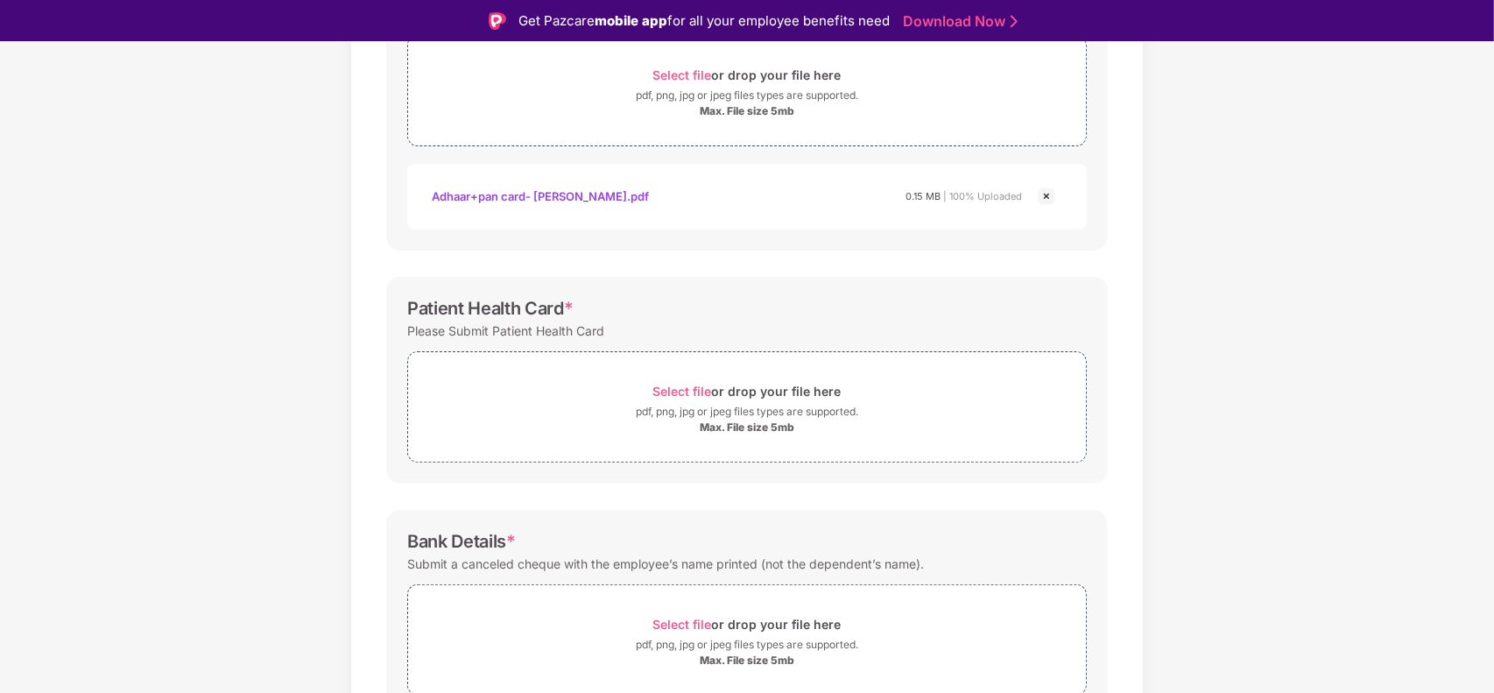
scroll to position [351, 0]
click at [566, 605] on span "Select file or drop your file here pdf, png, jpg or jpeg files types are suppor…" at bounding box center [747, 638] width 678 height 83
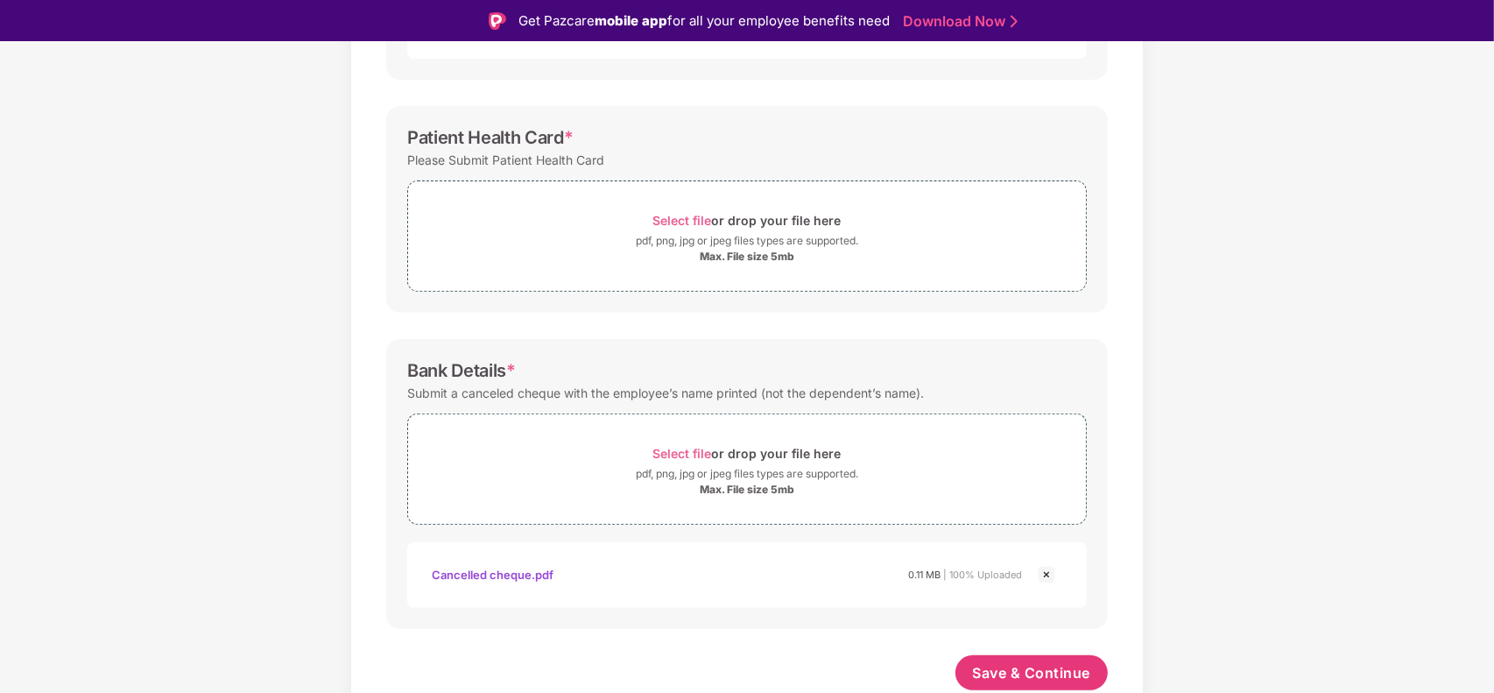
scroll to position [522, 0]
click at [636, 245] on div "pdf, png, jpg or jpeg files types are supported." at bounding box center [747, 241] width 222 height 18
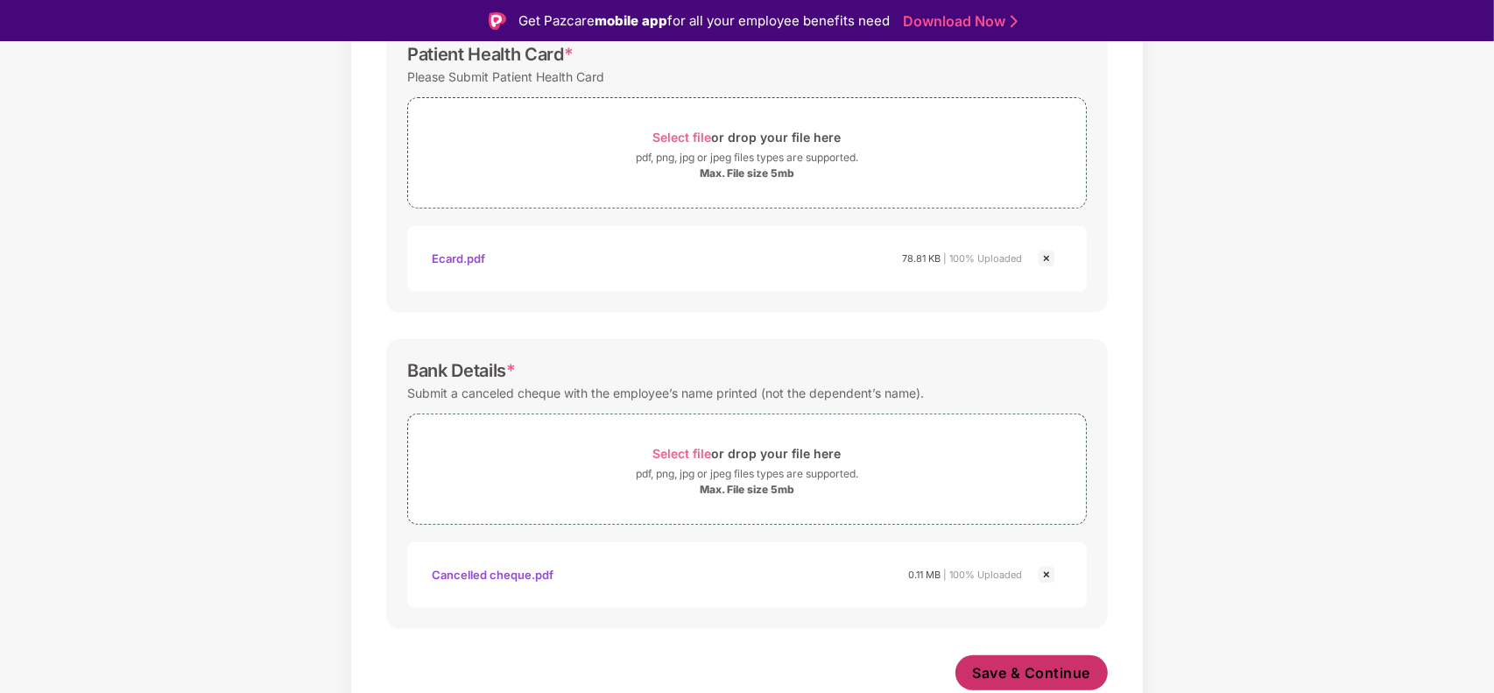
scroll to position [605, 0]
click at [1013, 659] on button "Save & Continue" at bounding box center [1031, 672] width 153 height 35
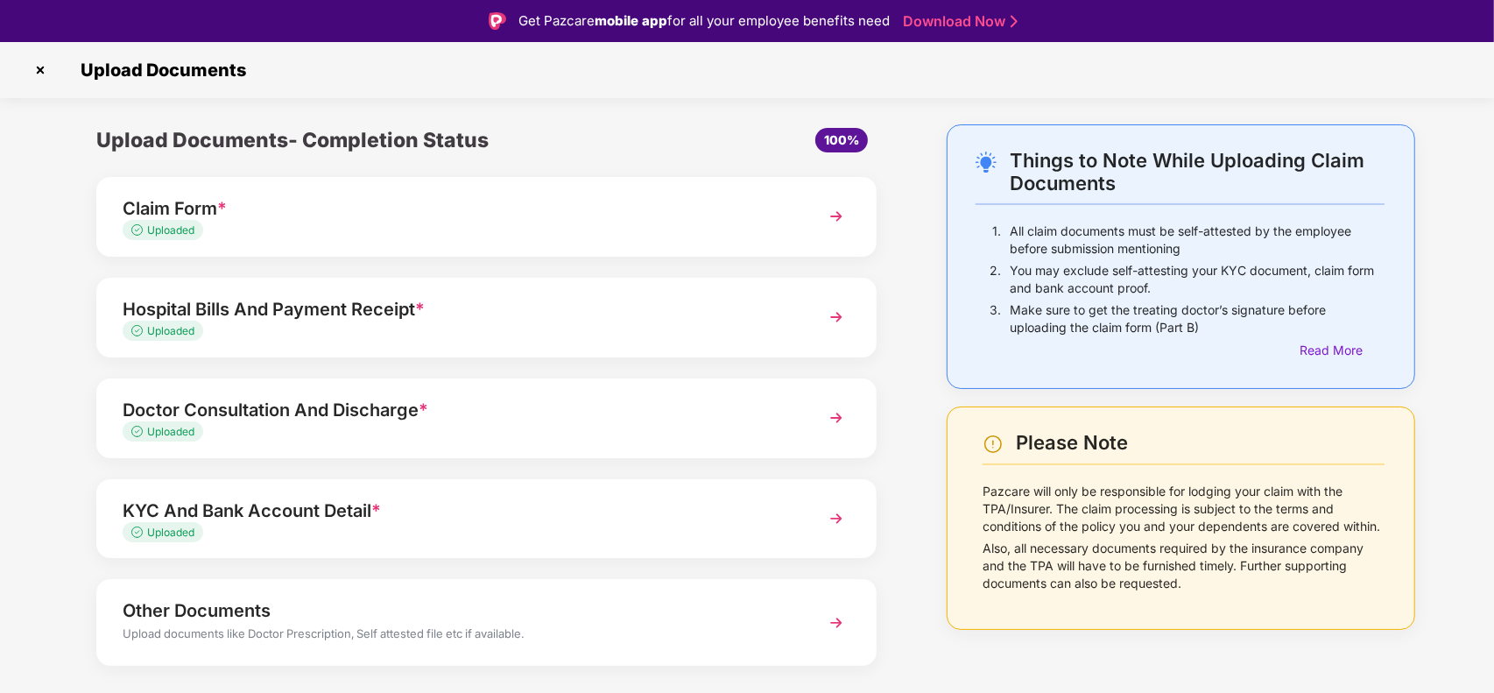
scroll to position [38, 0]
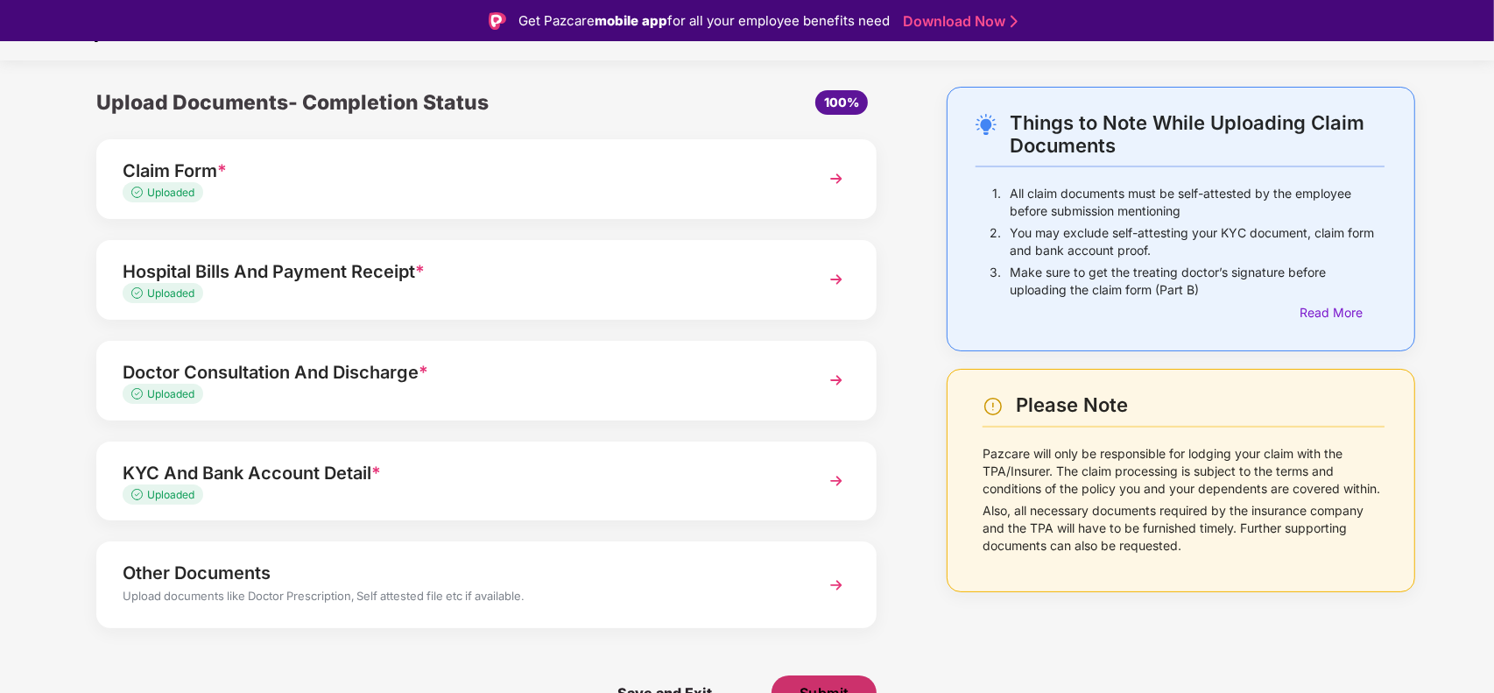
click at [810, 683] on span "Submit" at bounding box center [824, 692] width 50 height 19
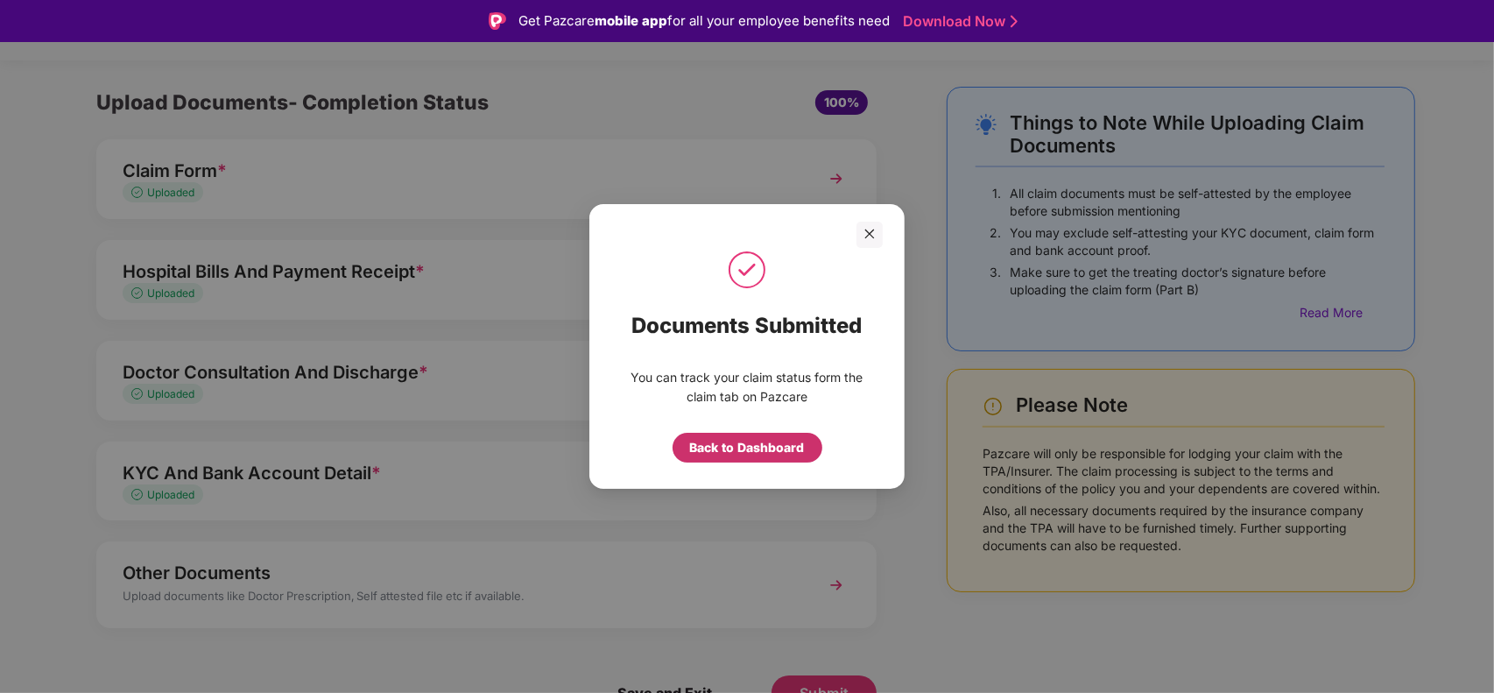
click at [758, 445] on div "Back to Dashboard" at bounding box center [747, 447] width 115 height 19
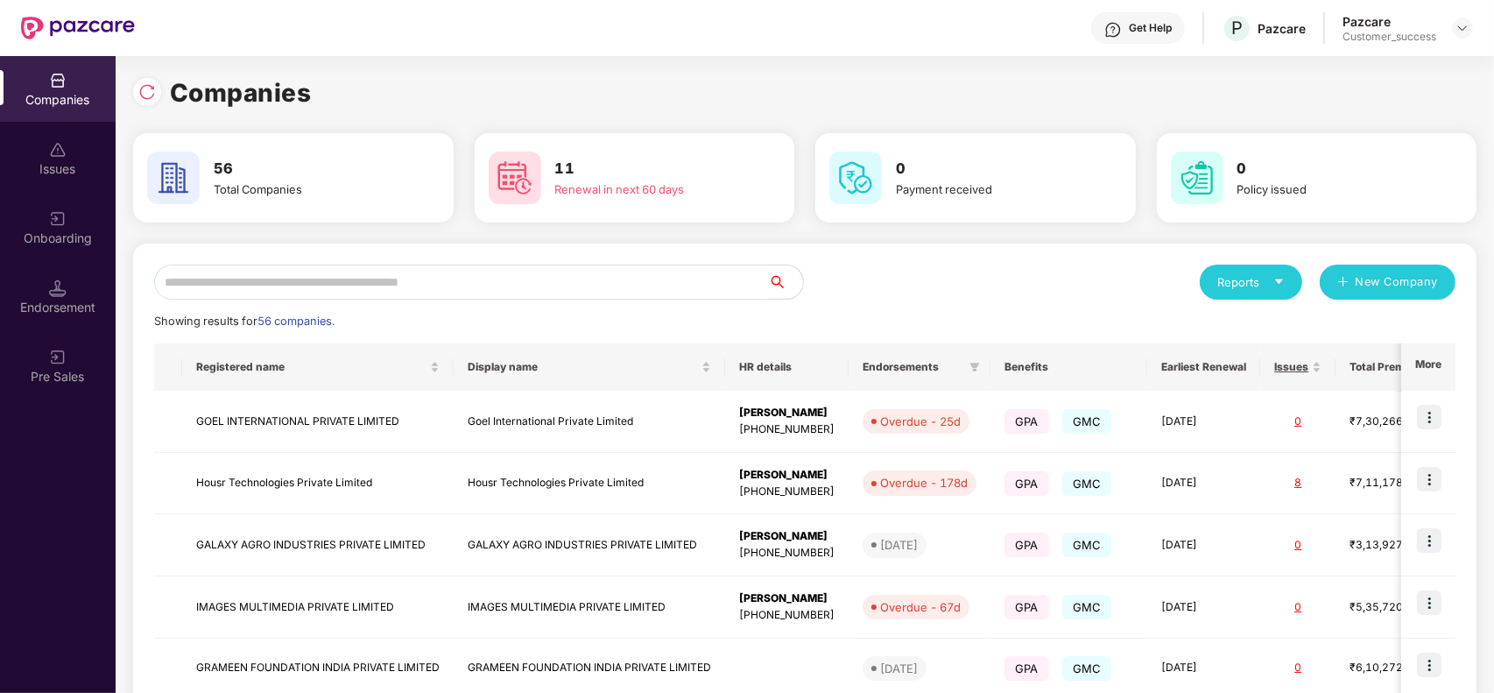
click at [526, 281] on input "text" at bounding box center [461, 281] width 614 height 35
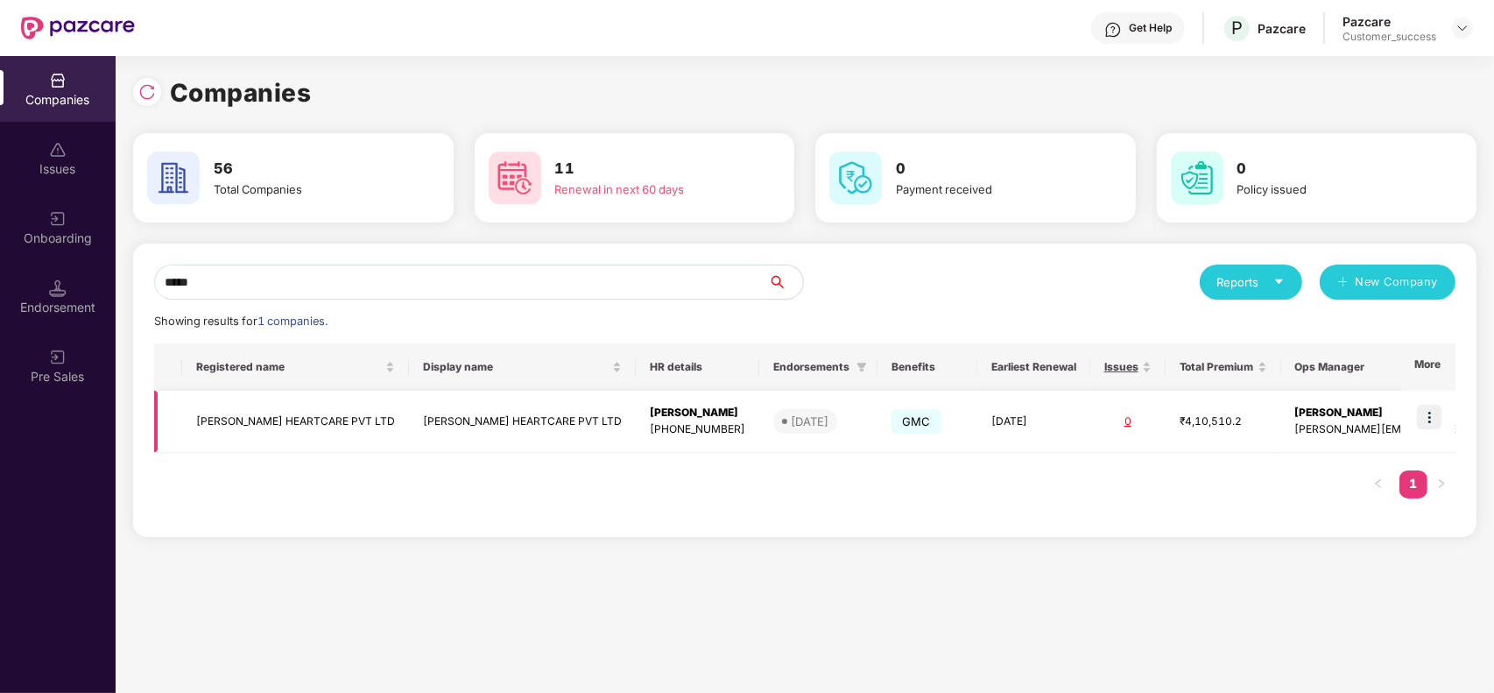
type input "*****"
click at [1428, 412] on img at bounding box center [1429, 417] width 25 height 25
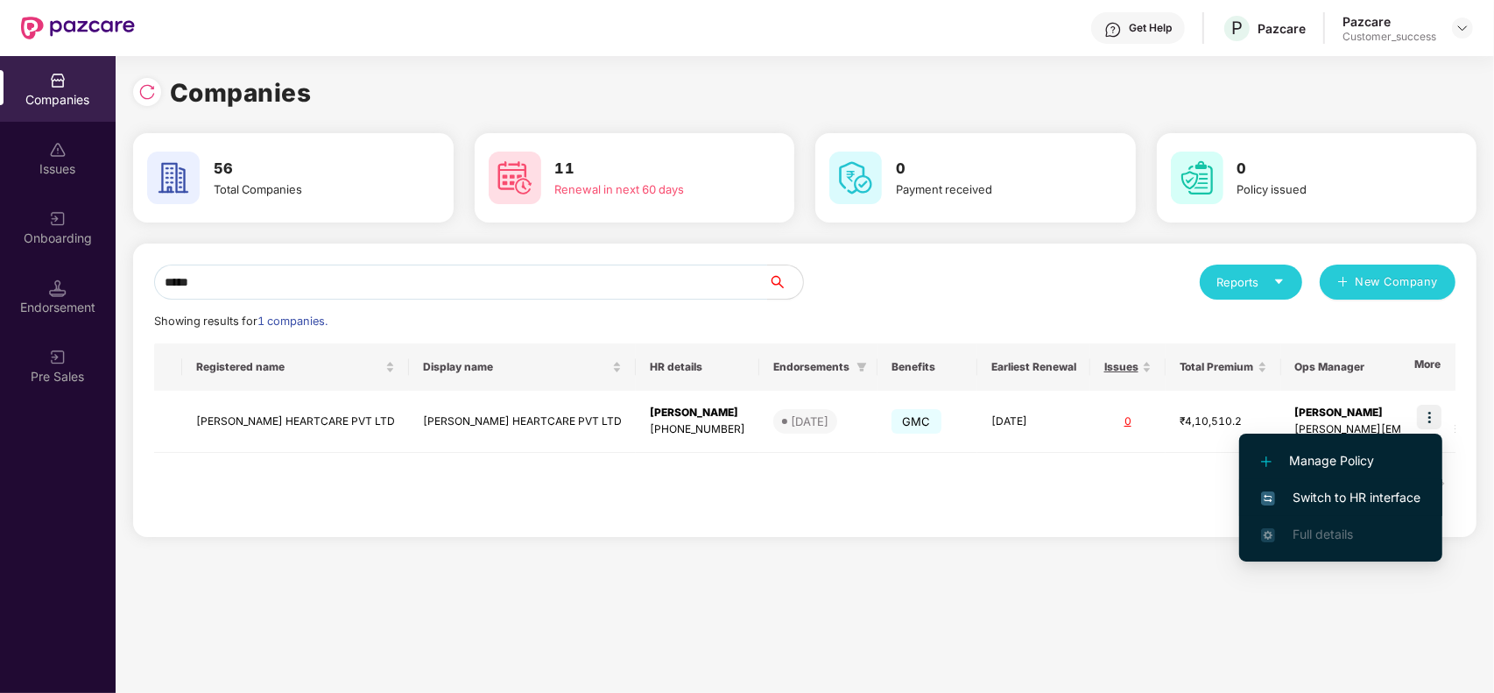
click at [1313, 491] on span "Switch to HR interface" at bounding box center [1340, 497] width 159 height 19
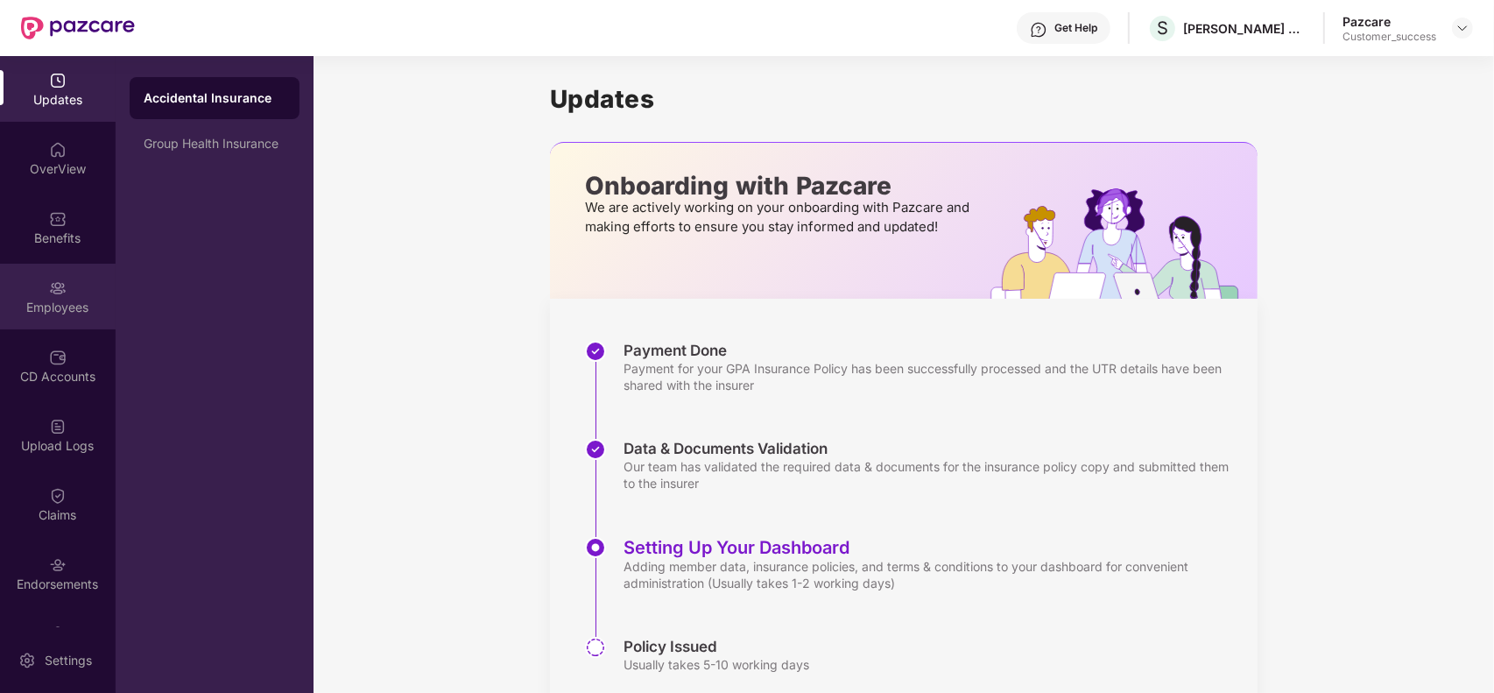
click at [24, 300] on div "Employees" at bounding box center [58, 308] width 116 height 18
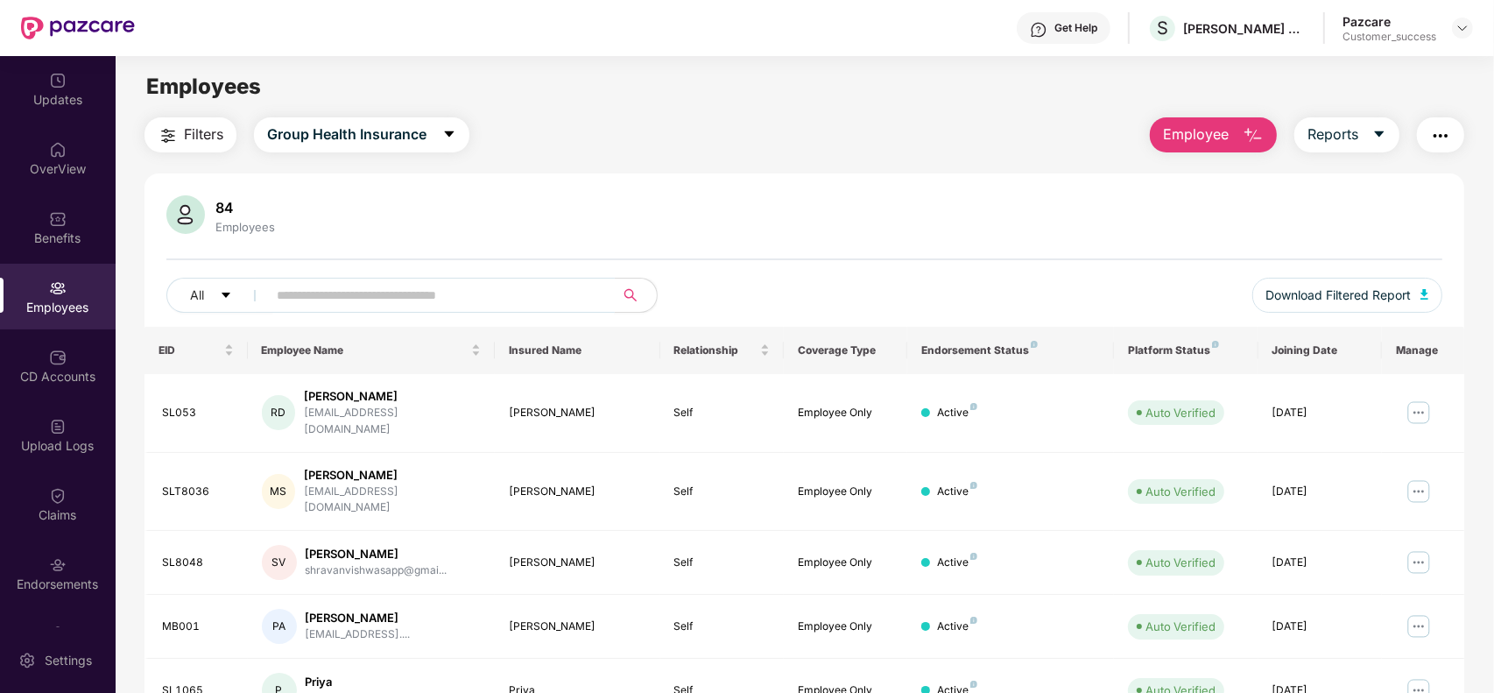
click at [381, 282] on input "text" at bounding box center [434, 295] width 314 height 26
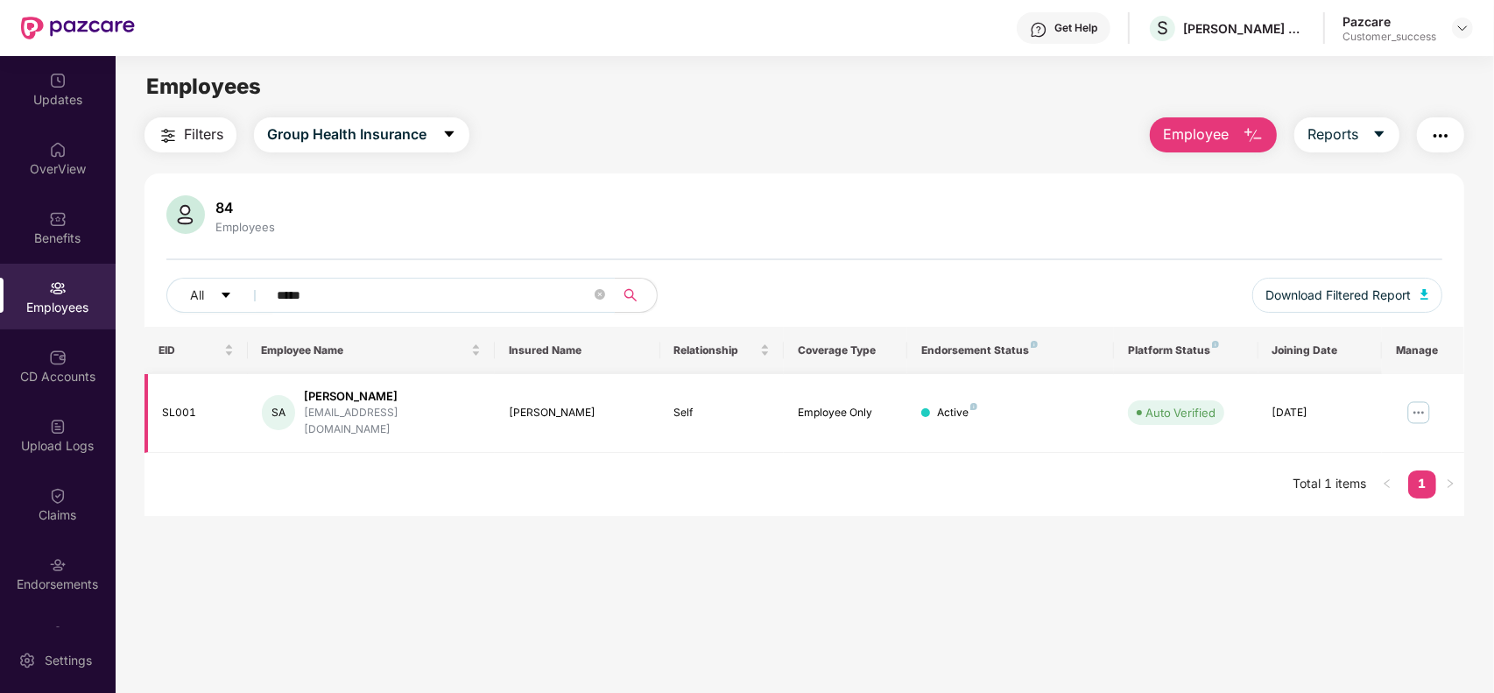
type input "*****"
click at [1411, 398] on img at bounding box center [1418, 412] width 28 height 28
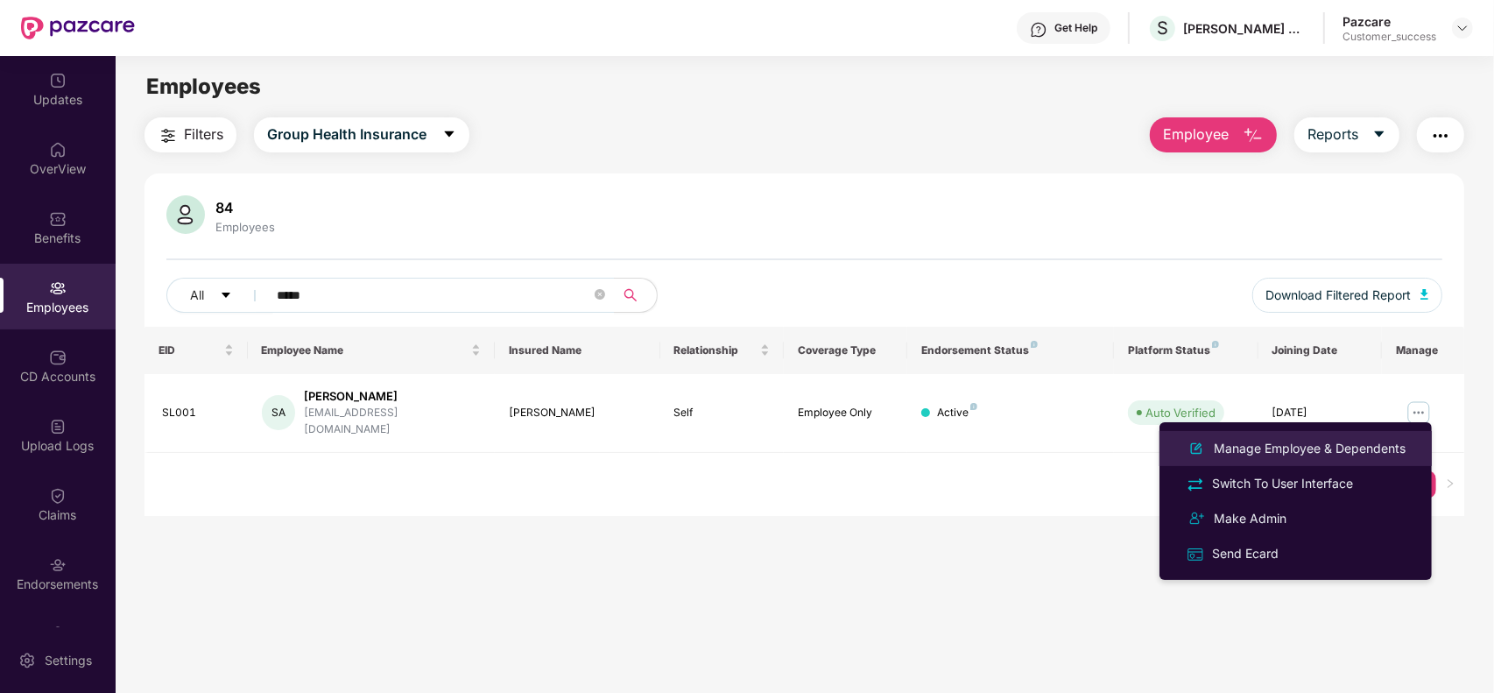
click at [1345, 449] on div "Manage Employee & Dependents" at bounding box center [1309, 448] width 199 height 19
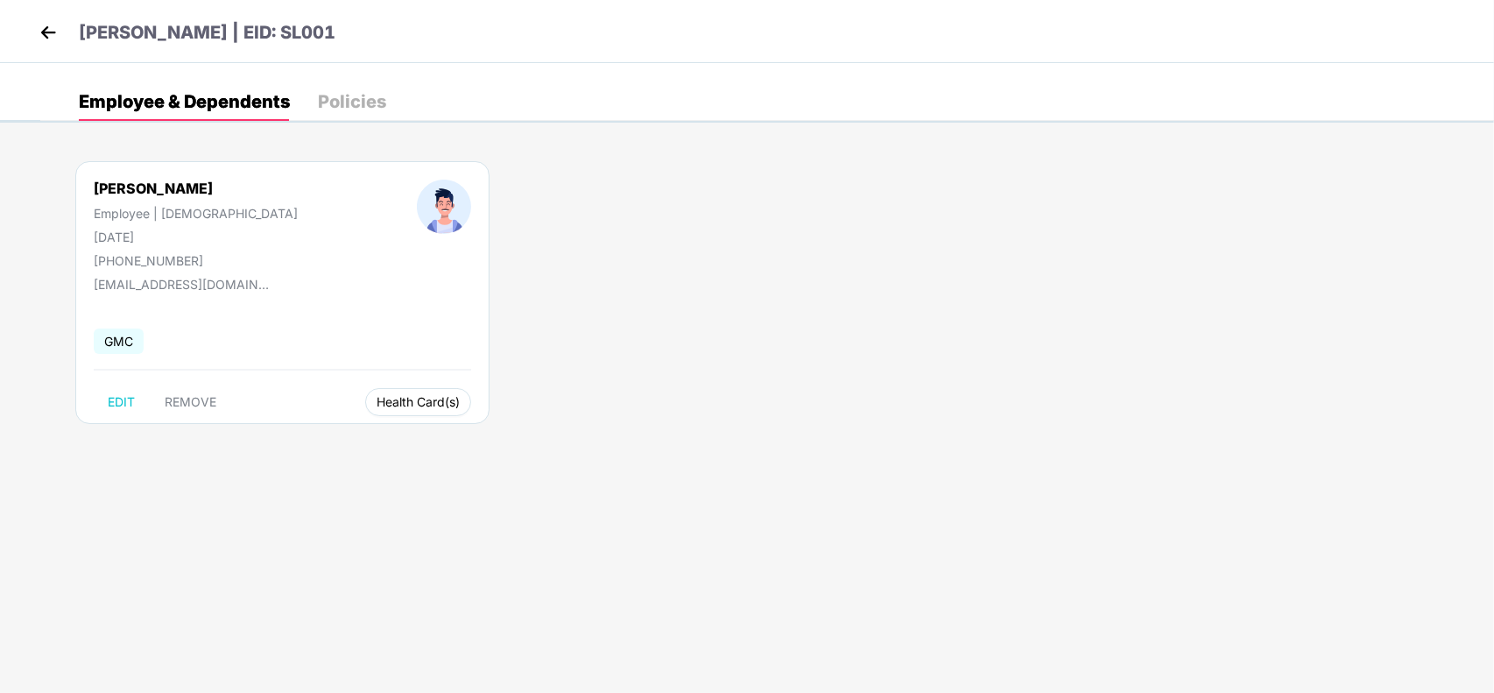
click at [376, 399] on span "Health Card(s)" at bounding box center [417, 402] width 83 height 9
click at [385, 423] on li "Health Insurance(Employee Only)" at bounding box center [418, 437] width 236 height 28
